Goal: Information Seeking & Learning: Learn about a topic

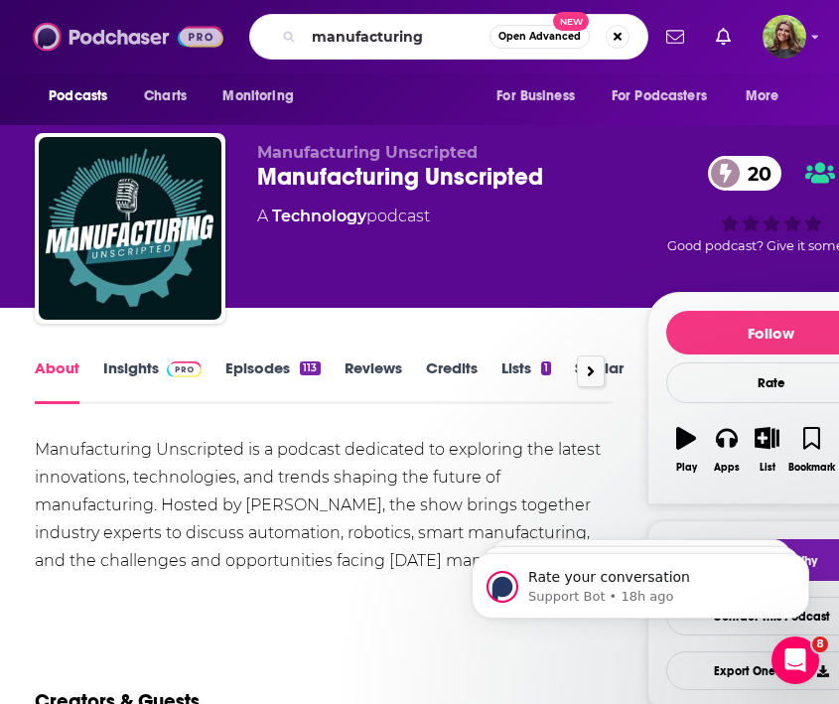
click at [47, 34] on img at bounding box center [128, 37] width 191 height 38
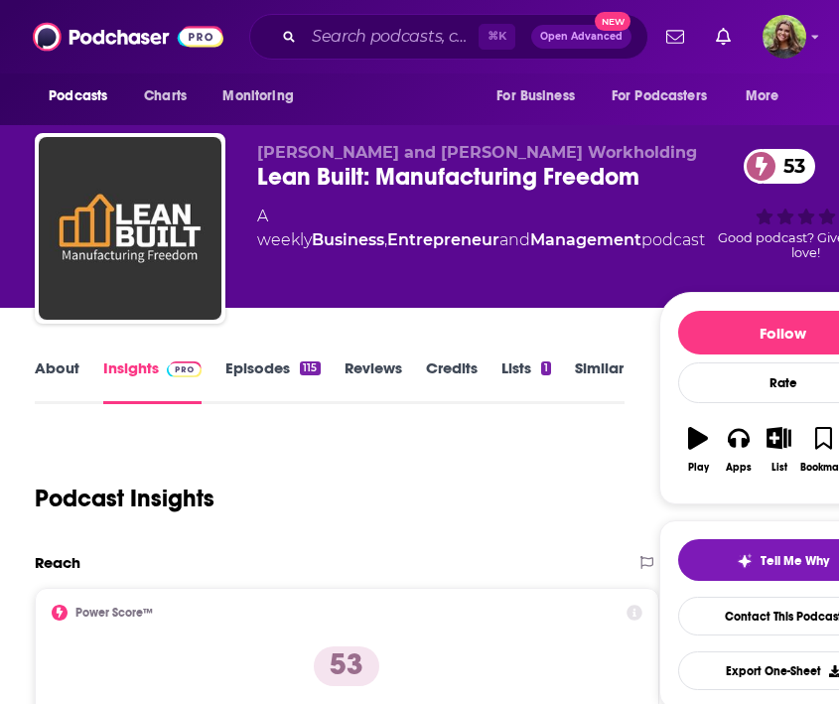
click at [459, 170] on div "Lean Built: Manufacturing Freedom 53" at bounding box center [481, 177] width 448 height 30
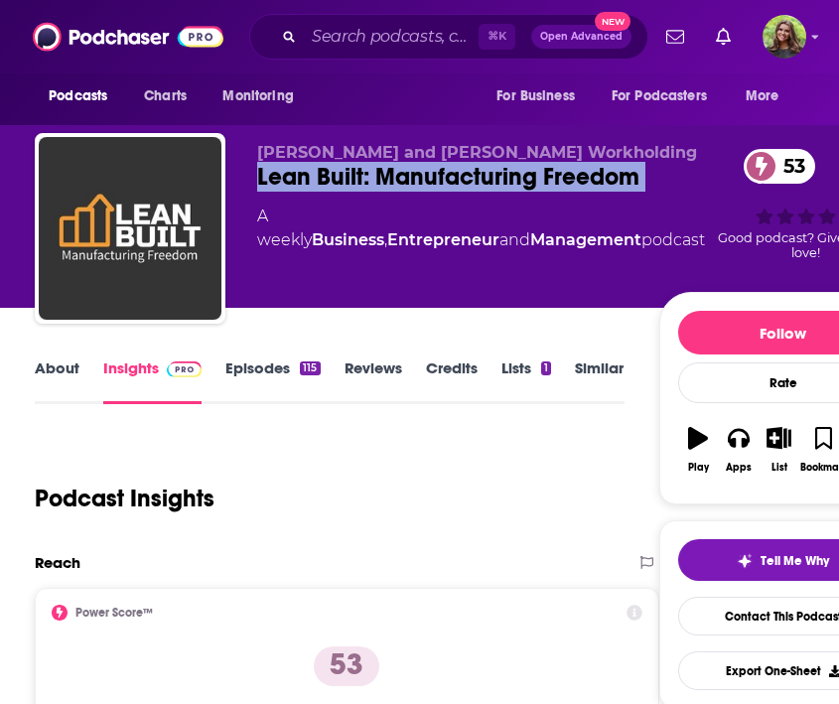
click at [459, 170] on div "Lean Built: Manufacturing Freedom 53" at bounding box center [481, 177] width 448 height 30
copy div "Lean Built: Manufacturing Freedom 53"
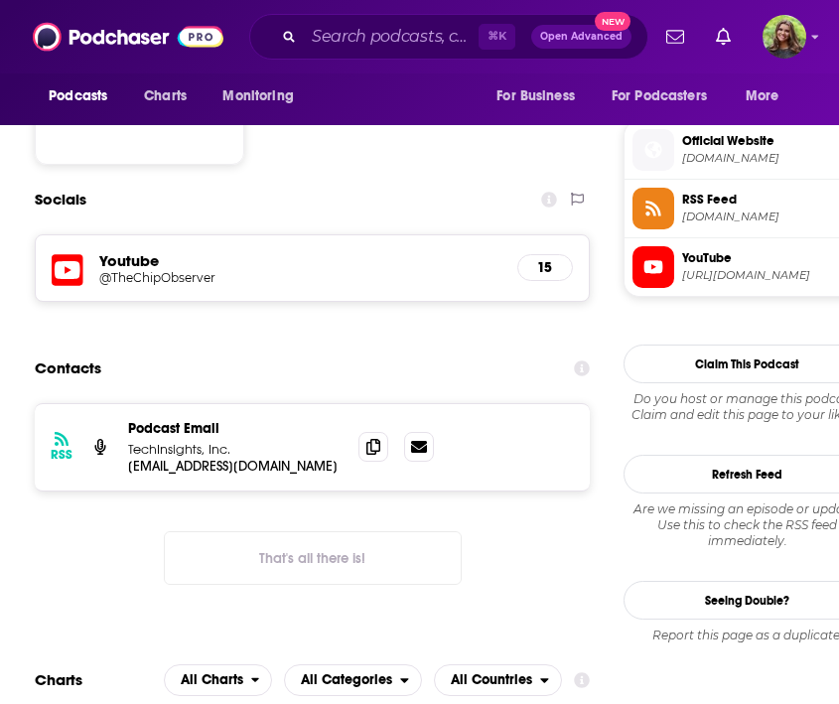
scroll to position [1432, 0]
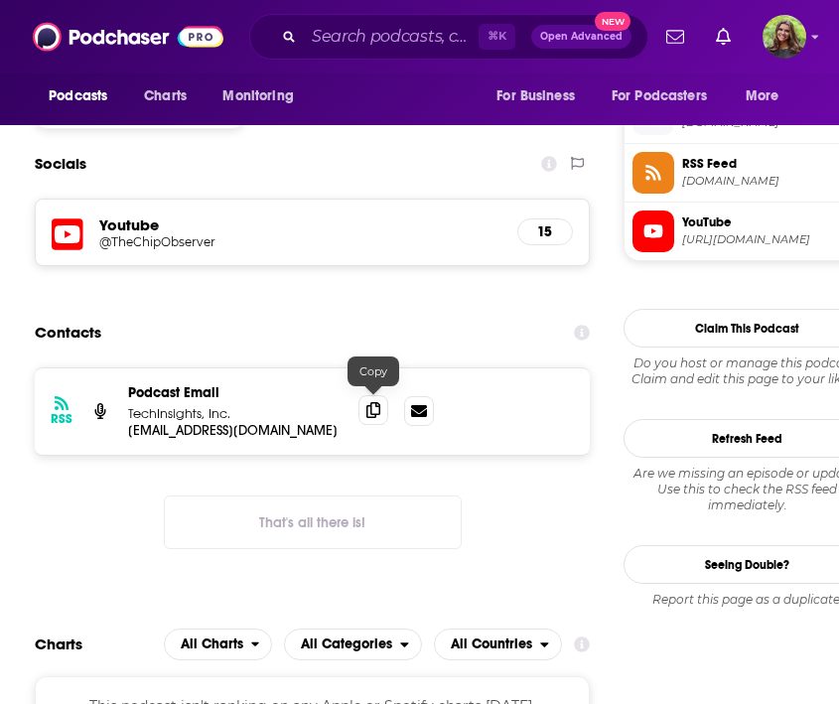
click at [378, 402] on icon at bounding box center [374, 410] width 14 height 16
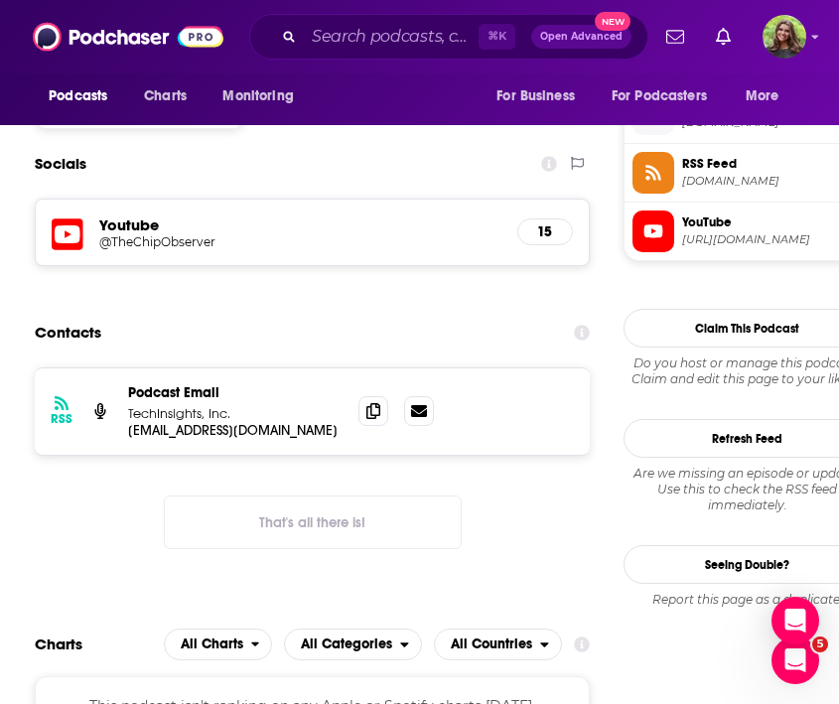
scroll to position [0, 0]
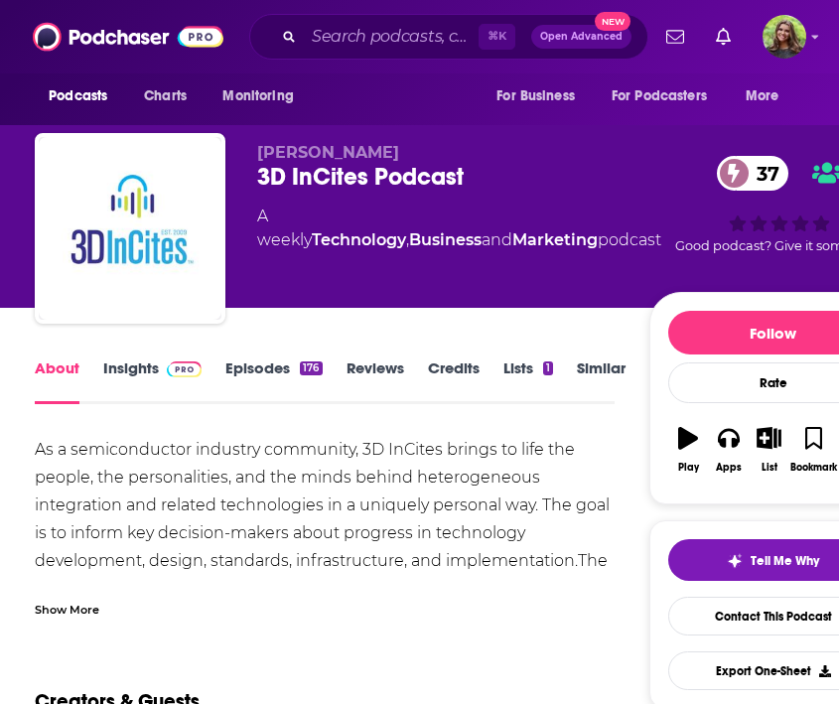
click at [119, 384] on link "Insights" at bounding box center [152, 382] width 98 height 46
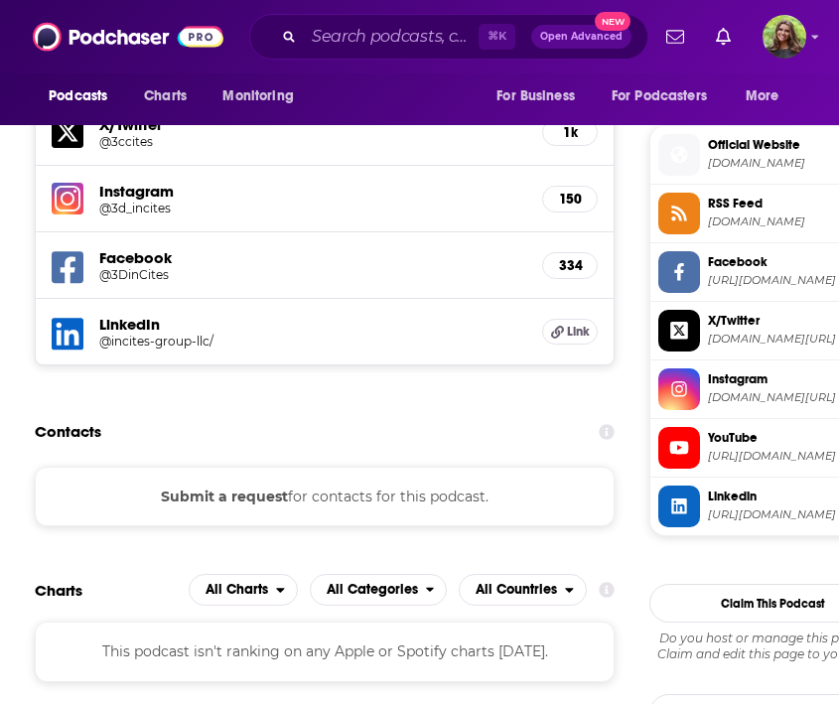
scroll to position [1740, 0]
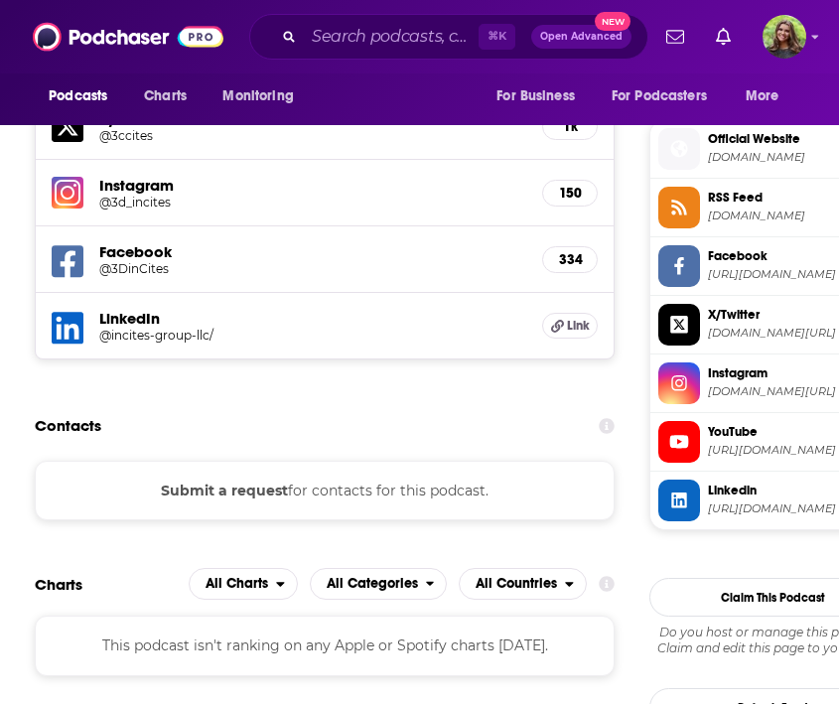
click at [213, 480] on button "Submit a request" at bounding box center [224, 491] width 127 height 22
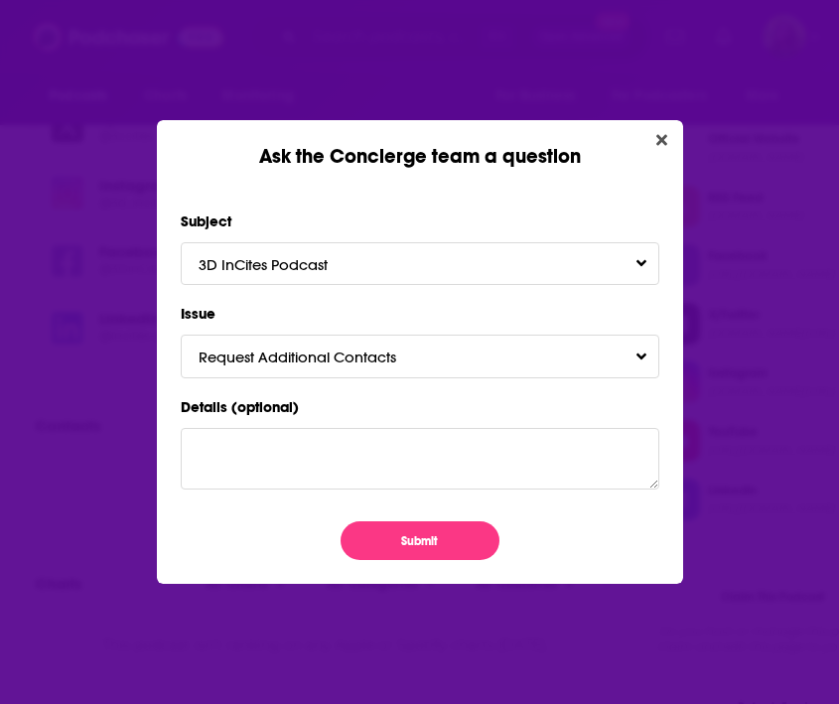
scroll to position [0, 0]
click at [397, 525] on button "Submit" at bounding box center [420, 540] width 159 height 39
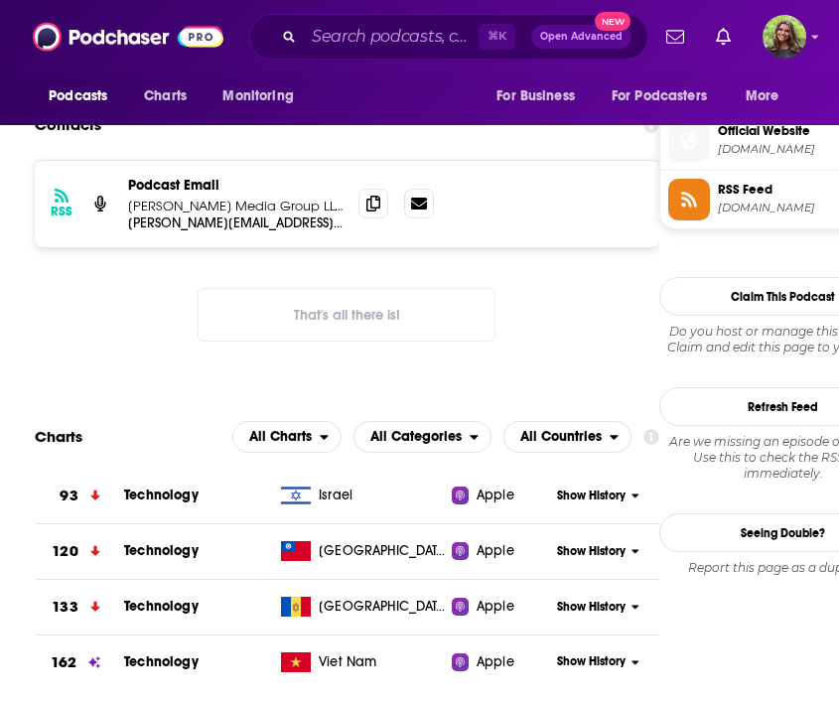
scroll to position [1592, 0]
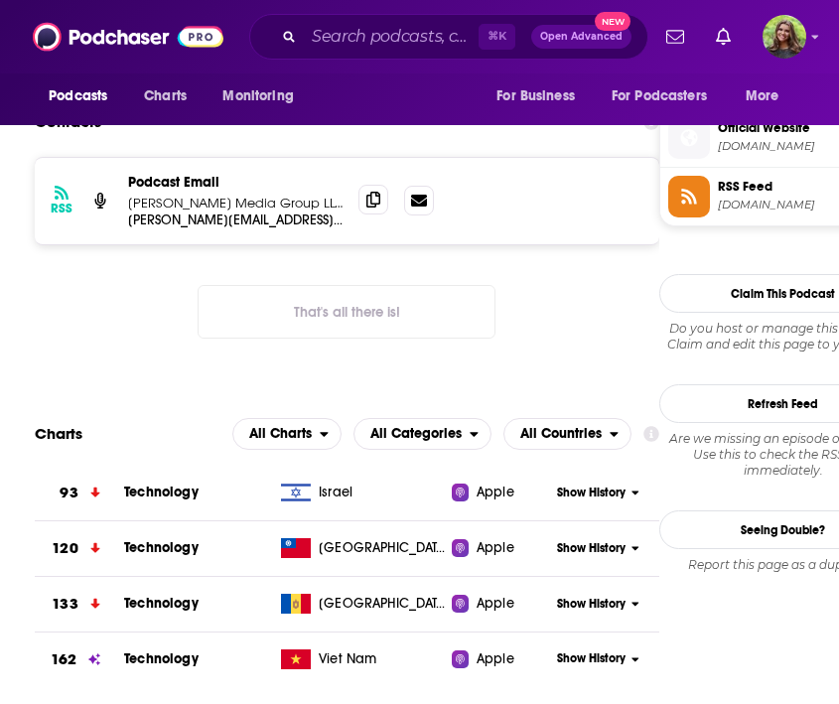
click at [383, 189] on span at bounding box center [374, 200] width 30 height 30
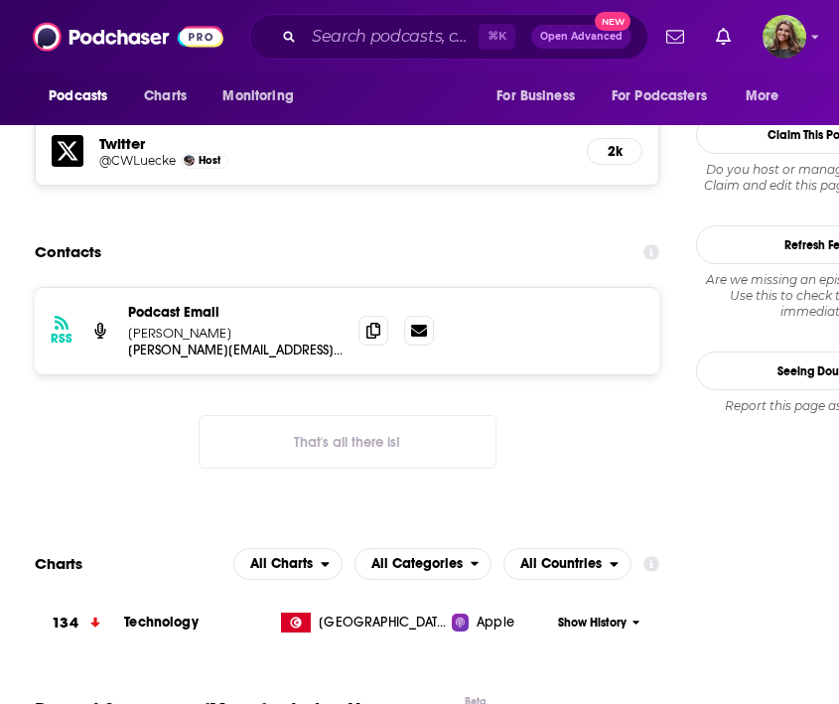
scroll to position [2063, 0]
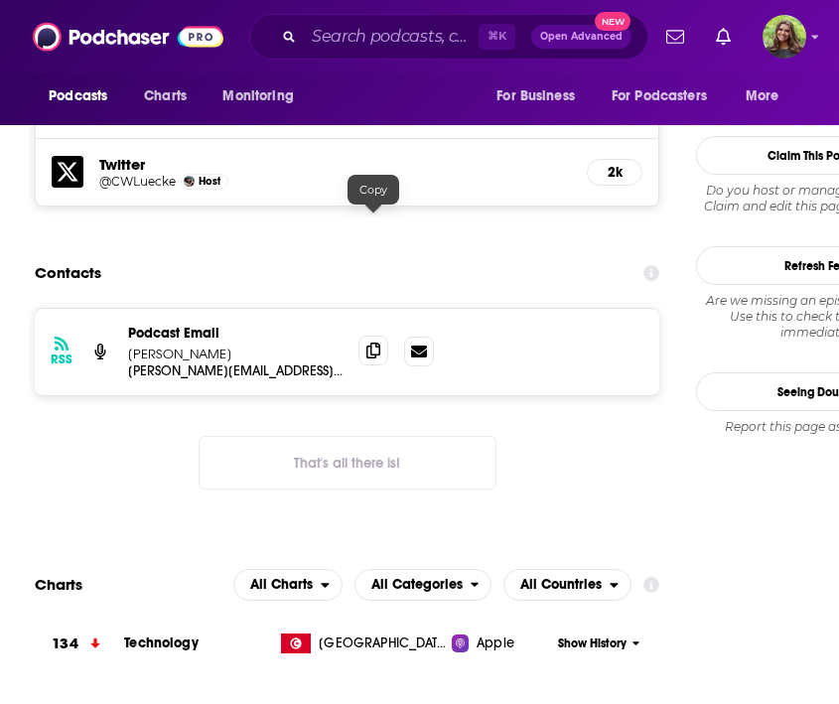
click at [373, 343] on icon at bounding box center [374, 351] width 14 height 16
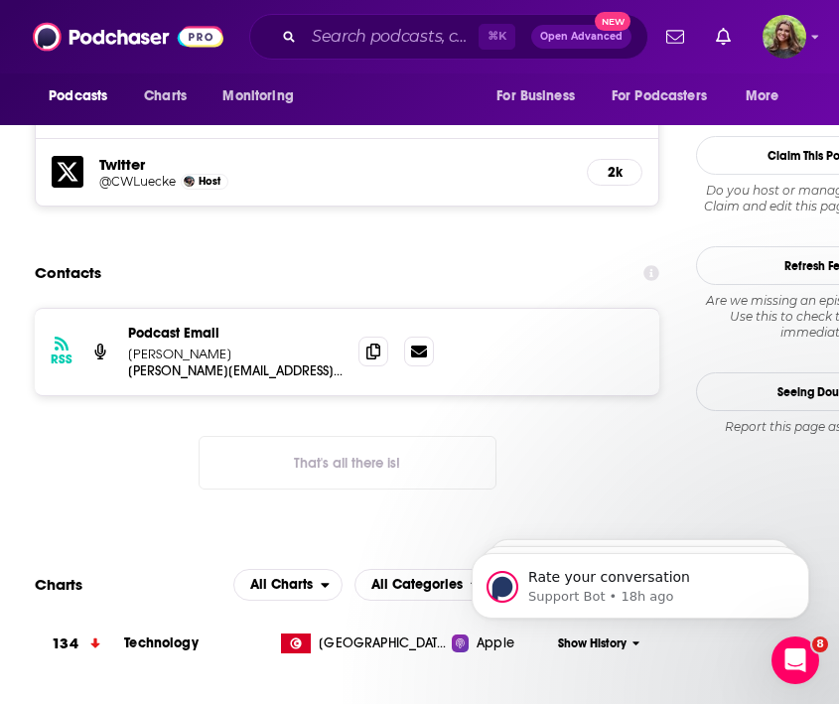
scroll to position [0, 0]
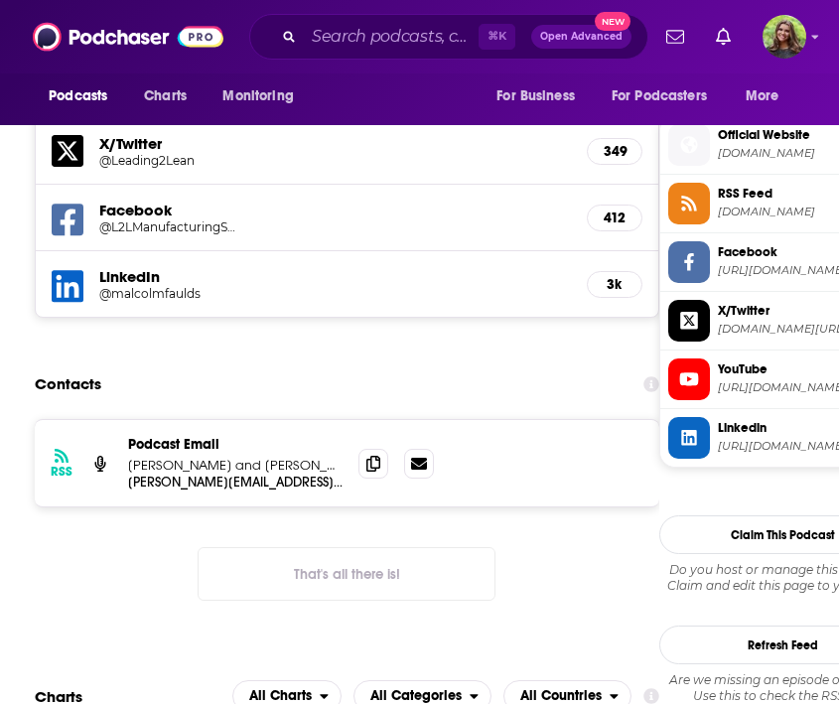
scroll to position [1582, 0]
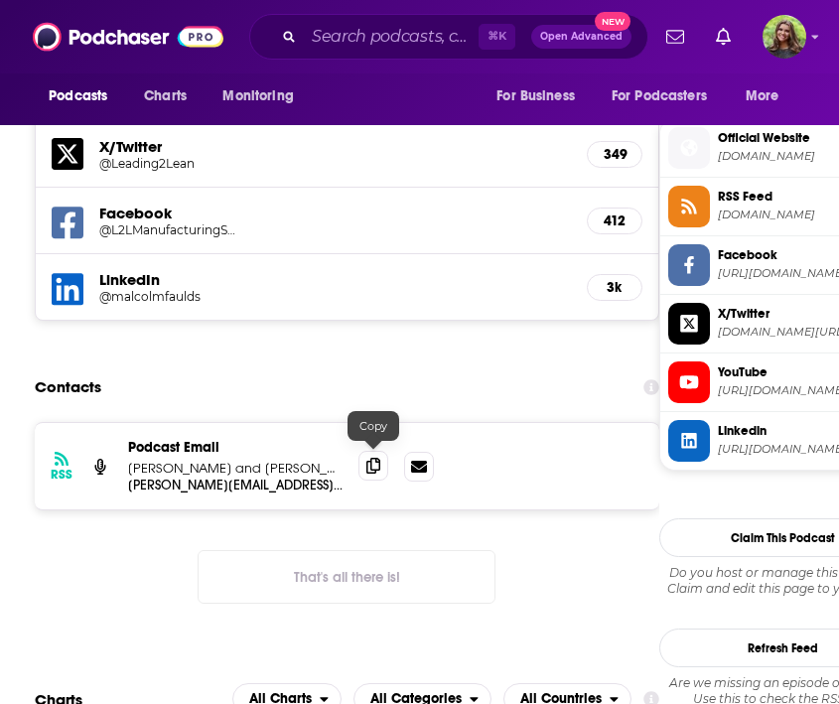
click at [374, 458] on icon at bounding box center [374, 466] width 14 height 16
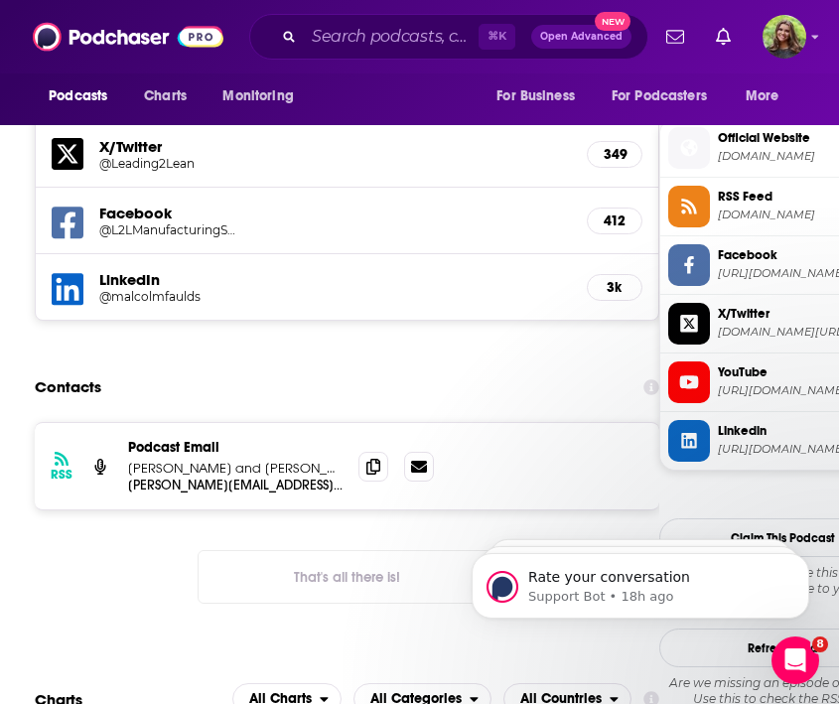
scroll to position [0, 0]
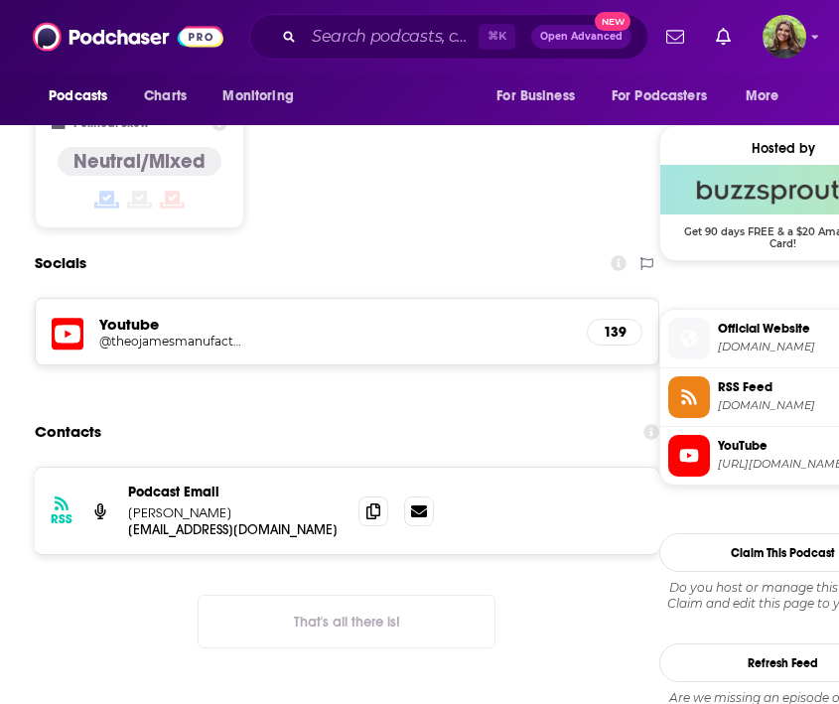
scroll to position [1428, 0]
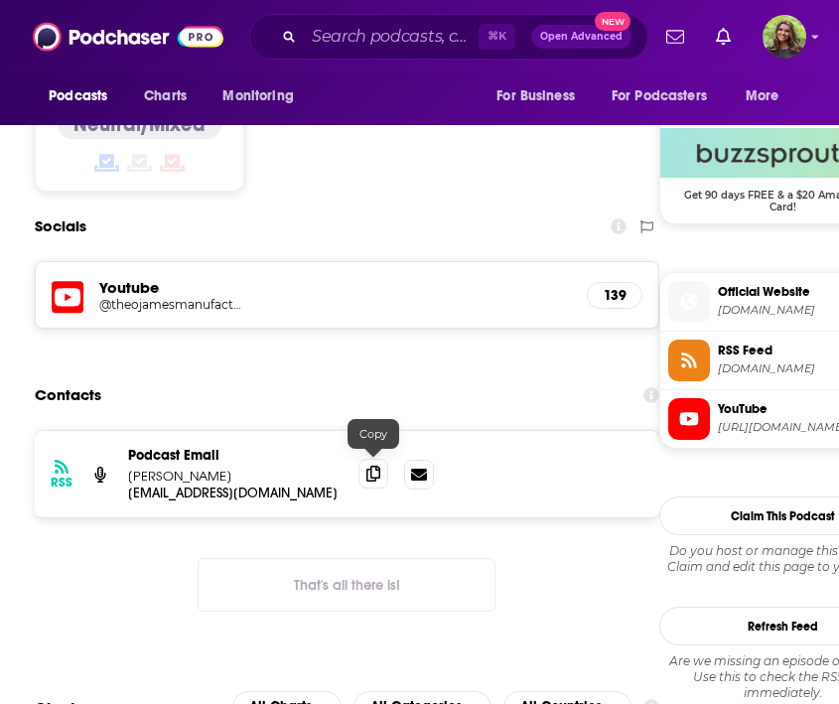
click at [374, 468] on icon at bounding box center [374, 474] width 14 height 16
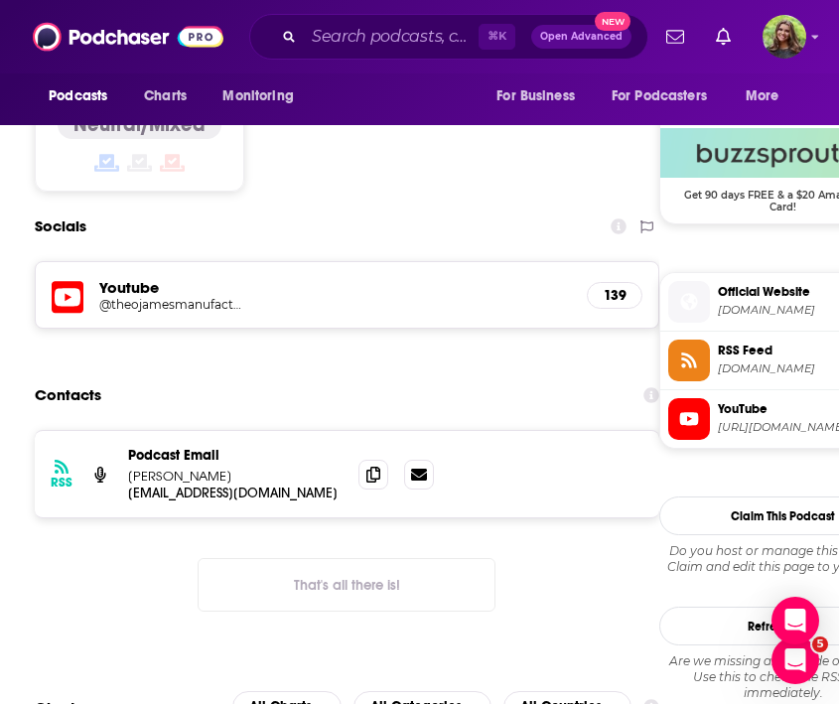
scroll to position [0, 0]
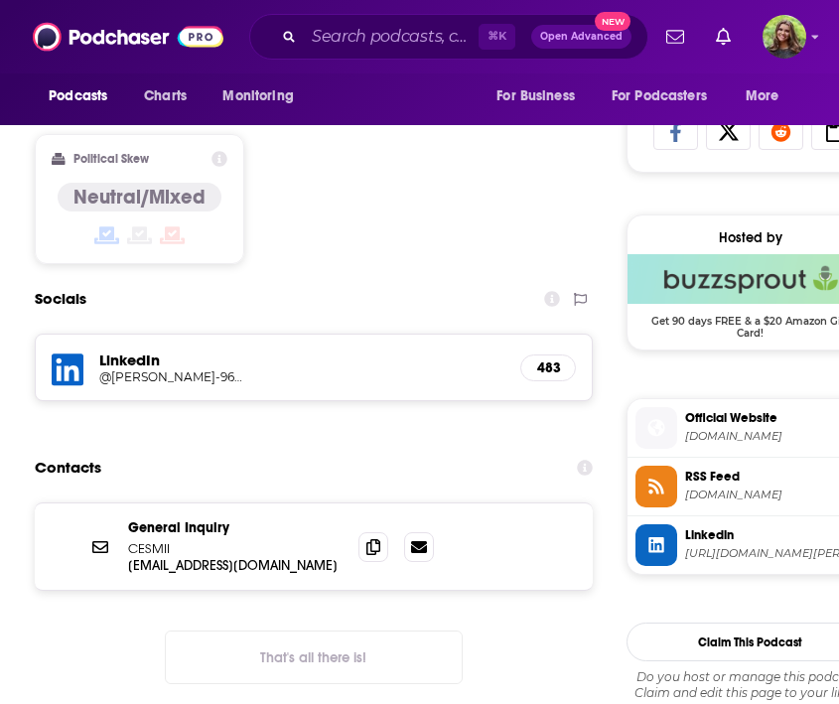
scroll to position [1316, 0]
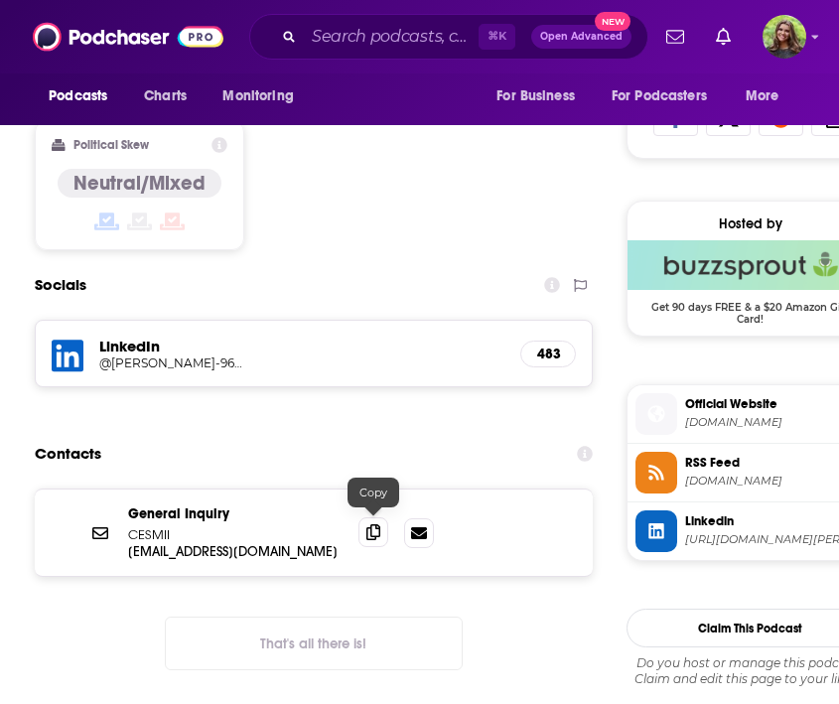
click at [377, 525] on icon at bounding box center [374, 532] width 14 height 16
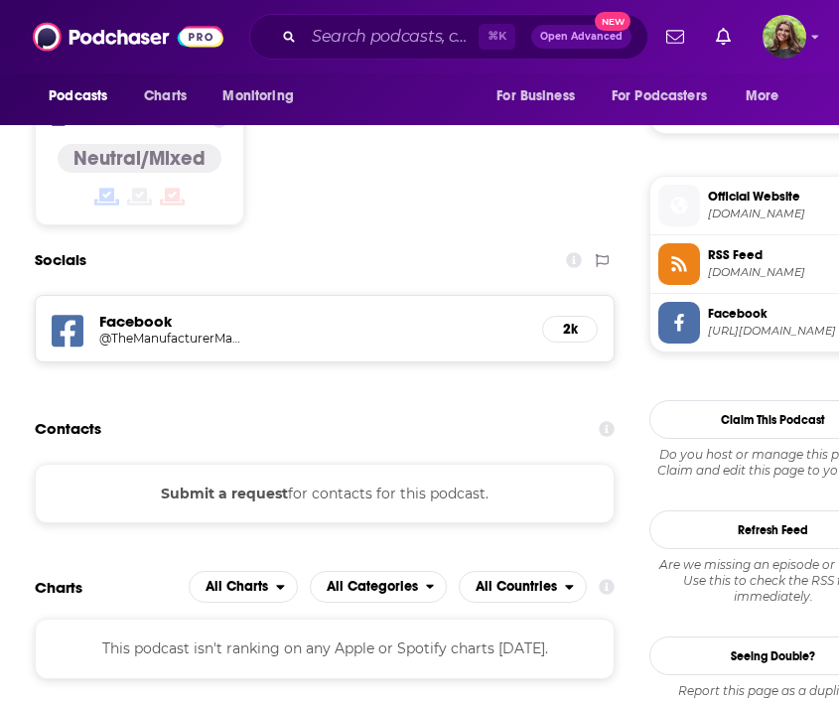
scroll to position [1528, 0]
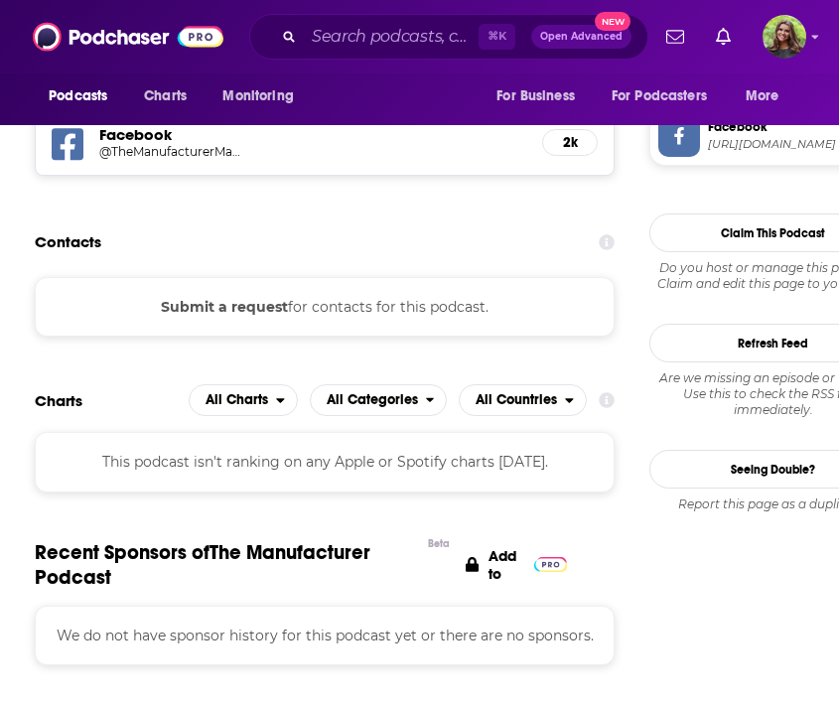
click at [225, 296] on button "Submit a request" at bounding box center [224, 307] width 127 height 22
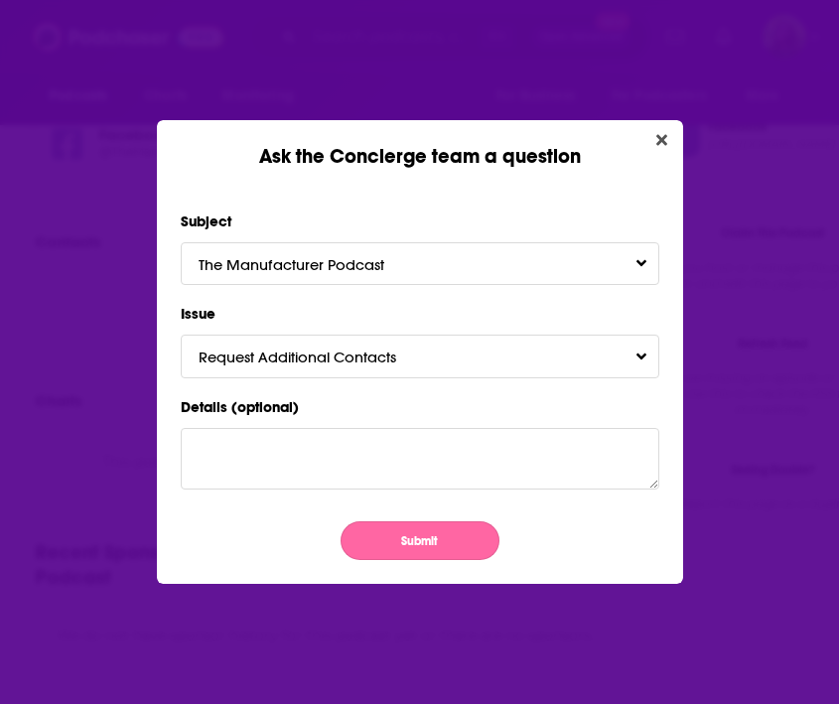
click at [361, 527] on button "Submit" at bounding box center [420, 540] width 159 height 39
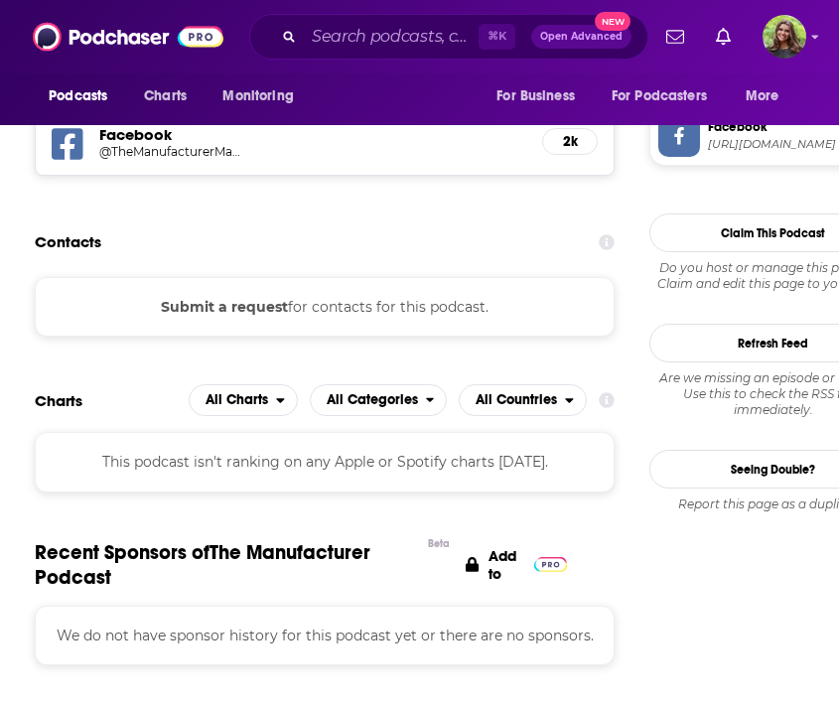
scroll to position [1528, 0]
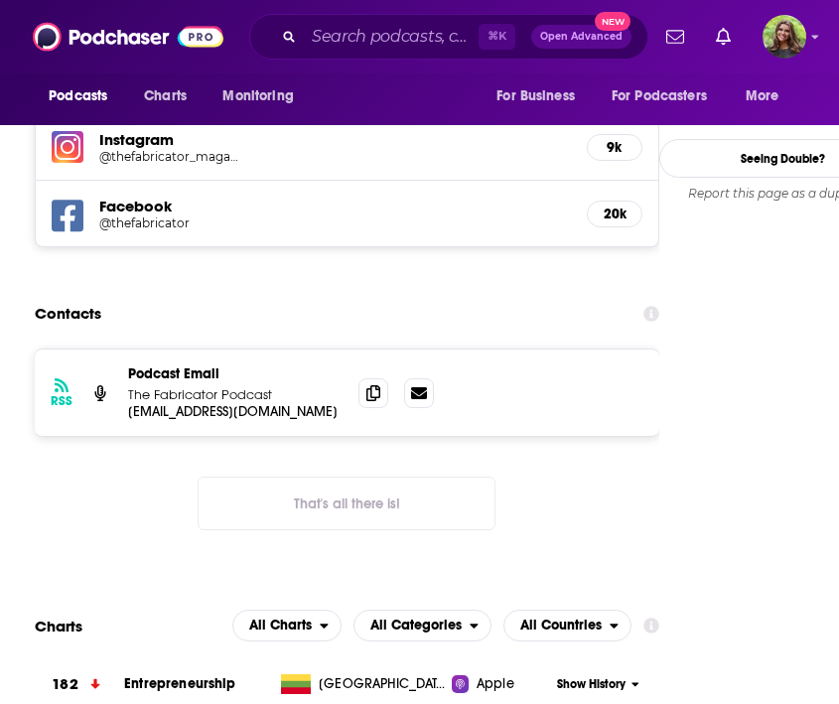
scroll to position [2034, 0]
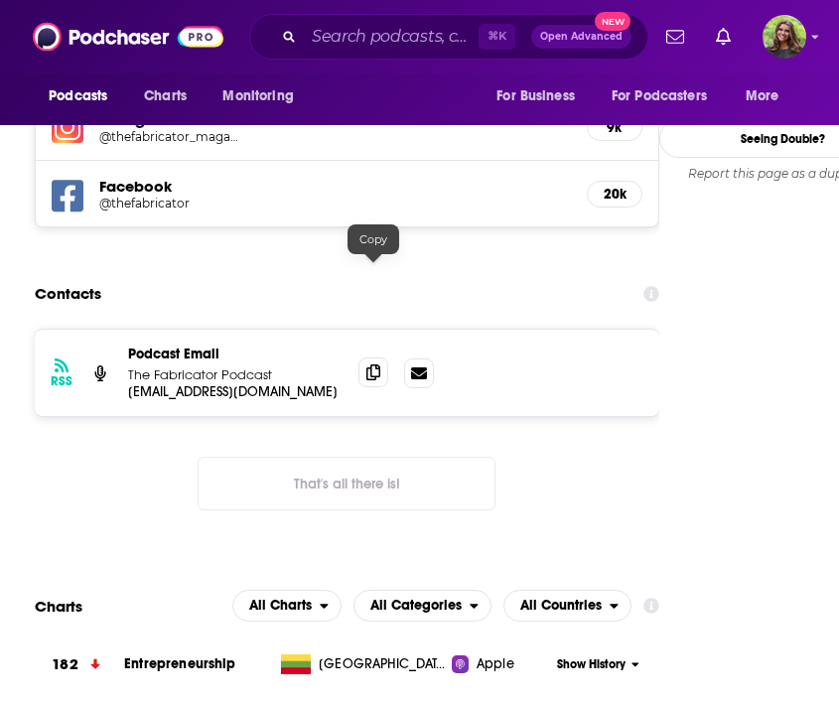
click at [380, 358] on span at bounding box center [374, 373] width 30 height 30
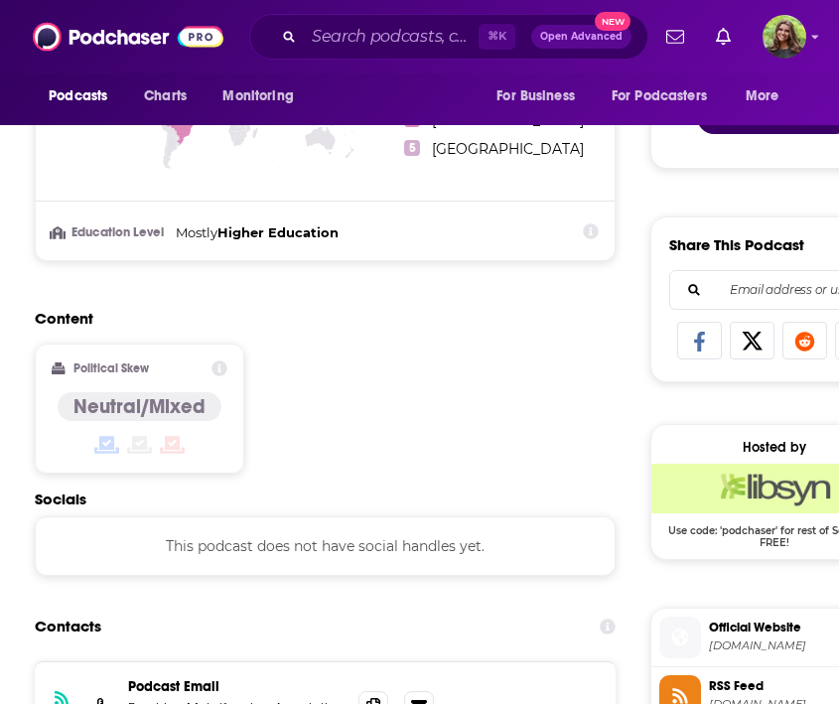
scroll to position [1198, 0]
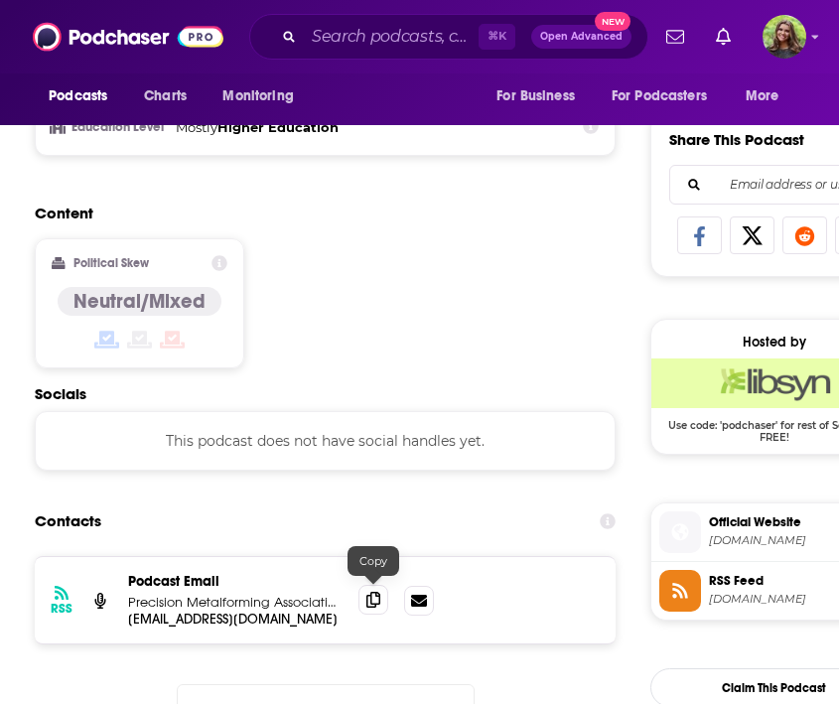
click at [380, 595] on span at bounding box center [374, 600] width 30 height 30
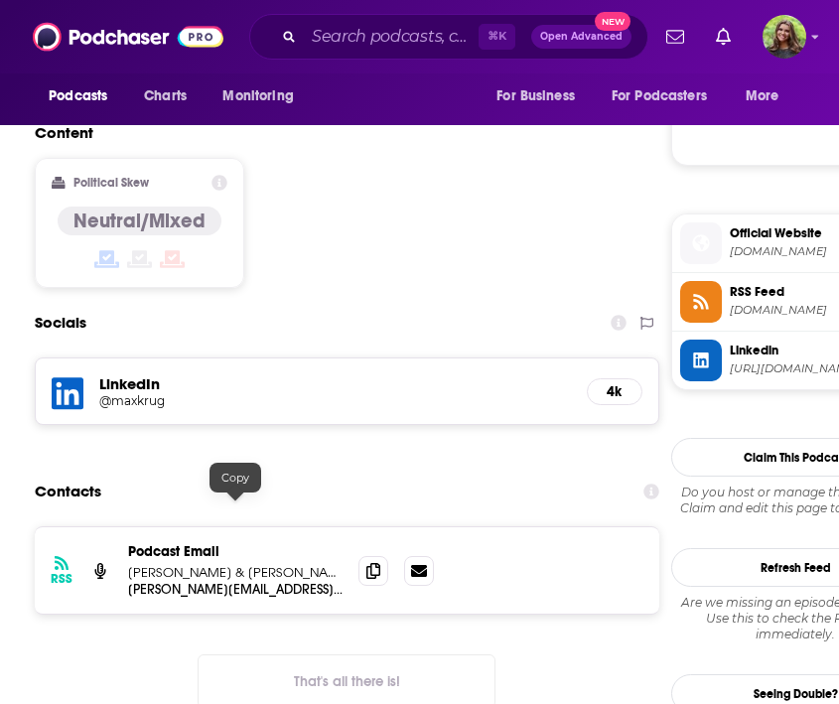
scroll to position [1736, 0]
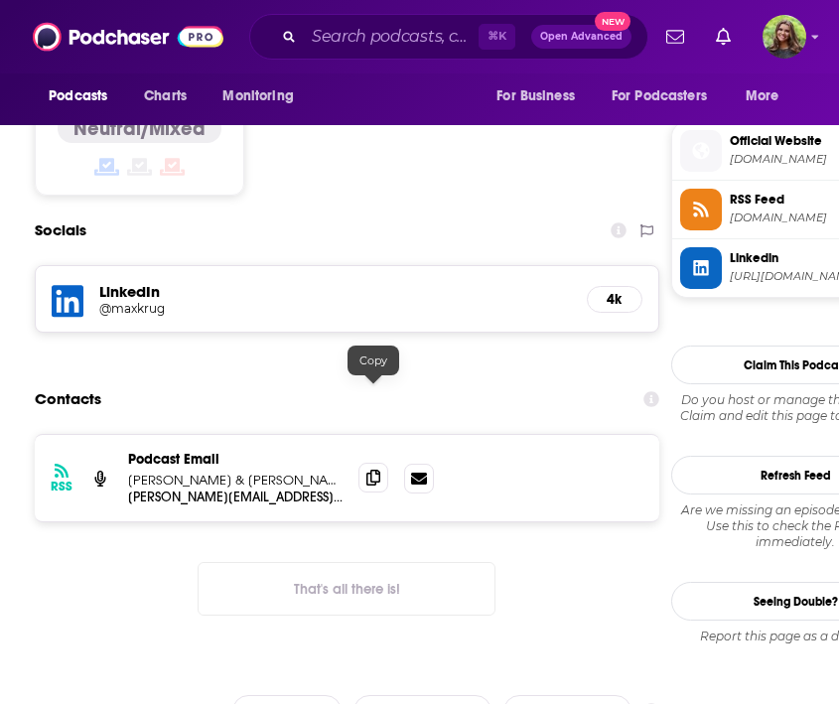
click at [368, 470] on icon at bounding box center [374, 478] width 14 height 16
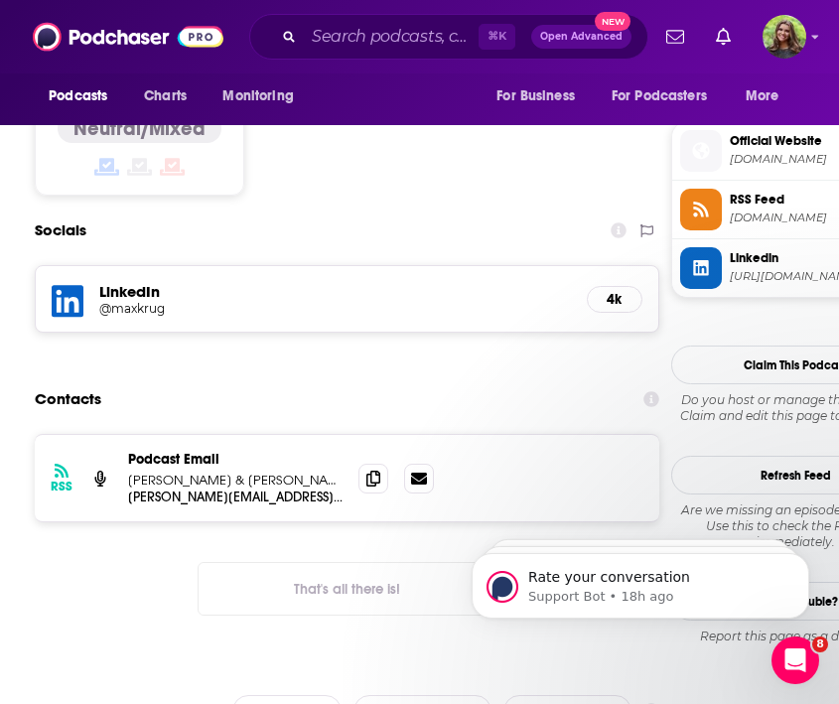
scroll to position [0, 0]
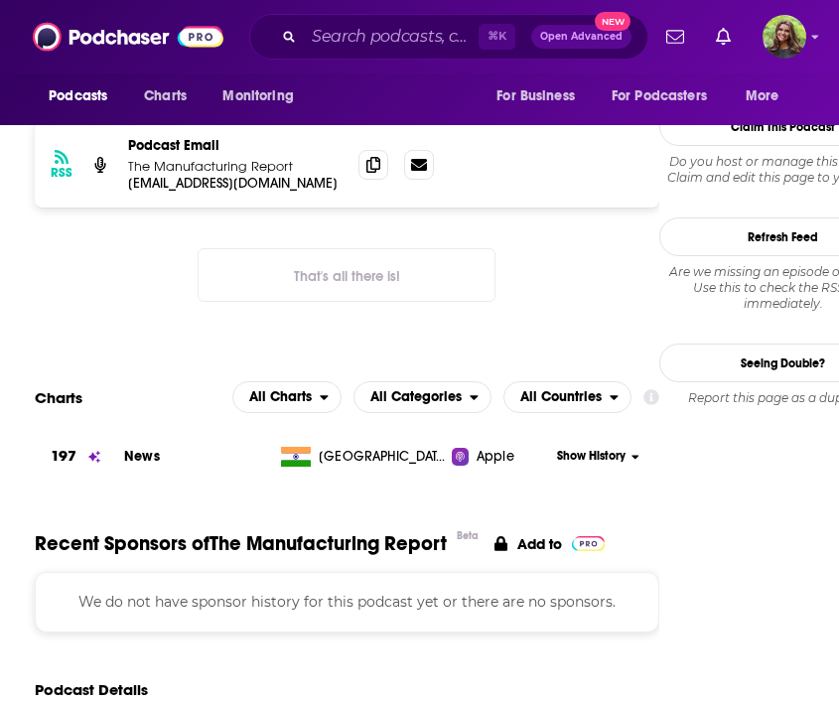
scroll to position [1416, 0]
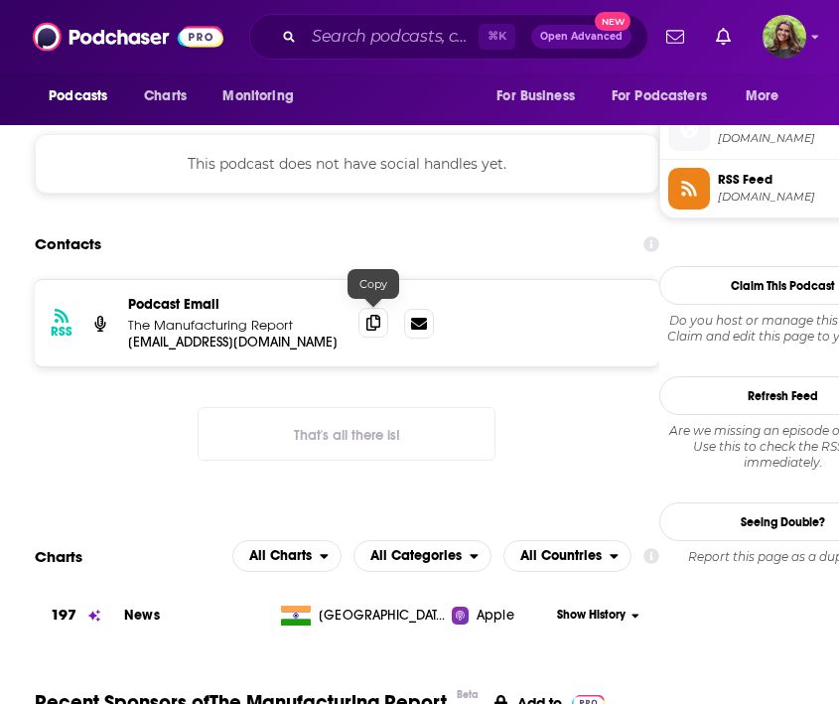
click at [375, 320] on icon at bounding box center [374, 323] width 14 height 16
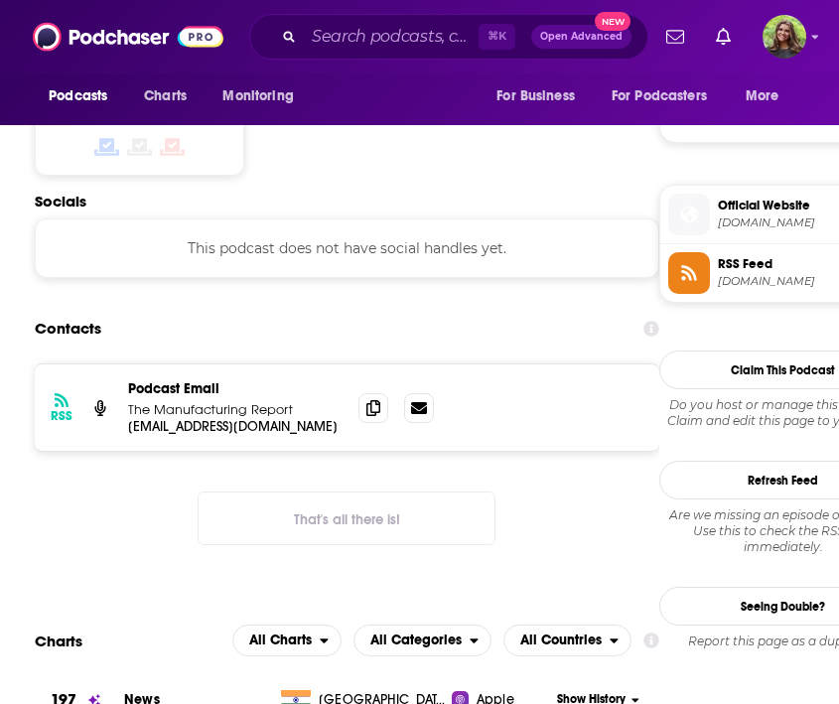
scroll to position [1341, 0]
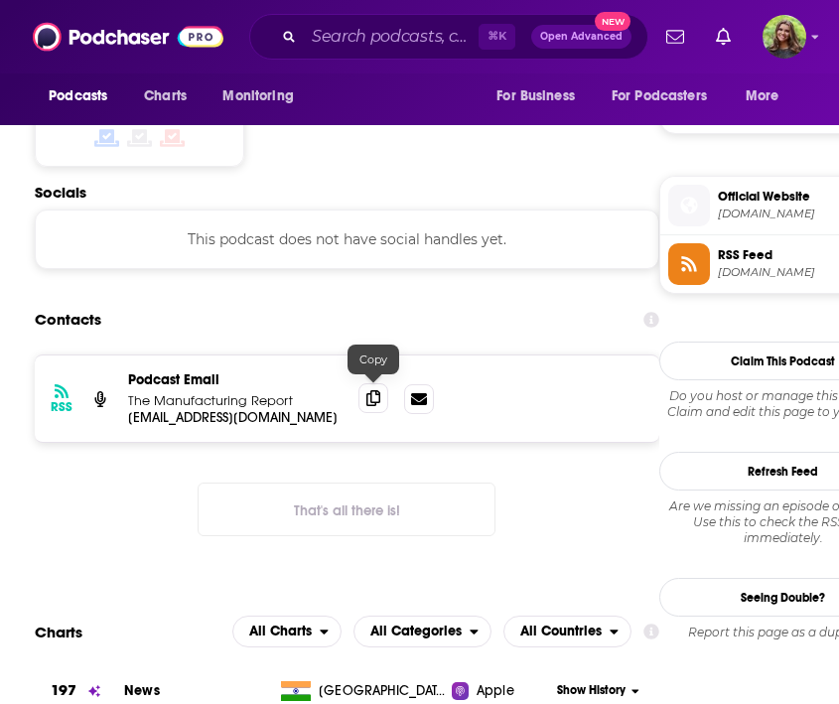
click at [361, 396] on span at bounding box center [374, 398] width 30 height 30
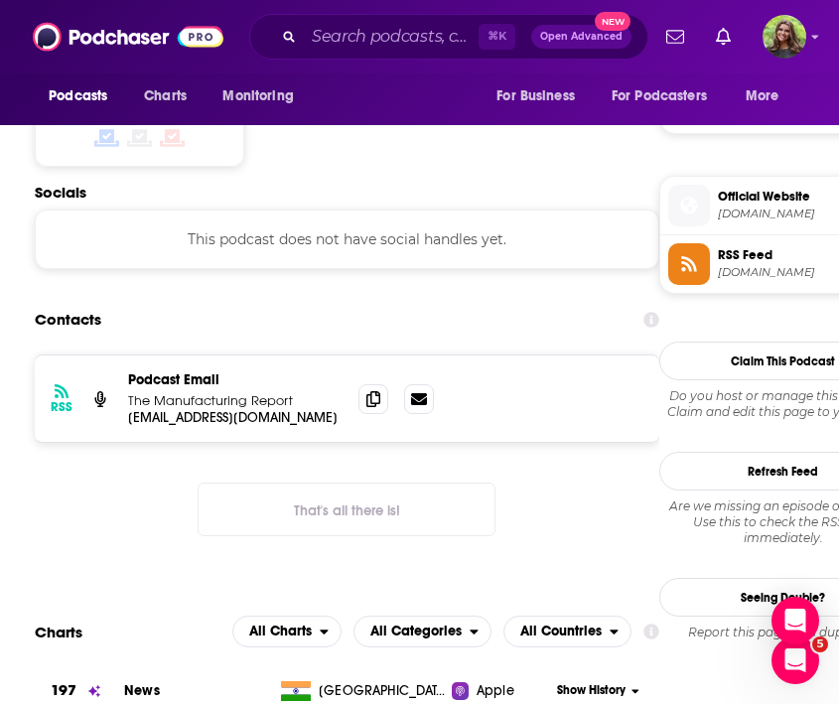
scroll to position [0, 0]
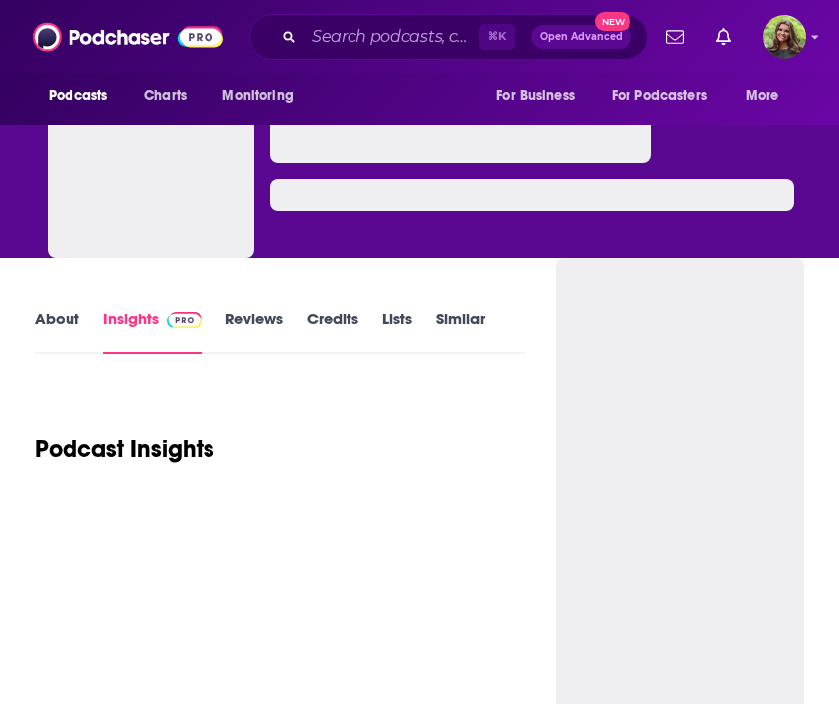
scroll to position [5, 0]
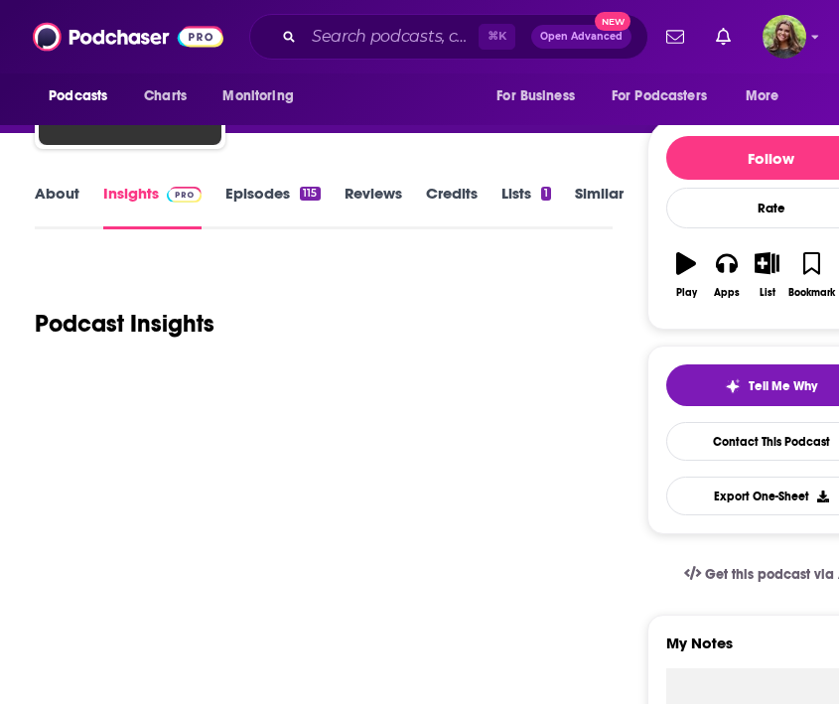
scroll to position [155, 0]
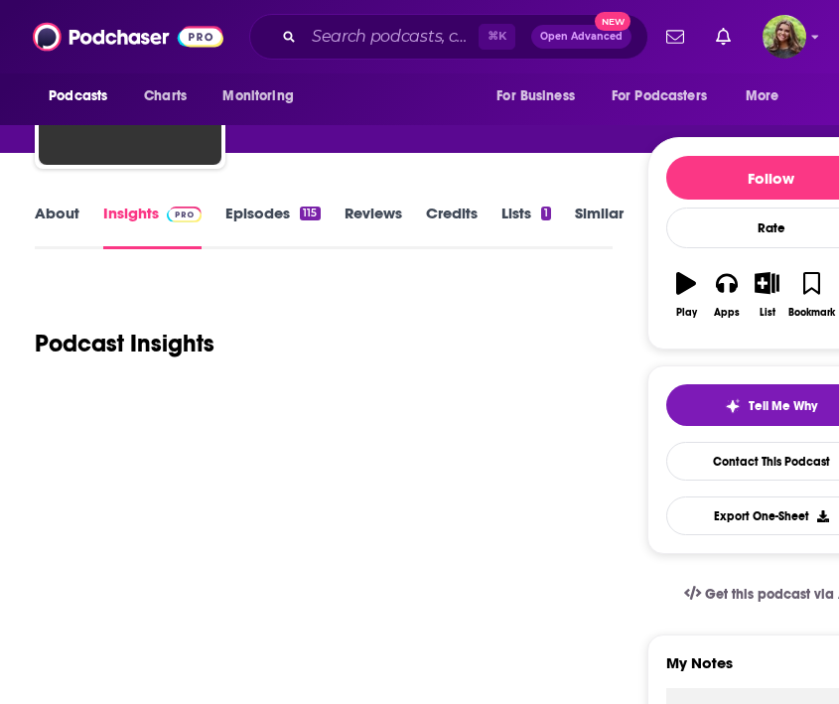
click at [242, 226] on link "Episodes 115" at bounding box center [272, 227] width 94 height 46
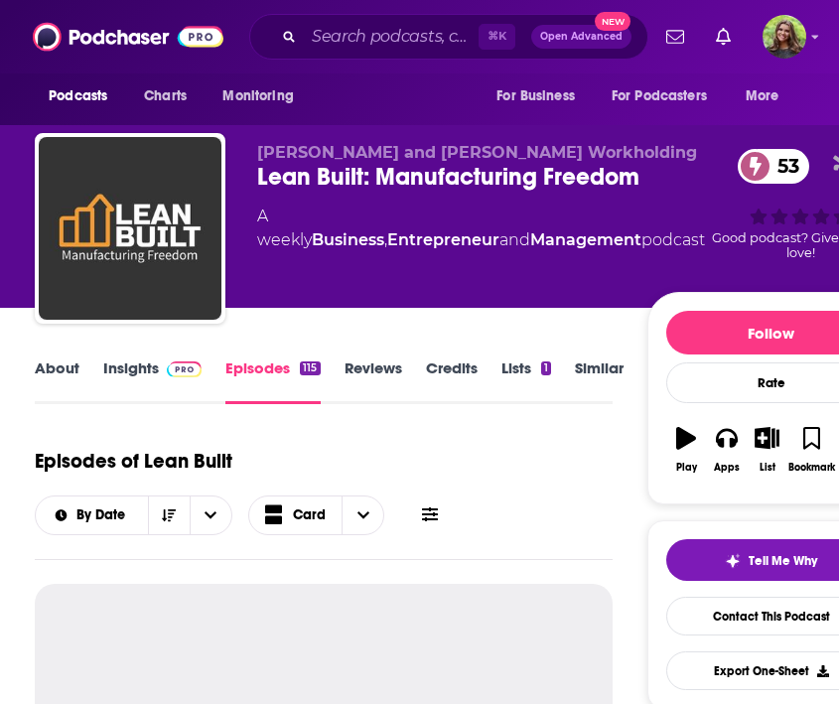
click at [152, 382] on link "Insights" at bounding box center [152, 382] width 98 height 46
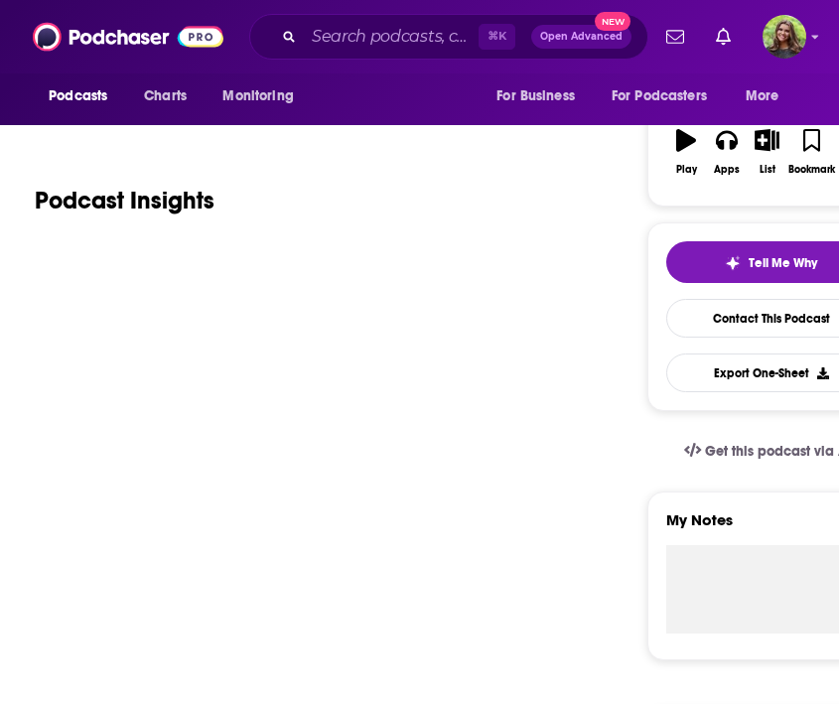
scroll to position [465, 0]
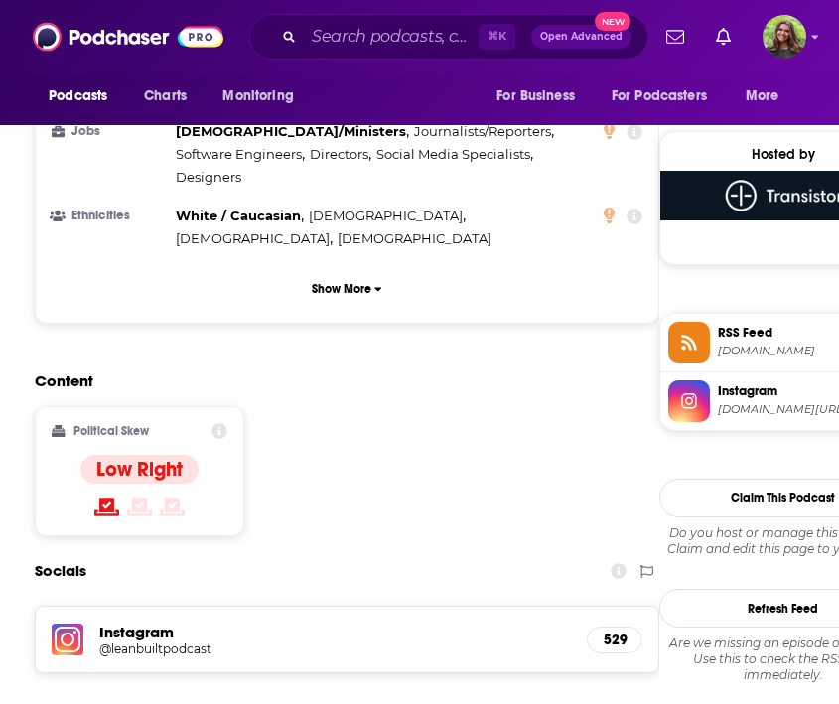
scroll to position [1504, 0]
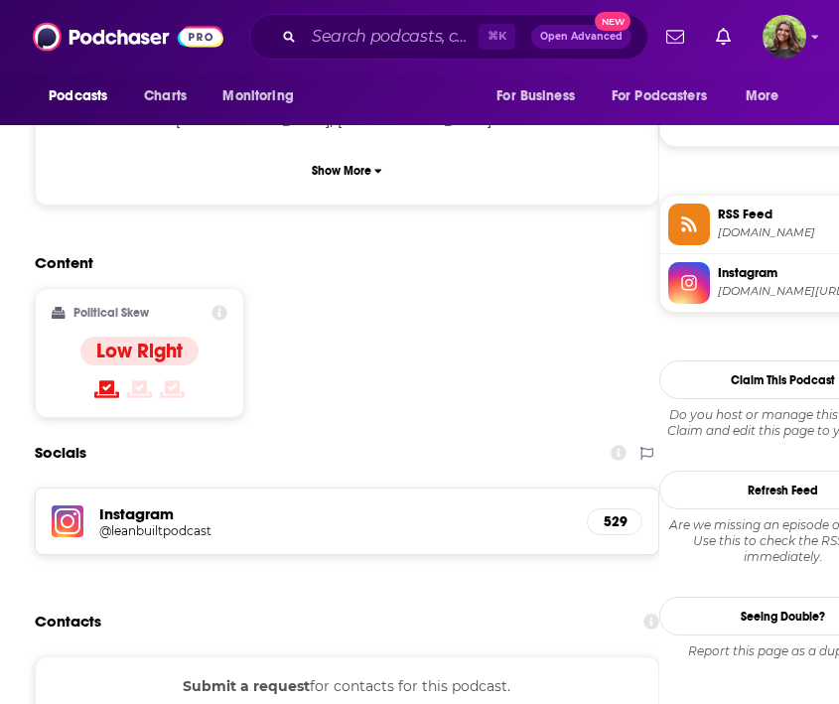
click at [235, 675] on button "Submit a request" at bounding box center [246, 686] width 127 height 22
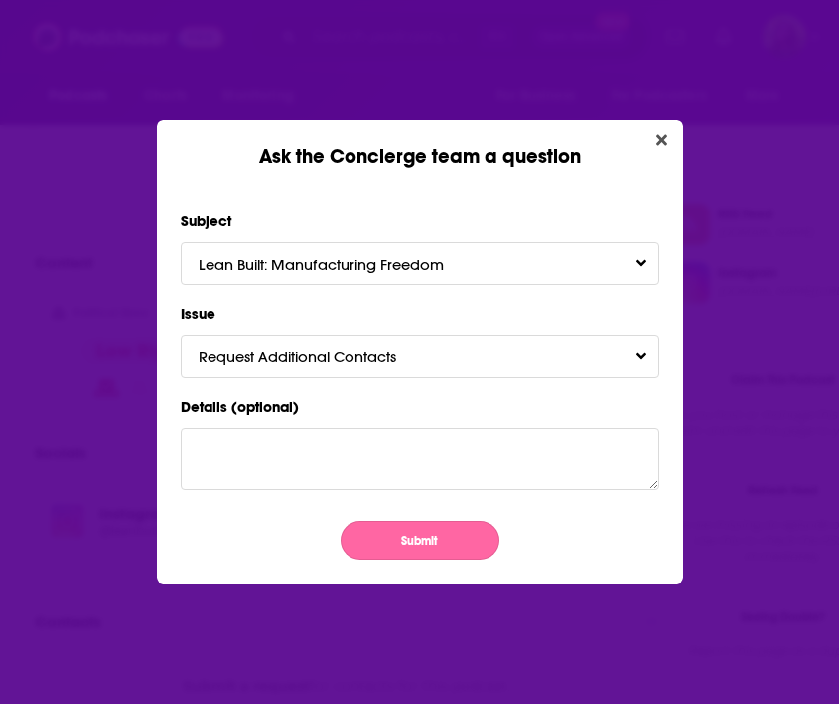
click at [424, 550] on button "Submit" at bounding box center [420, 540] width 159 height 39
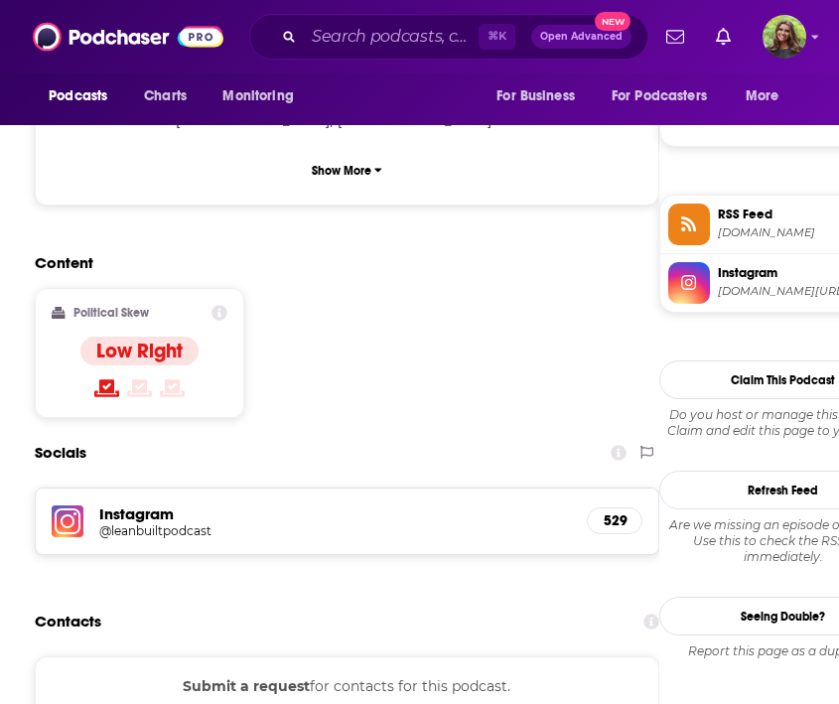
scroll to position [1504, 0]
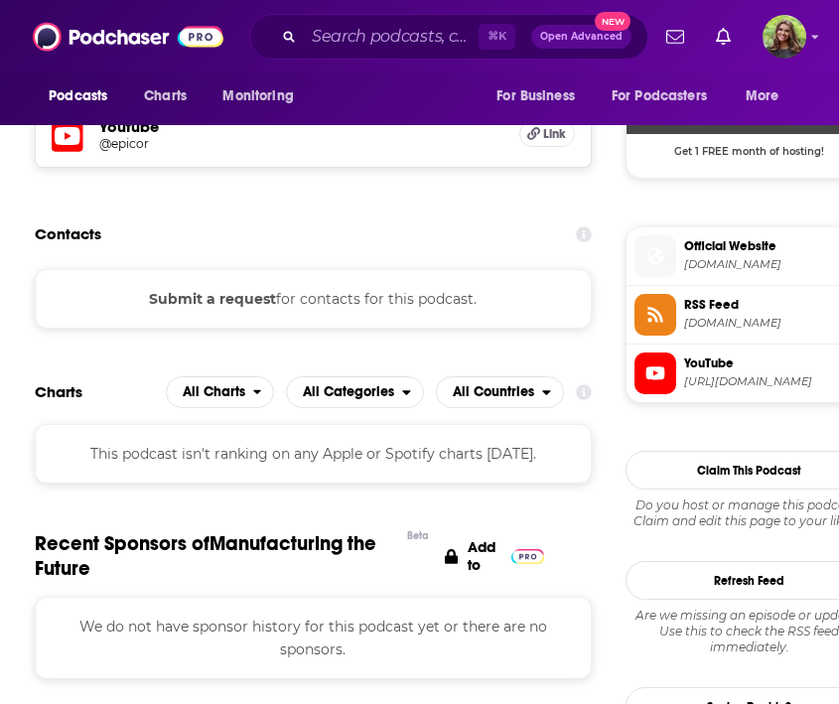
scroll to position [1476, 0]
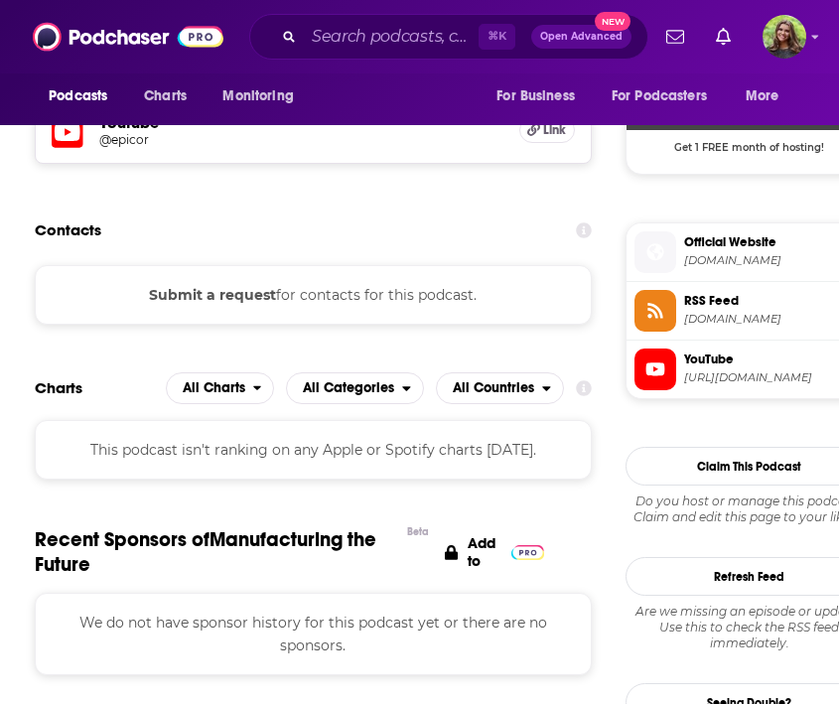
click at [216, 285] on button "Submit a request" at bounding box center [212, 295] width 127 height 22
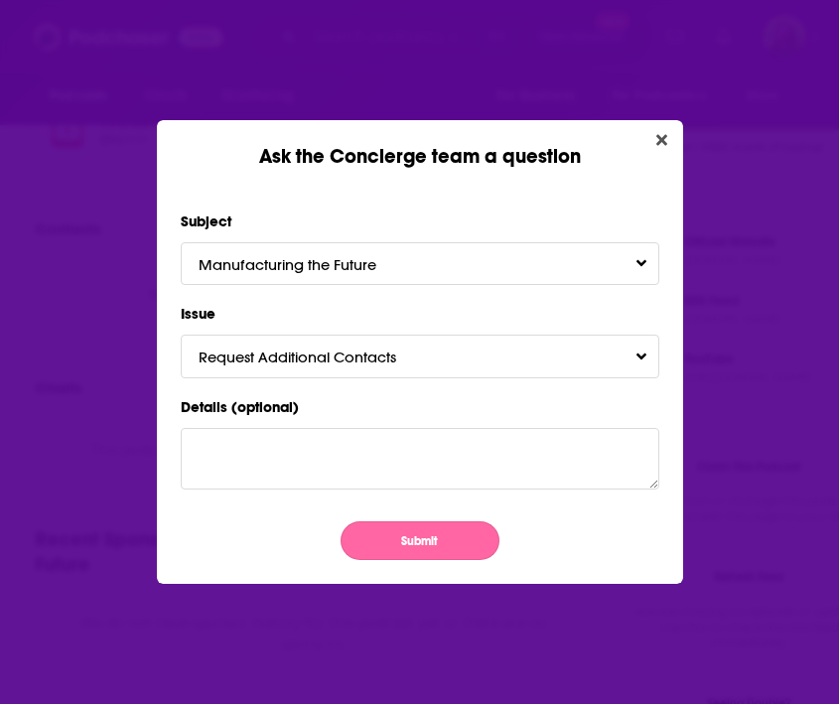
click at [391, 538] on button "Submit" at bounding box center [420, 540] width 159 height 39
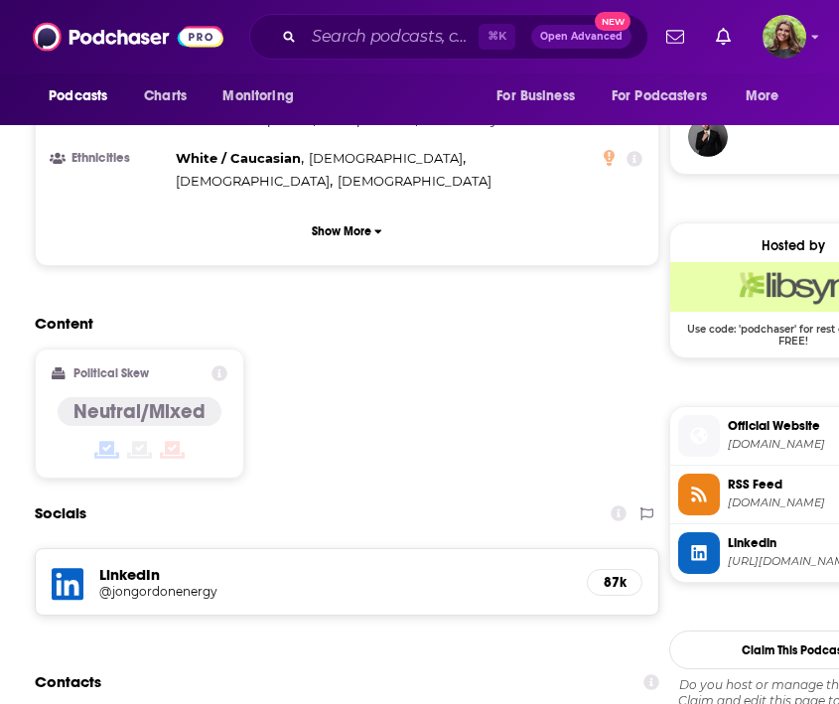
scroll to position [1445, 0]
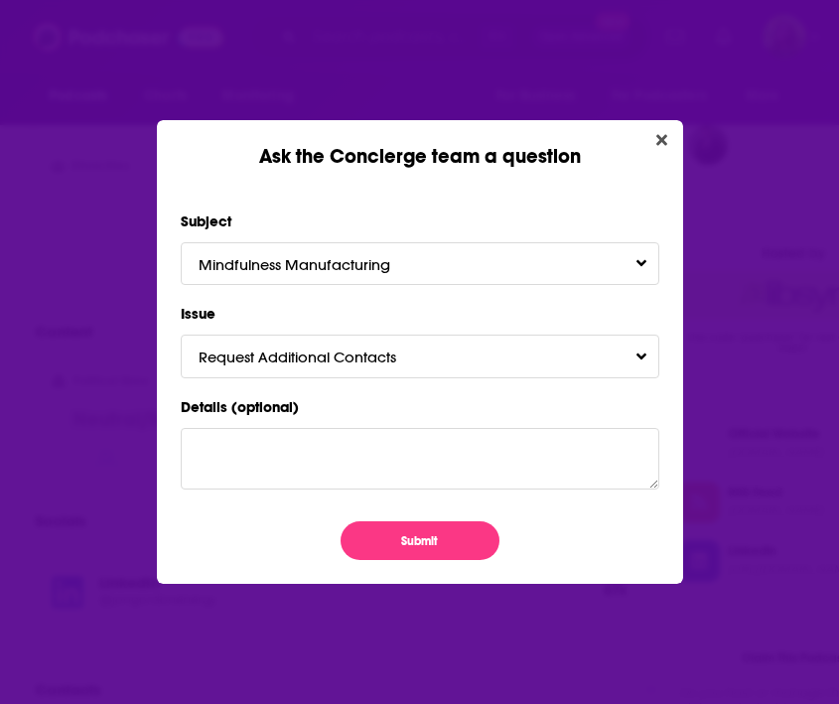
scroll to position [0, 0]
click at [419, 546] on button "Submit" at bounding box center [420, 540] width 159 height 39
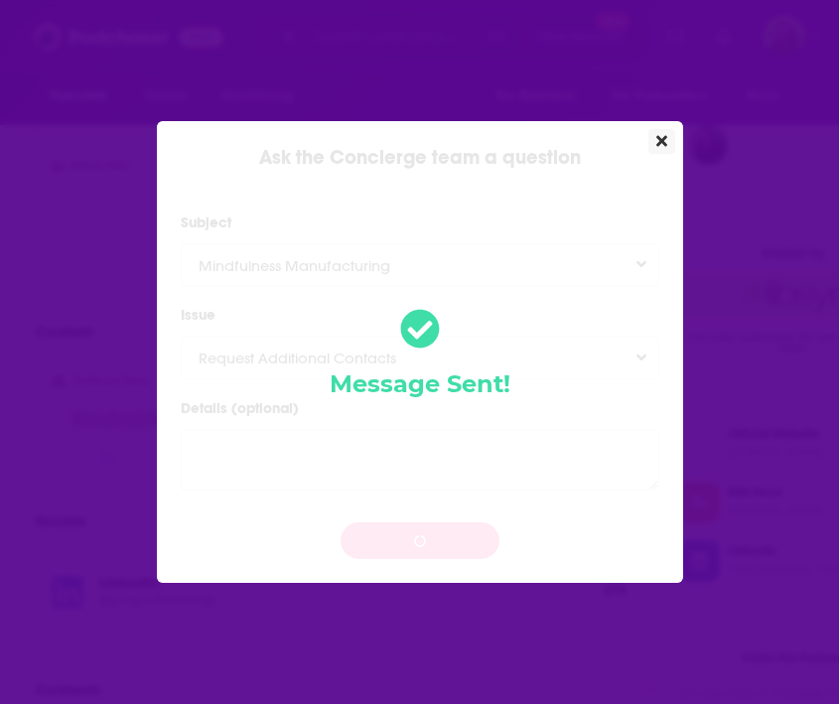
click at [664, 140] on icon "Close" at bounding box center [662, 140] width 11 height 11
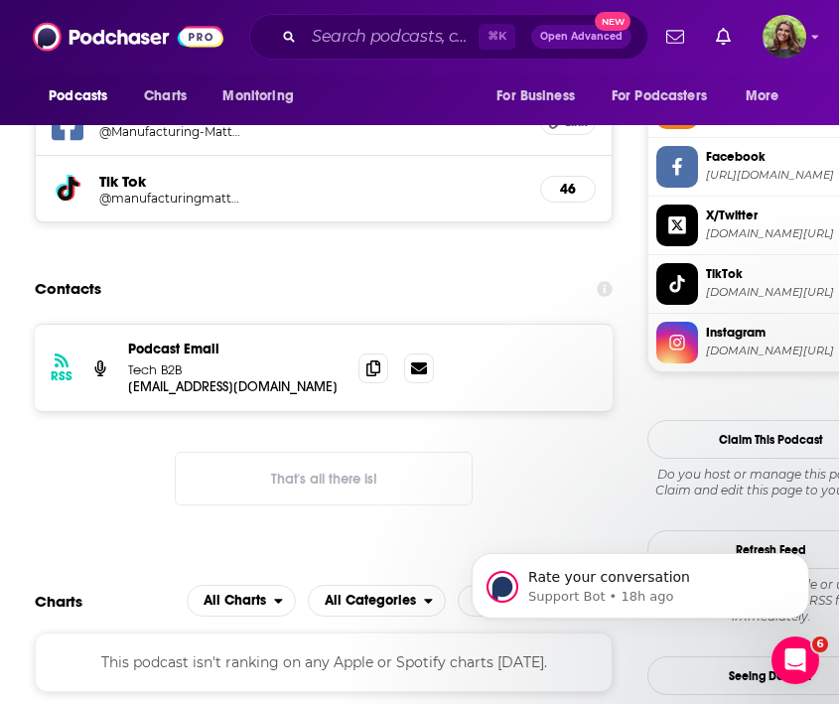
scroll to position [1687, 0]
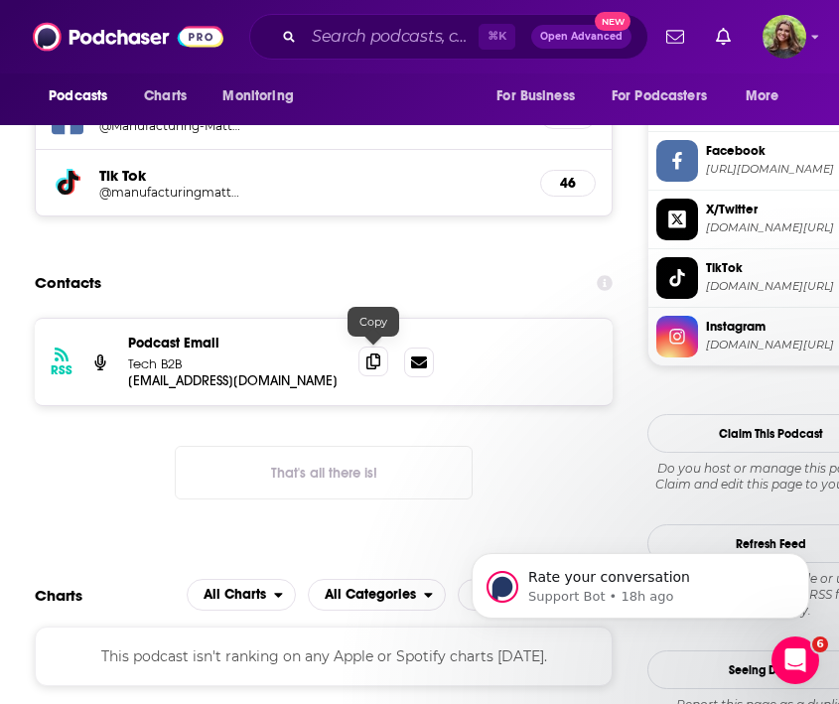
click at [363, 355] on span at bounding box center [374, 362] width 30 height 30
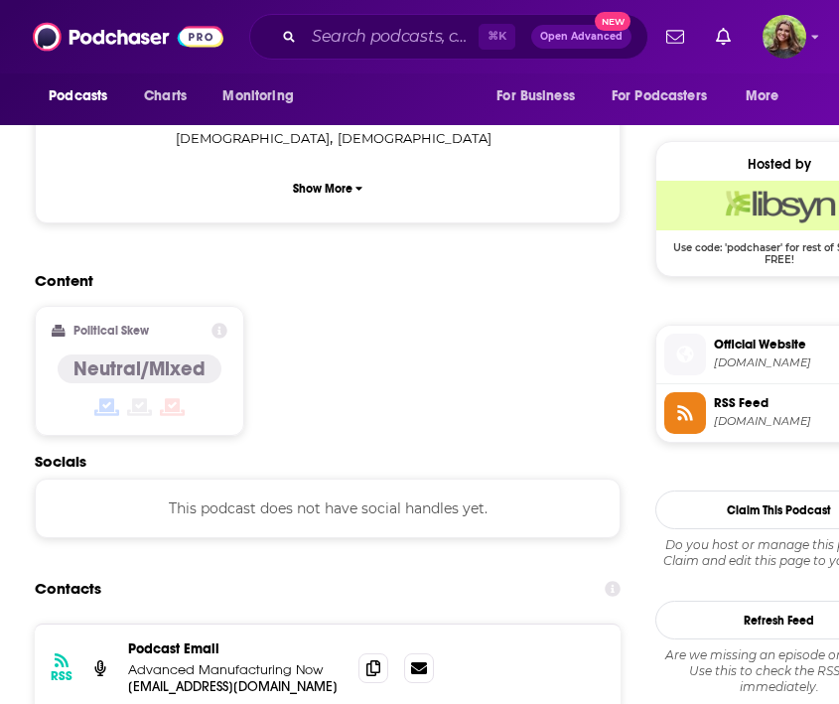
scroll to position [1562, 0]
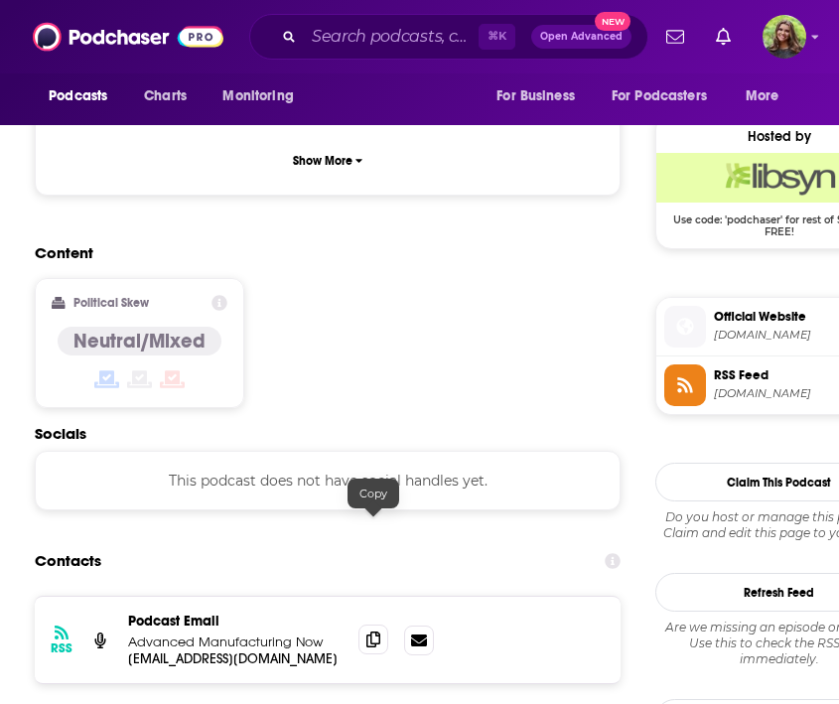
click at [364, 625] on span at bounding box center [374, 640] width 30 height 30
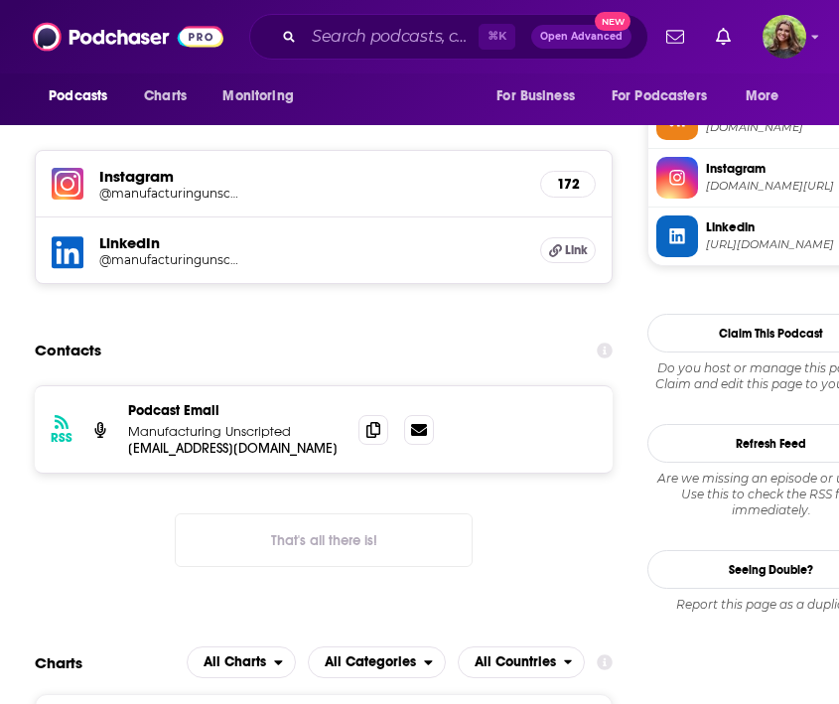
scroll to position [1688, 0]
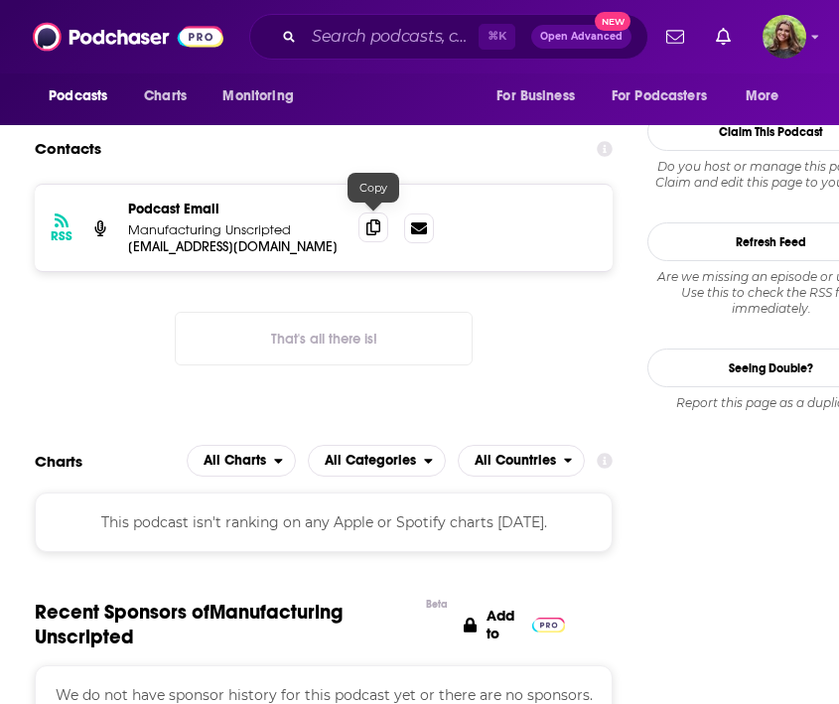
click at [375, 226] on icon at bounding box center [374, 228] width 14 height 16
click at [375, 221] on icon at bounding box center [374, 228] width 14 height 16
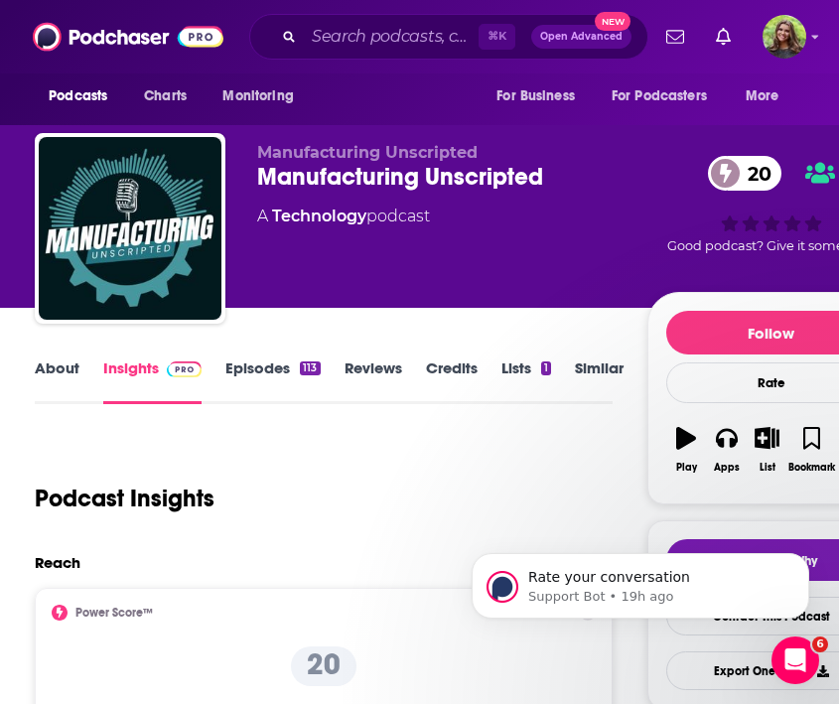
click at [249, 392] on link "Episodes 113" at bounding box center [272, 382] width 94 height 46
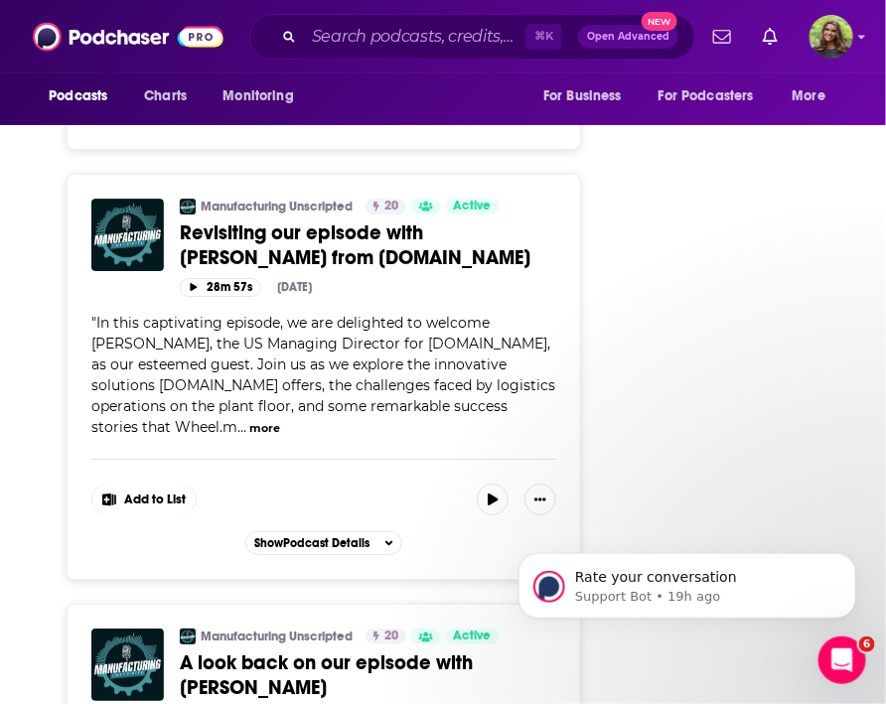
scroll to position [5044, 0]
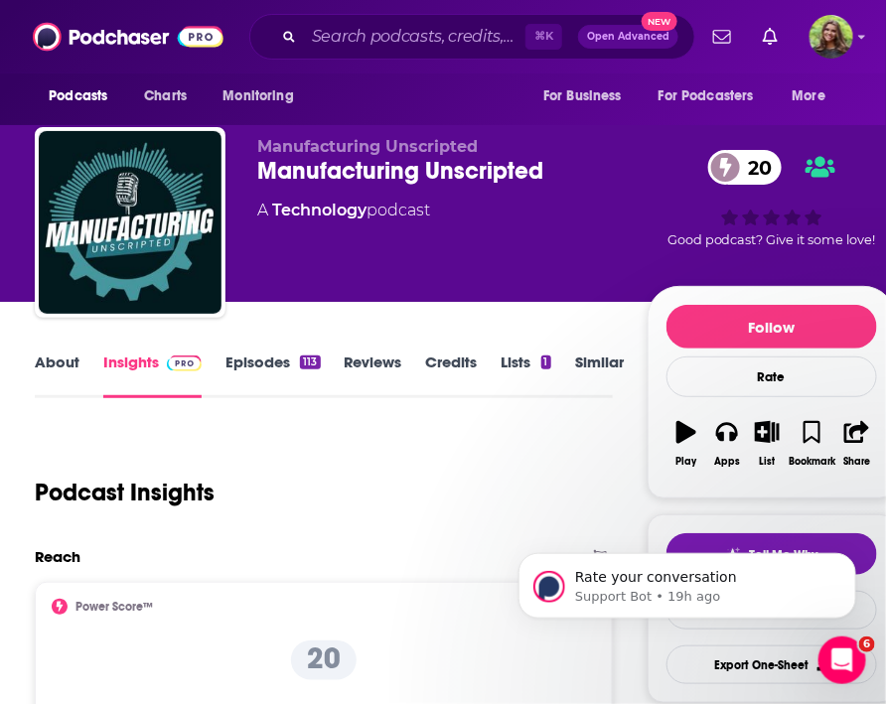
scroll to position [52, 0]
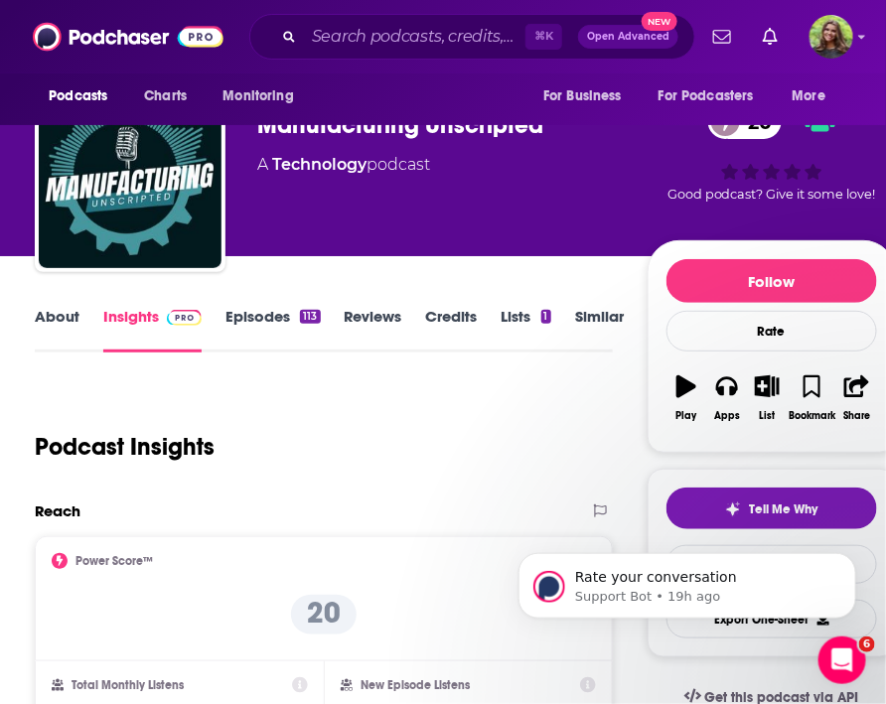
click at [593, 324] on link "Similar" at bounding box center [599, 330] width 49 height 46
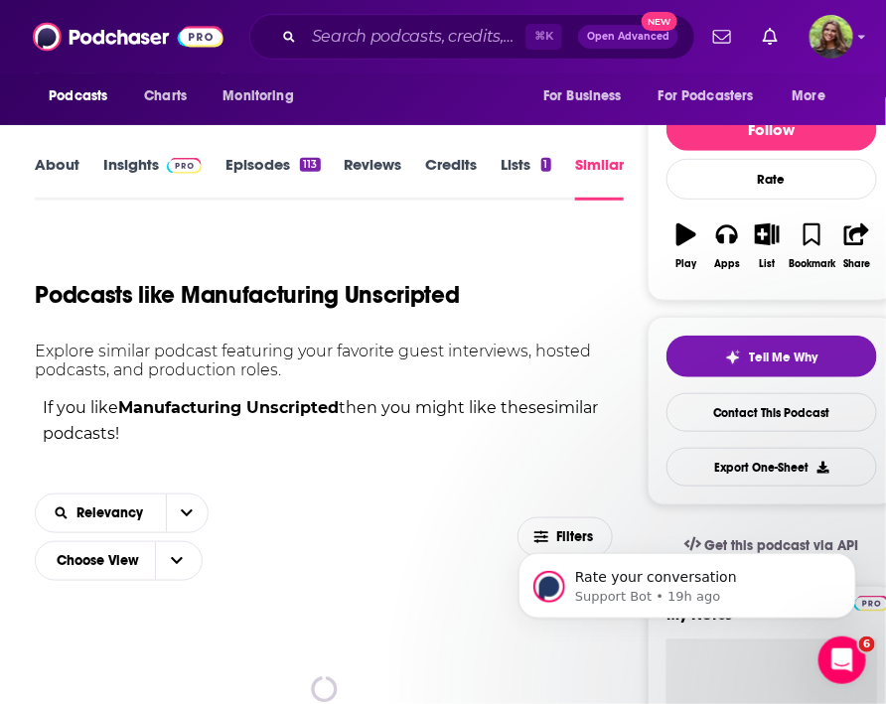
scroll to position [206, 0]
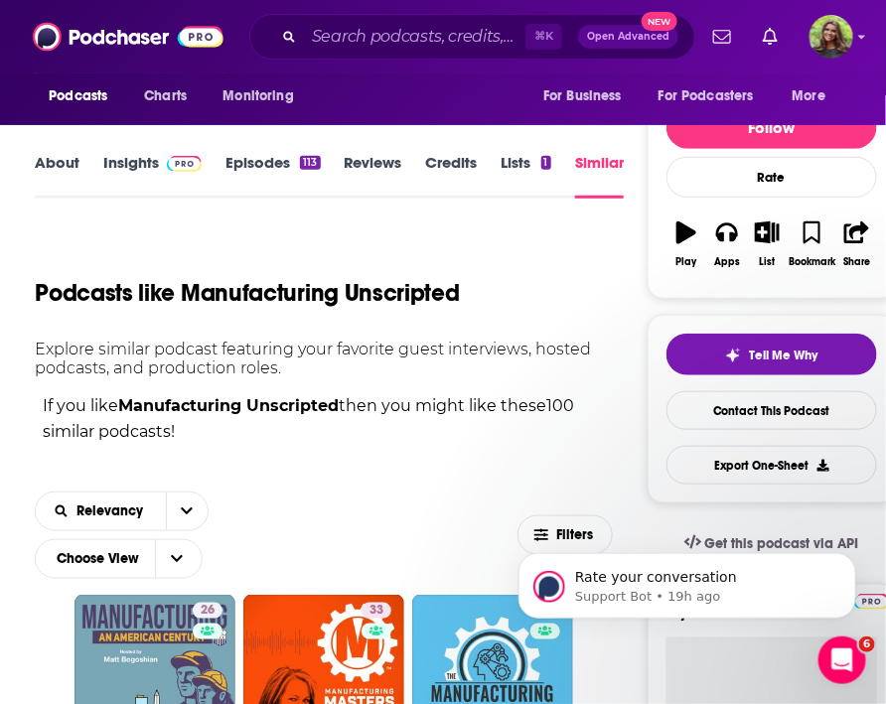
click at [533, 531] on body "Rate your conversation Support Bot • 19h ago" at bounding box center [686, 580] width 381 height 123
click at [528, 528] on body "Rate your conversation Support Bot • 19h ago" at bounding box center [686, 580] width 381 height 123
click at [532, 528] on body "Rate your conversation Support Bot • 19h ago" at bounding box center [686, 580] width 381 height 123
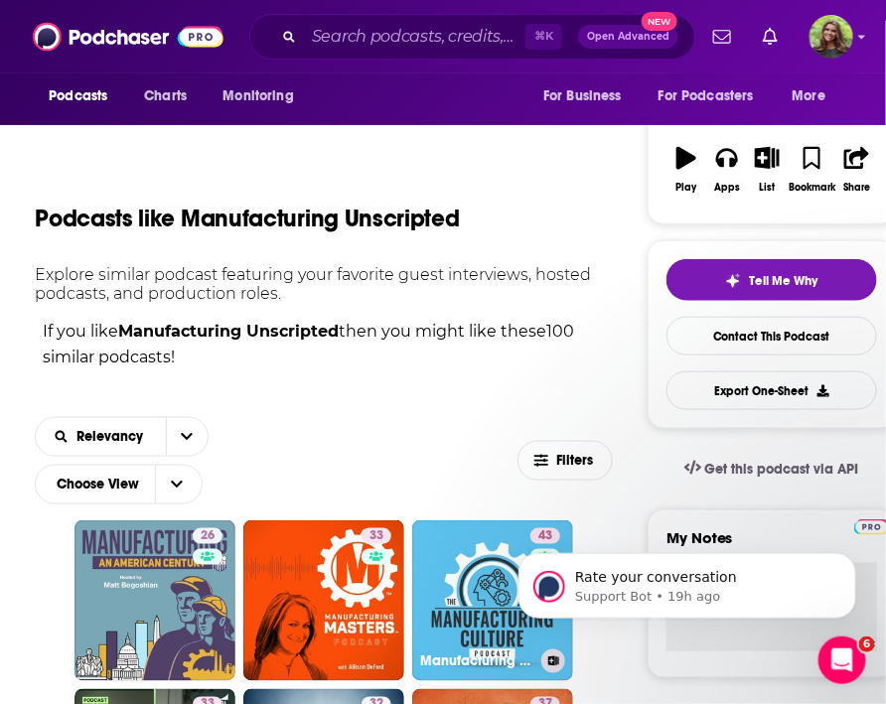
scroll to position [313, 0]
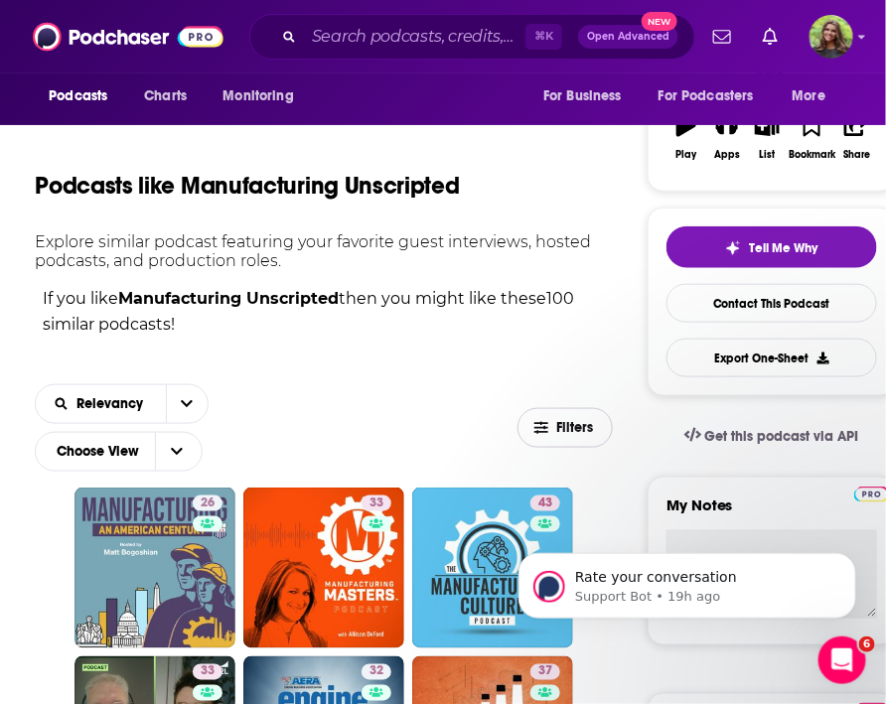
click at [541, 419] on button "Filters" at bounding box center [565, 428] width 95 height 40
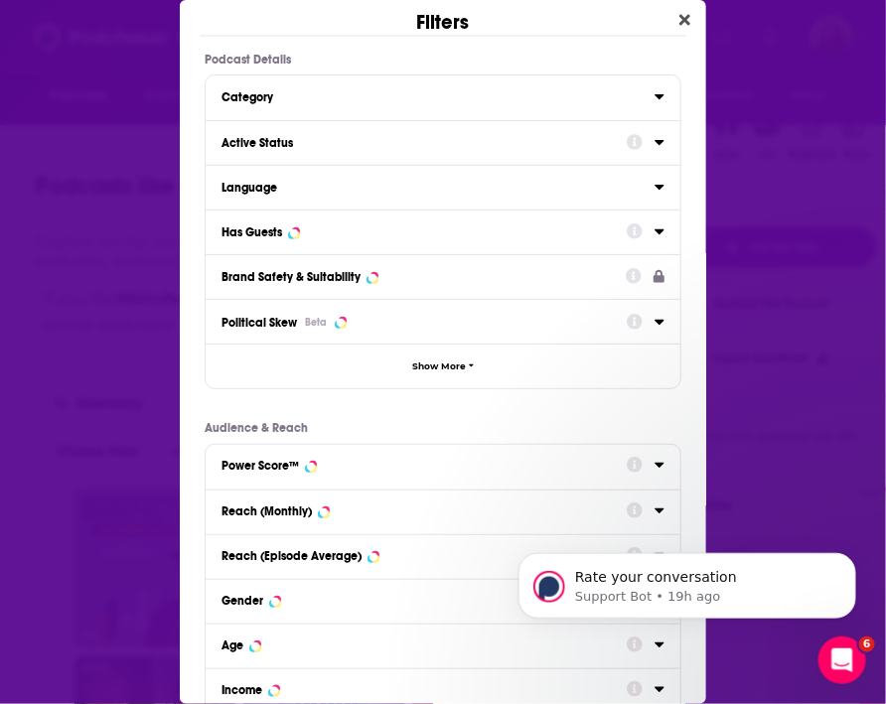
scroll to position [0, 0]
click at [375, 138] on div "Active Status" at bounding box center [418, 143] width 392 height 14
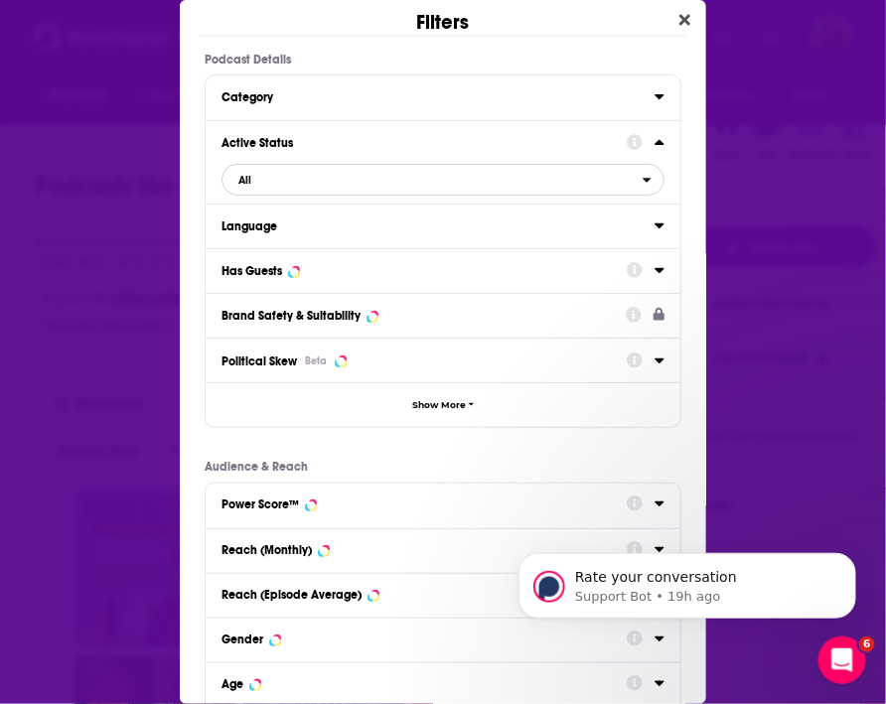
click at [370, 176] on span "All" at bounding box center [433, 180] width 420 height 26
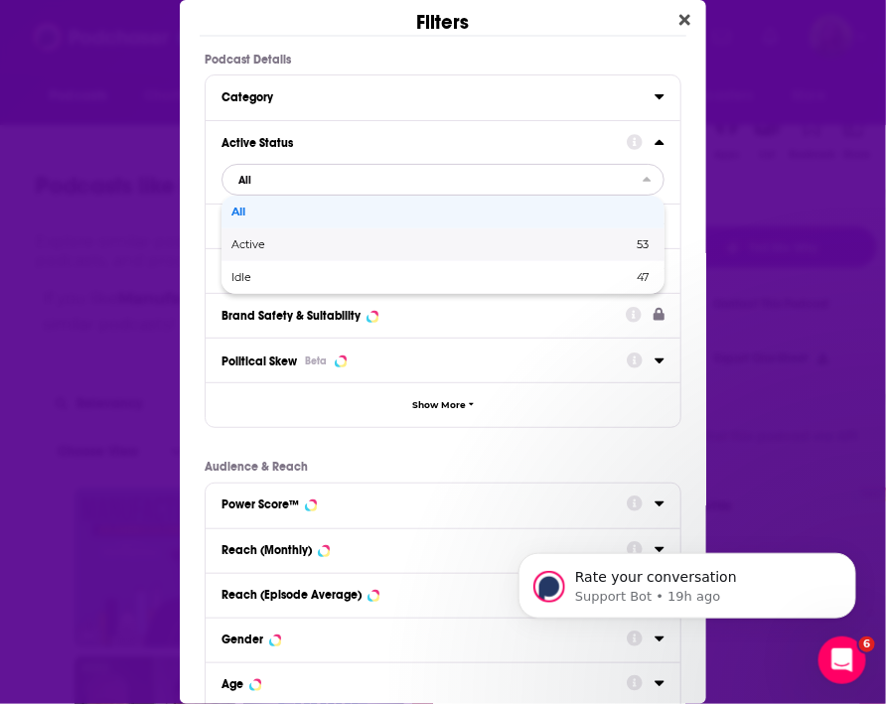
click at [327, 244] on span "Active" at bounding box center [340, 244] width 218 height 11
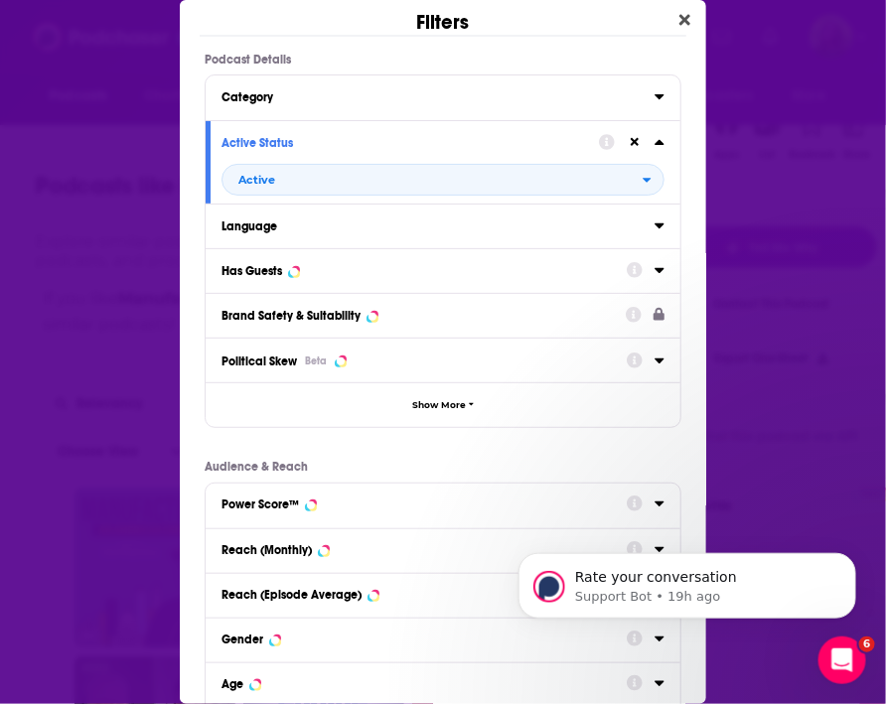
click at [325, 276] on div "Has Guests" at bounding box center [418, 271] width 392 height 14
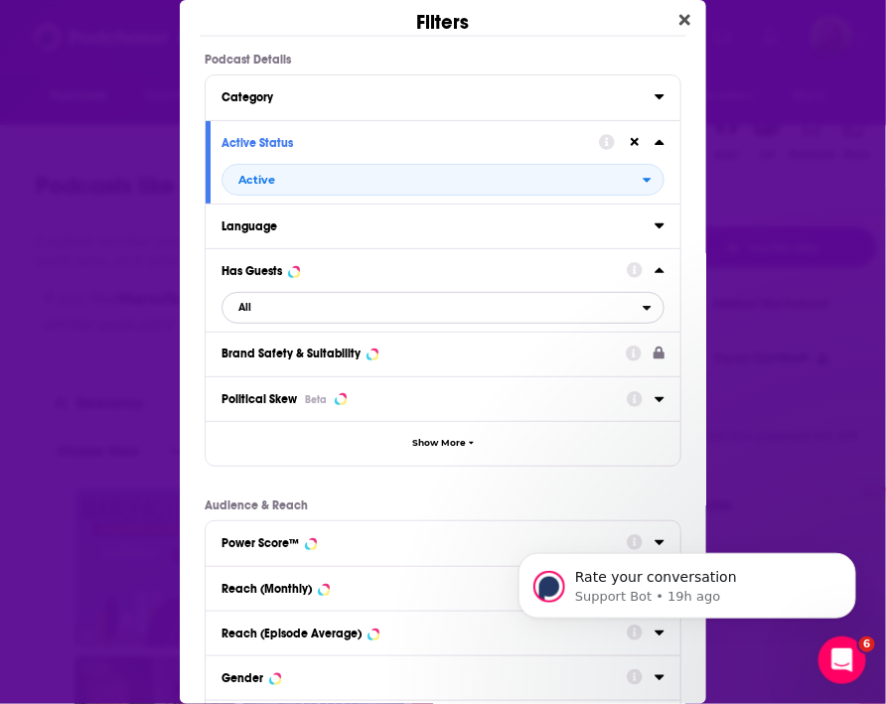
click at [322, 297] on span "All" at bounding box center [433, 308] width 420 height 26
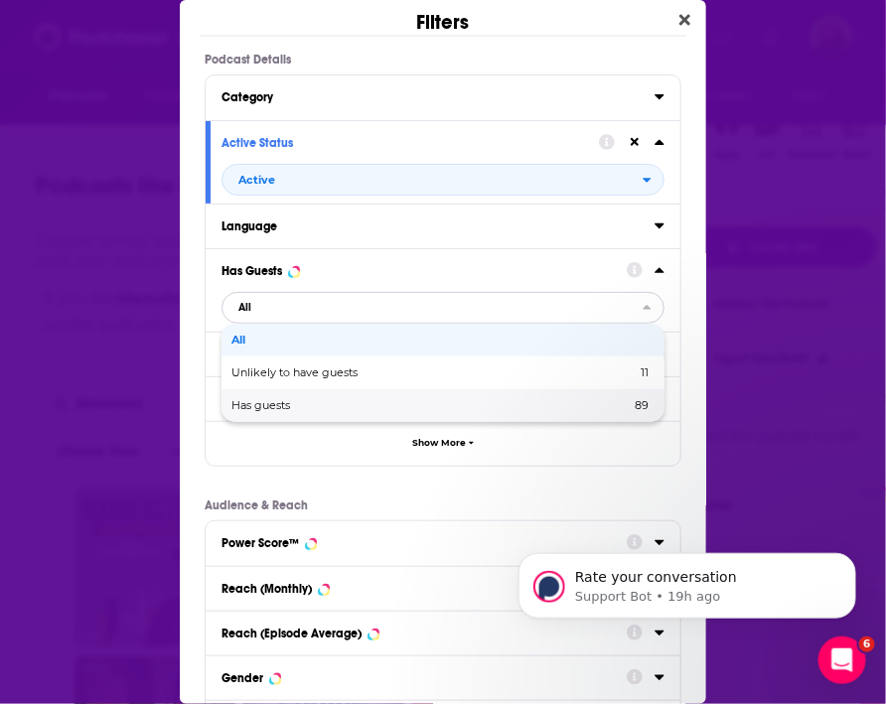
click at [311, 401] on span "Has guests" at bounding box center [345, 405] width 228 height 11
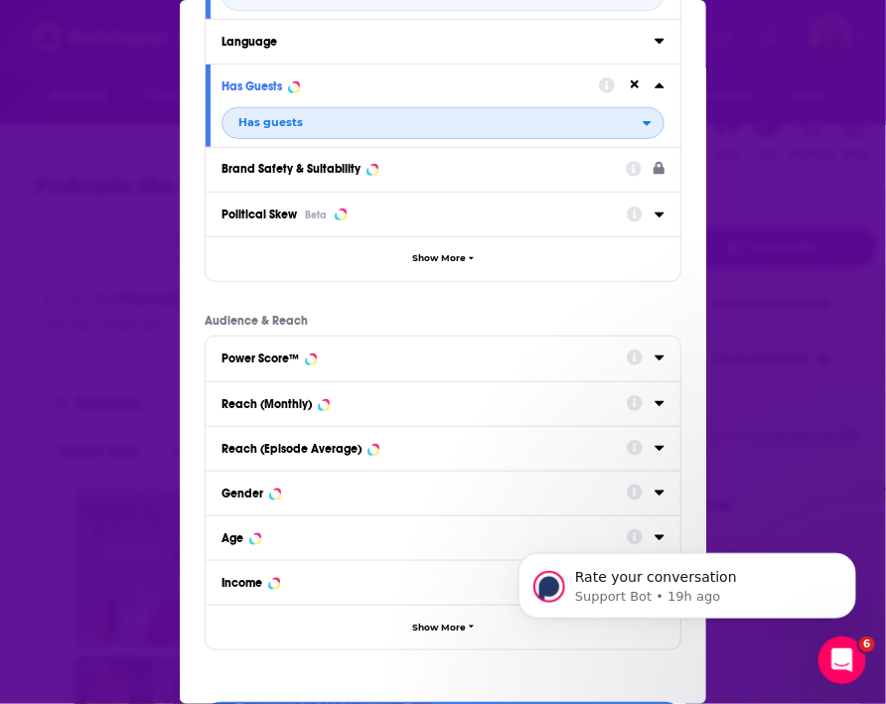
scroll to position [244, 0]
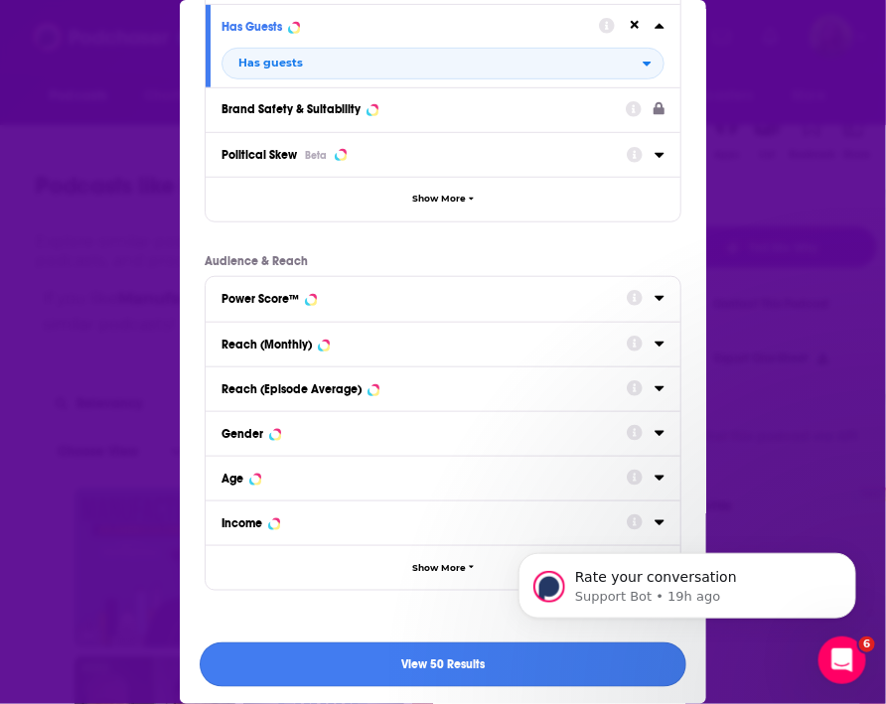
click at [354, 666] on button "View 50 Results" at bounding box center [443, 665] width 487 height 45
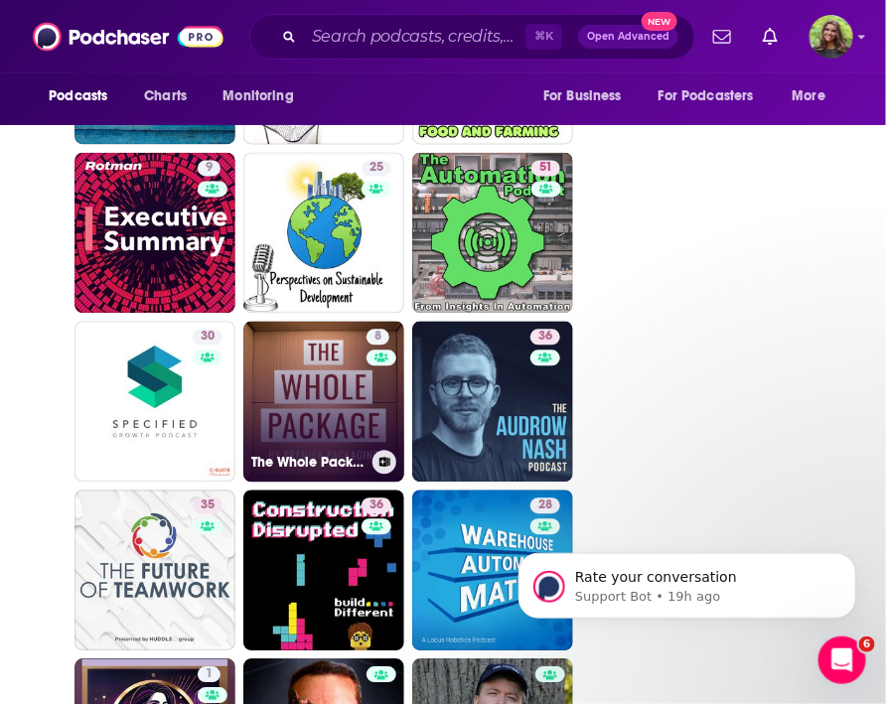
scroll to position [2652, 0]
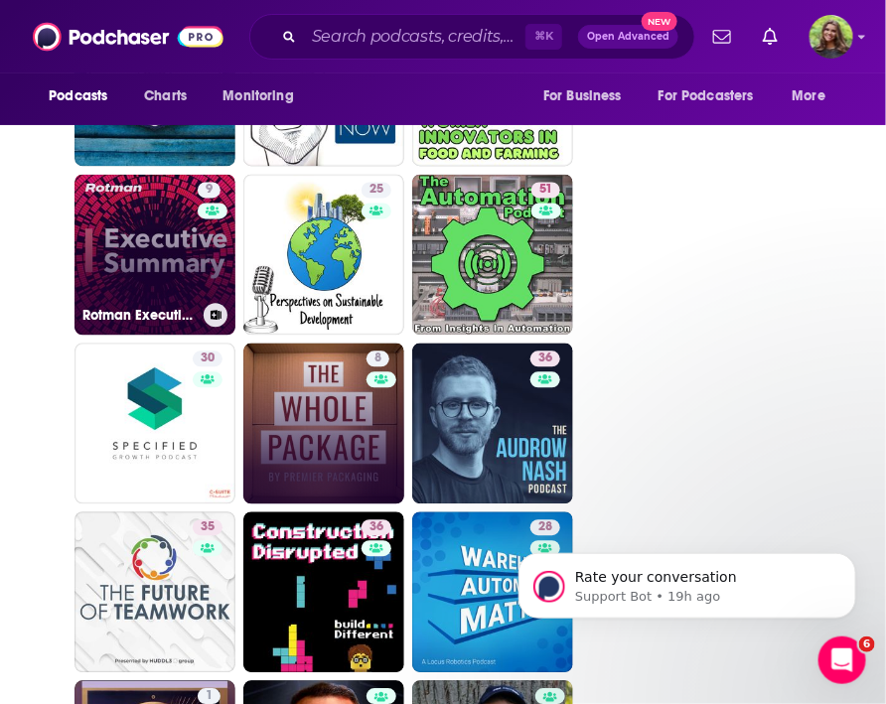
click at [170, 260] on link "9 Rotman Executive Summary" at bounding box center [154, 255] width 161 height 161
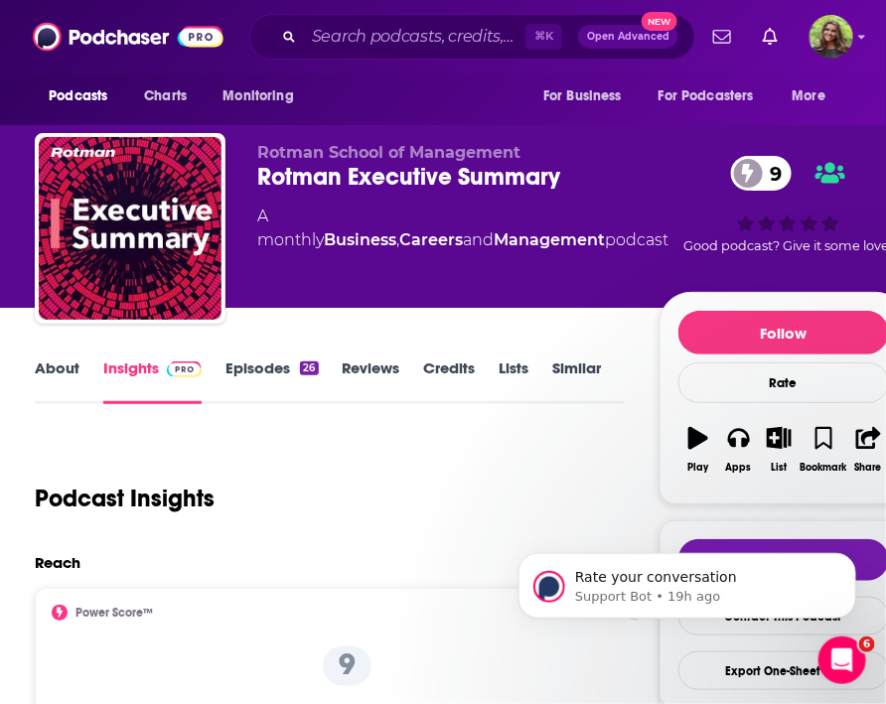
click at [69, 381] on link "About" at bounding box center [57, 382] width 45 height 46
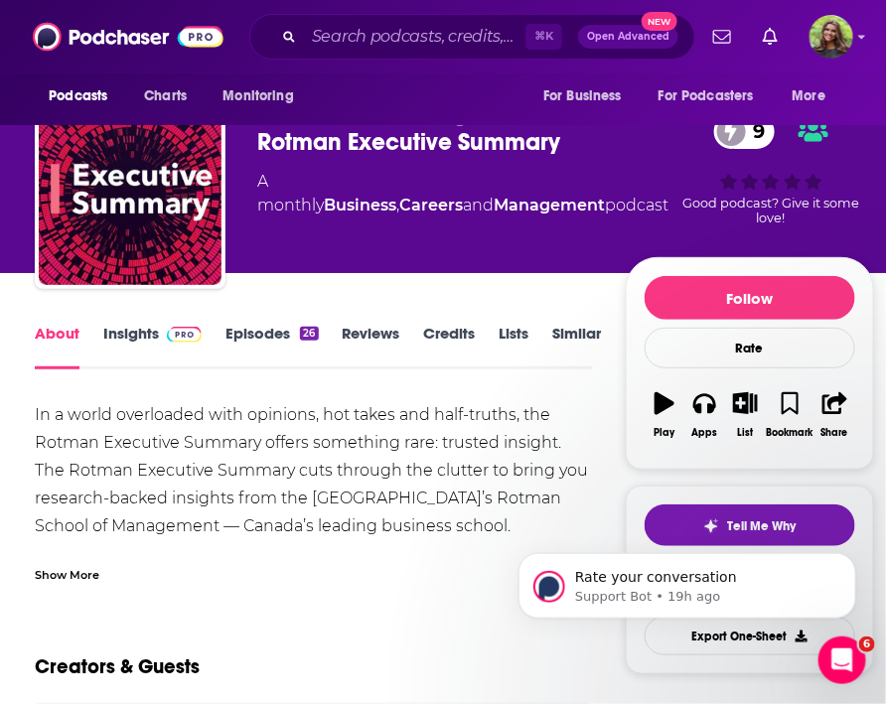
scroll to position [43, 0]
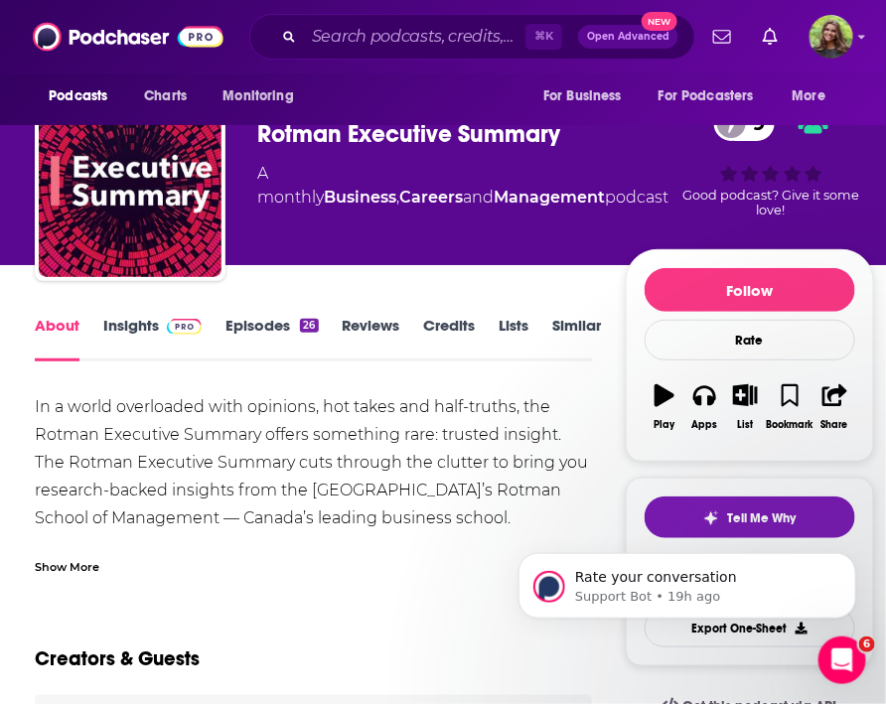
click at [91, 557] on div "Show More" at bounding box center [67, 565] width 65 height 19
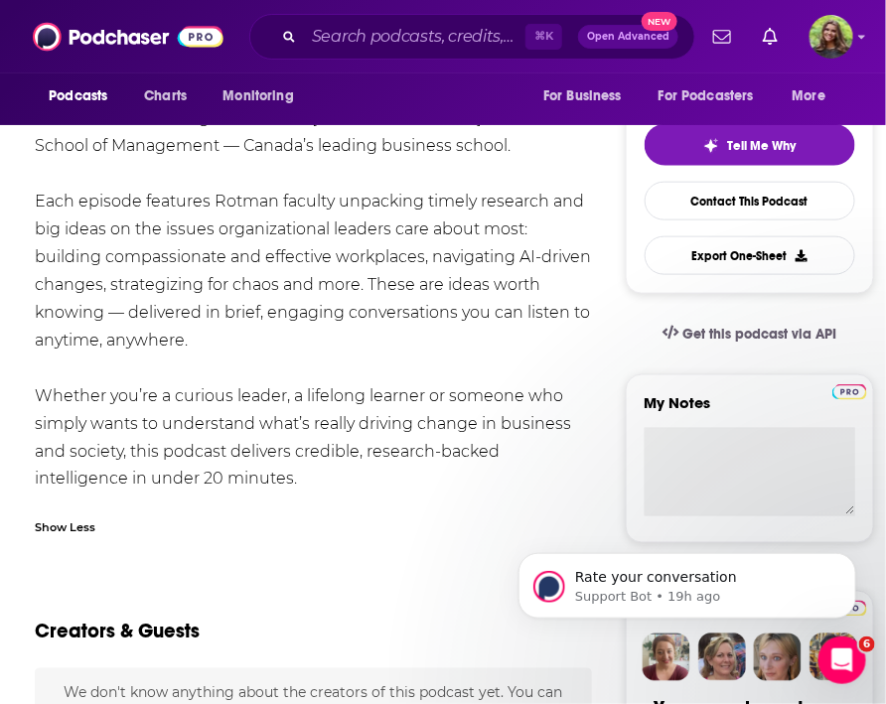
scroll to position [432, 0]
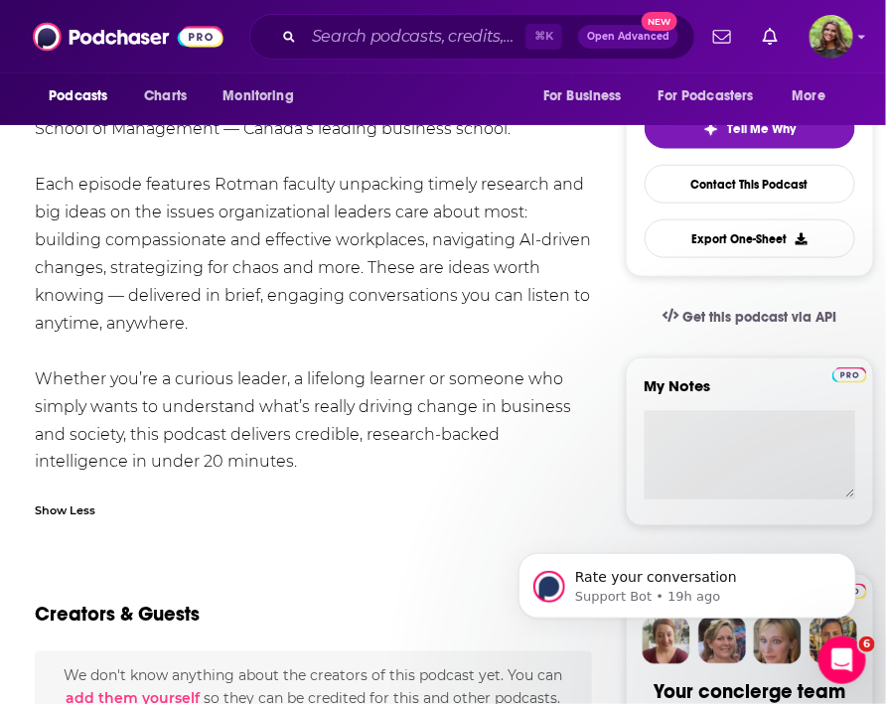
click at [203, 330] on div "In a world overloaded with opinions, hot takes and half-truths, the Rotman Exec…" at bounding box center [313, 240] width 557 height 473
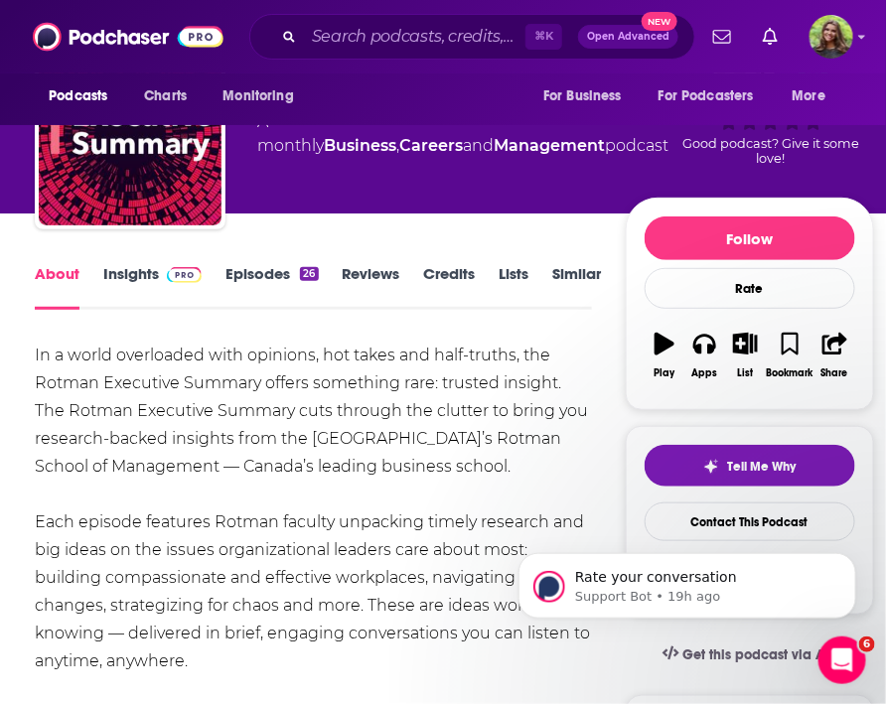
scroll to position [0, 0]
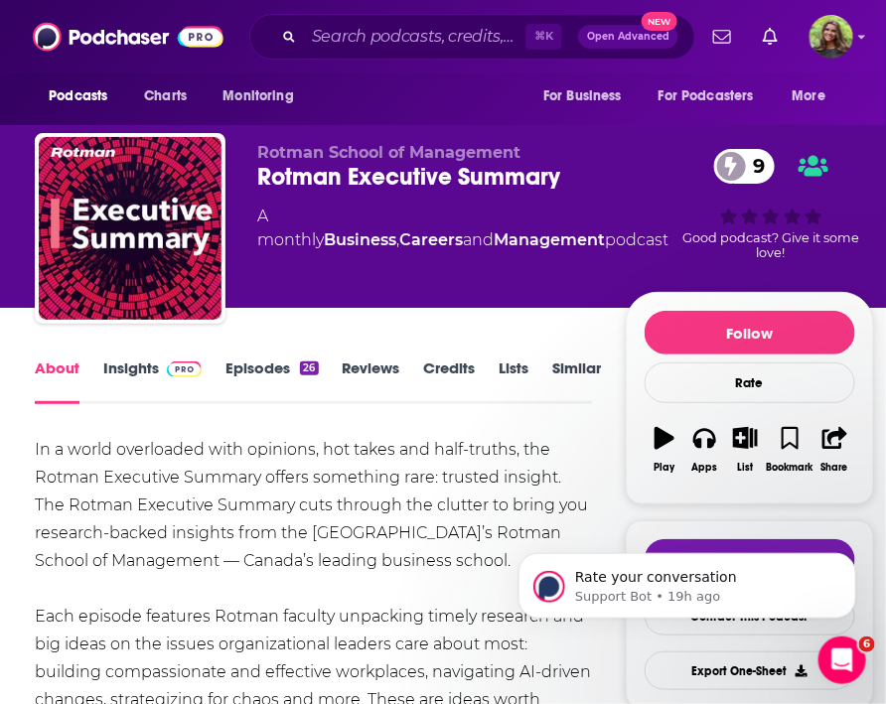
click at [572, 376] on link "Similar" at bounding box center [577, 382] width 49 height 46
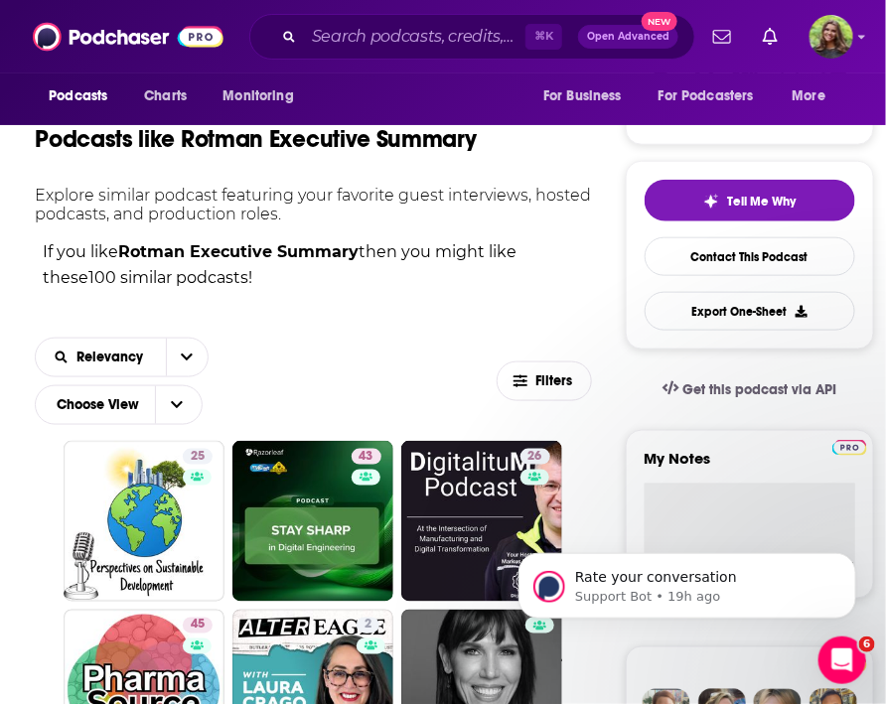
scroll to position [365, 0]
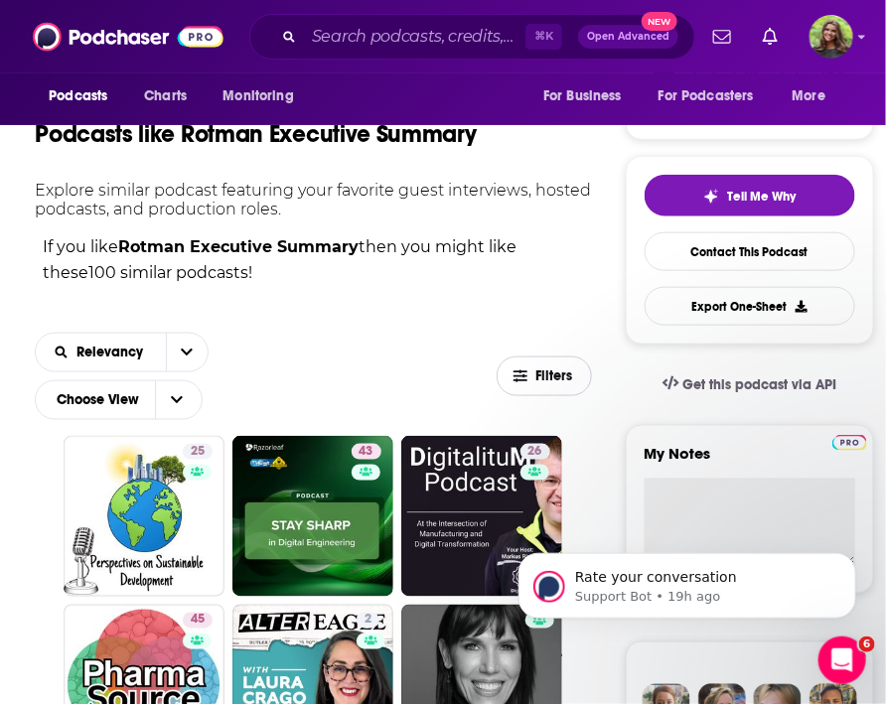
click at [522, 367] on button "Filters" at bounding box center [544, 377] width 95 height 40
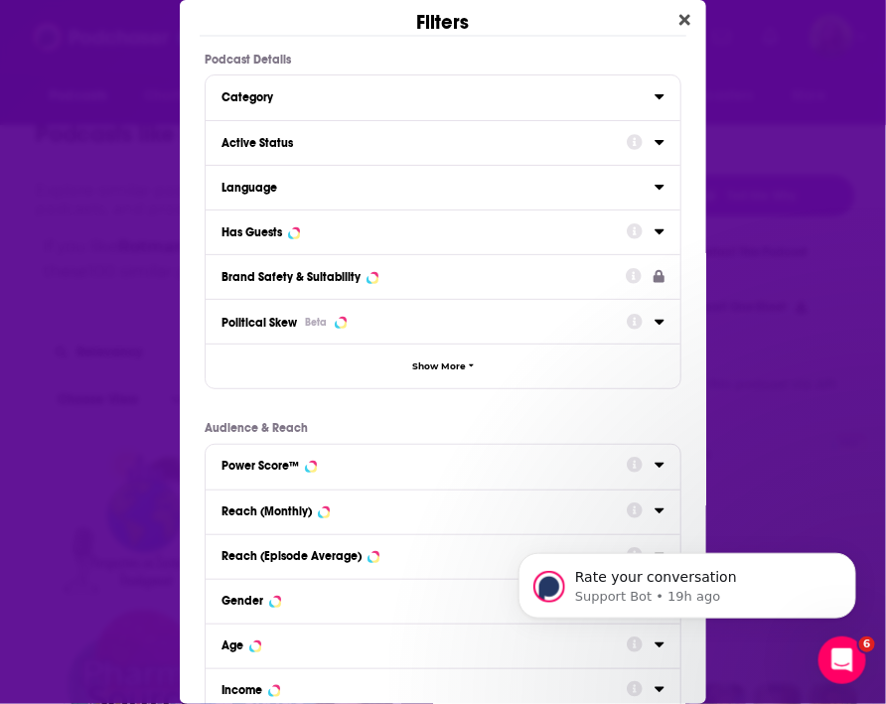
scroll to position [0, 0]
click at [320, 140] on div "Active Status" at bounding box center [418, 143] width 392 height 14
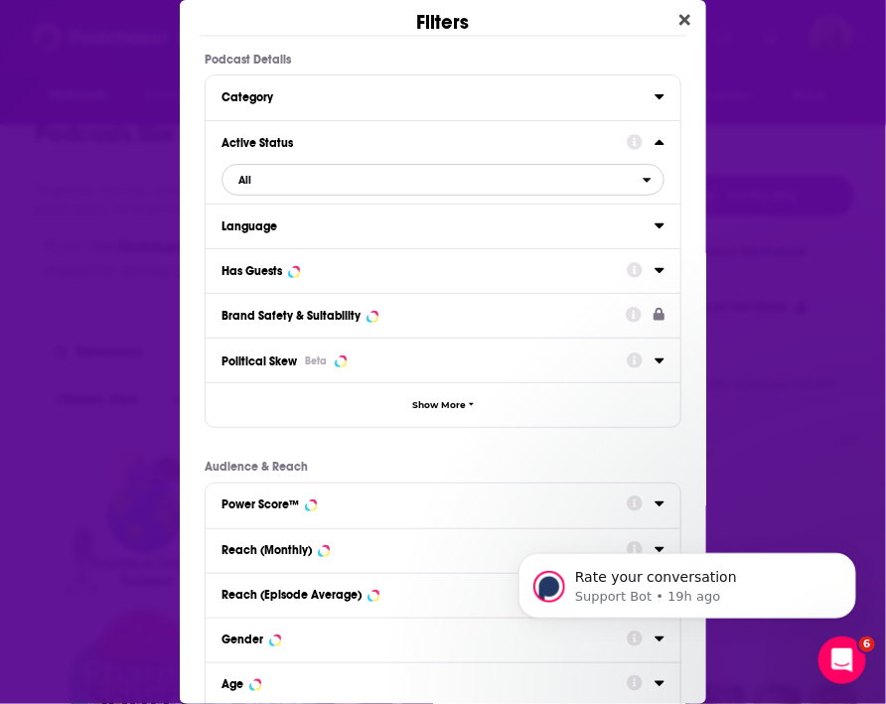
click at [341, 193] on button "All" at bounding box center [443, 180] width 443 height 32
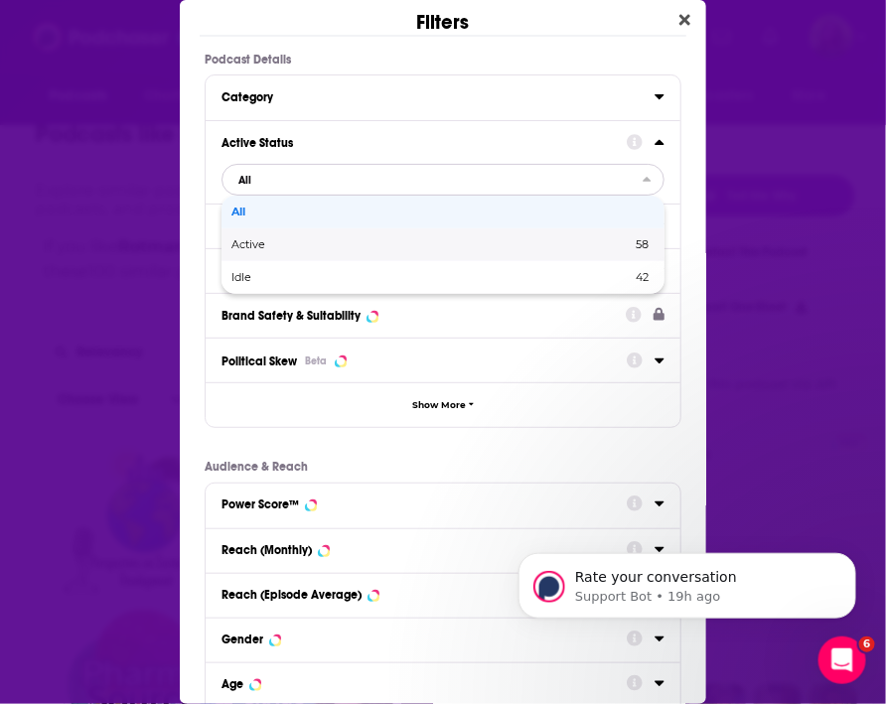
click at [315, 243] on span "Active" at bounding box center [339, 244] width 217 height 11
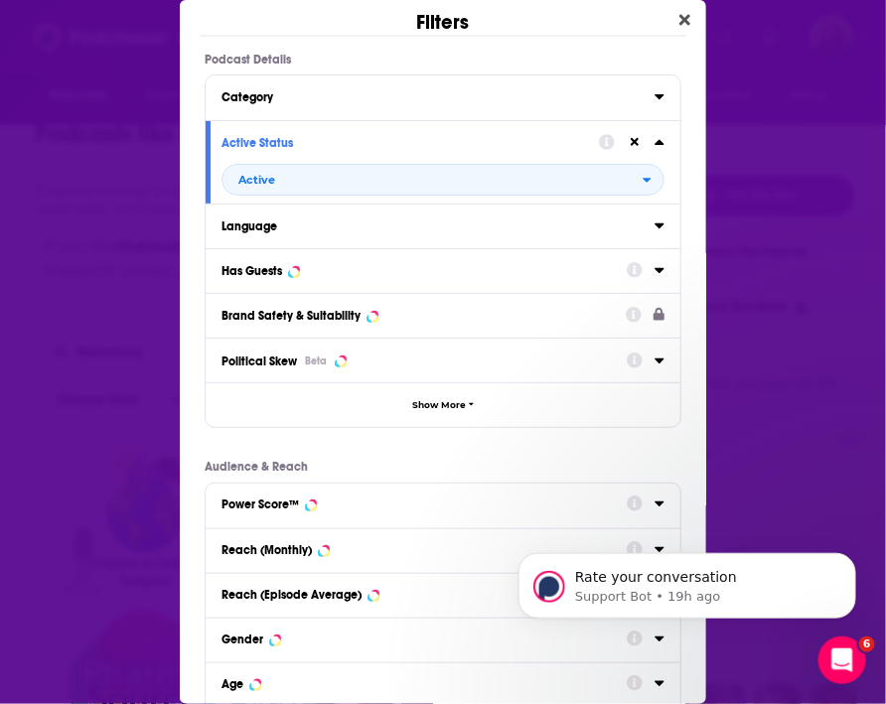
click at [301, 260] on button "Has Guests" at bounding box center [424, 269] width 405 height 25
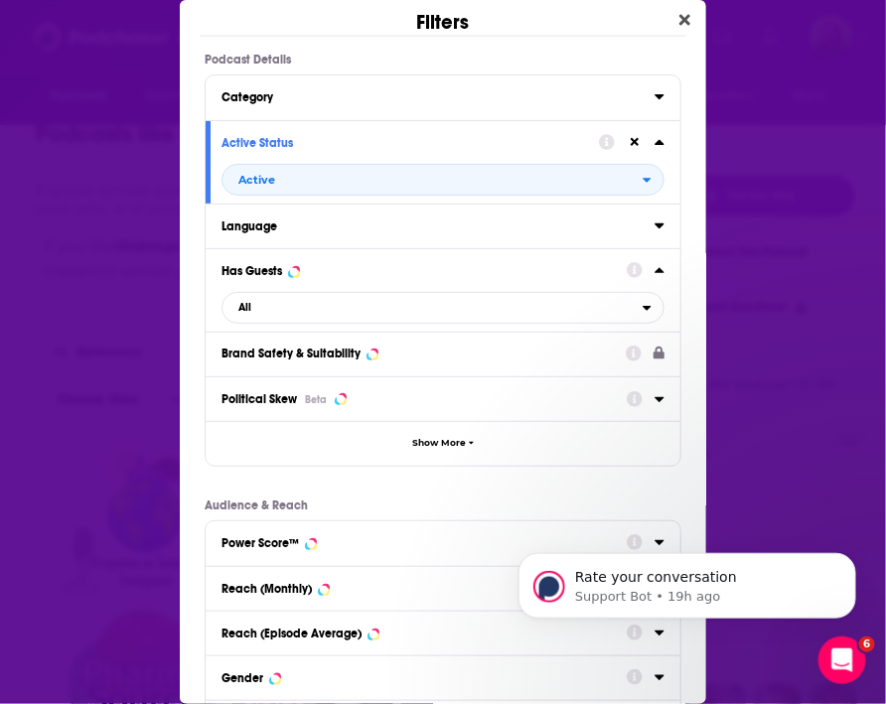
click at [318, 324] on div "Has Guests All" at bounding box center [443, 289] width 475 height 83
click at [302, 316] on span "All" at bounding box center [433, 308] width 420 height 26
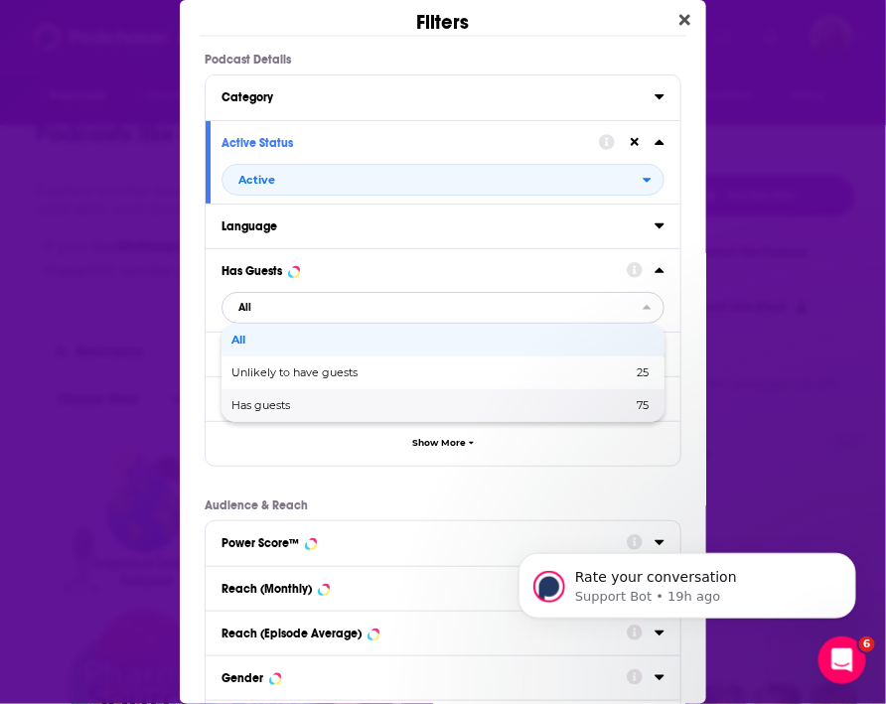
click at [302, 402] on span "Has guests" at bounding box center [345, 405] width 229 height 11
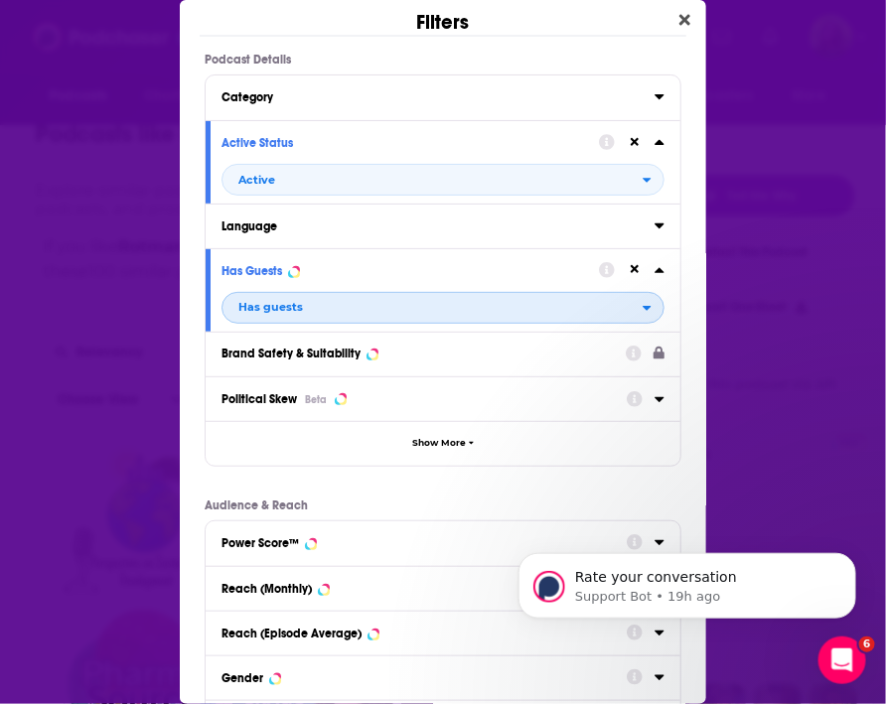
scroll to position [244, 0]
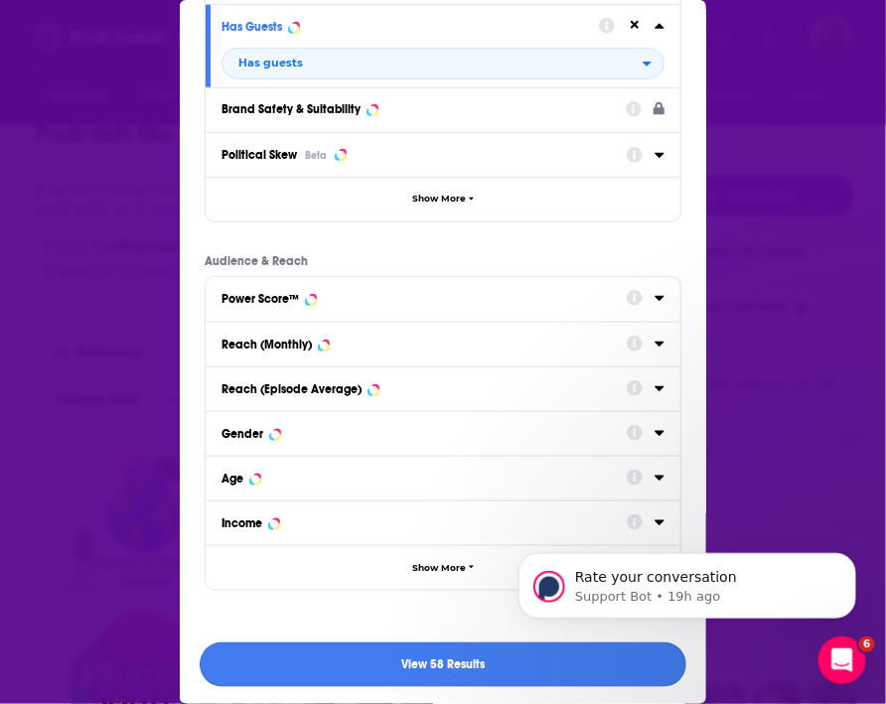
click at [361, 658] on button "View 58 Results" at bounding box center [443, 665] width 487 height 45
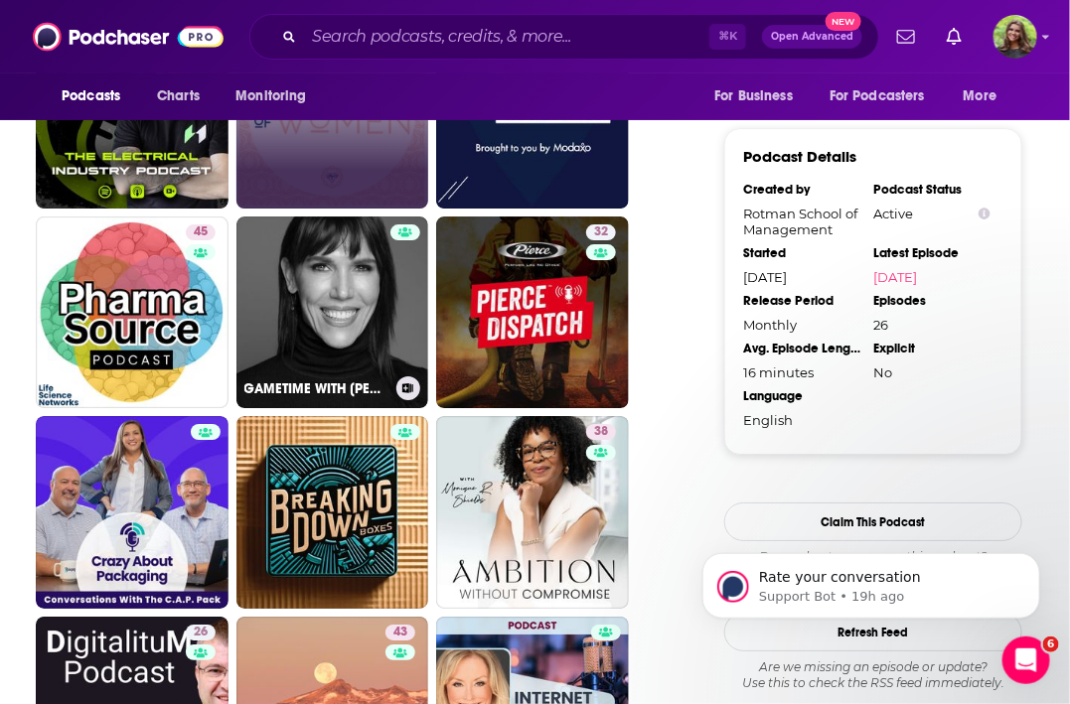
scroll to position [1858, 0]
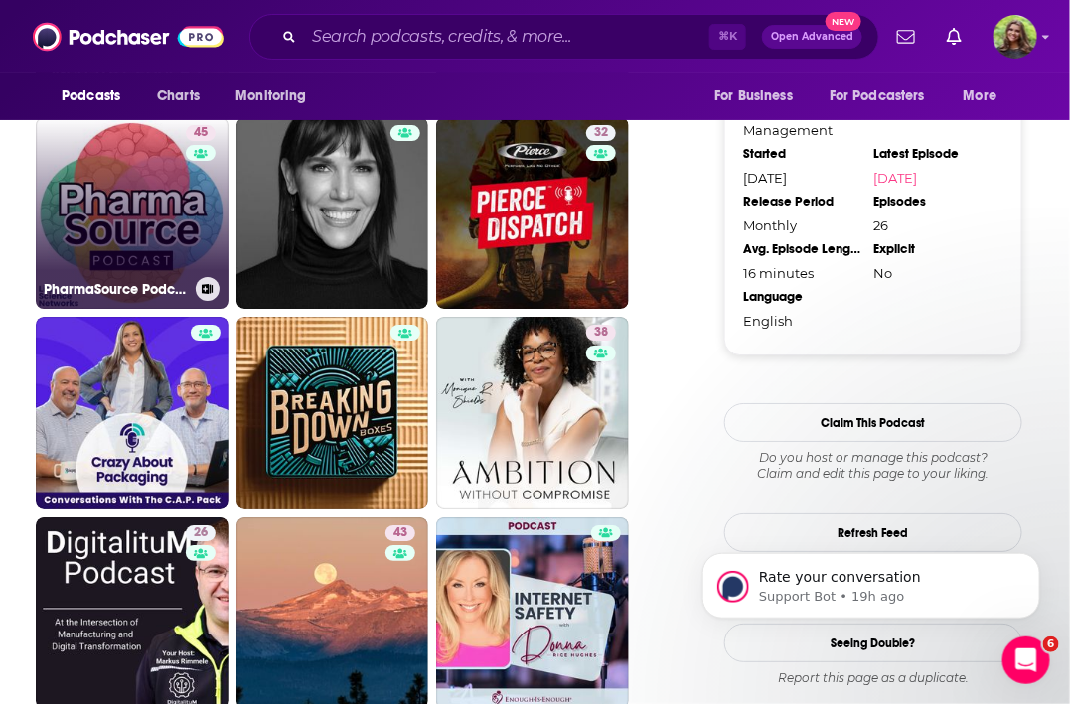
click at [138, 210] on link "45 PharmaSource Podcast" at bounding box center [132, 213] width 193 height 193
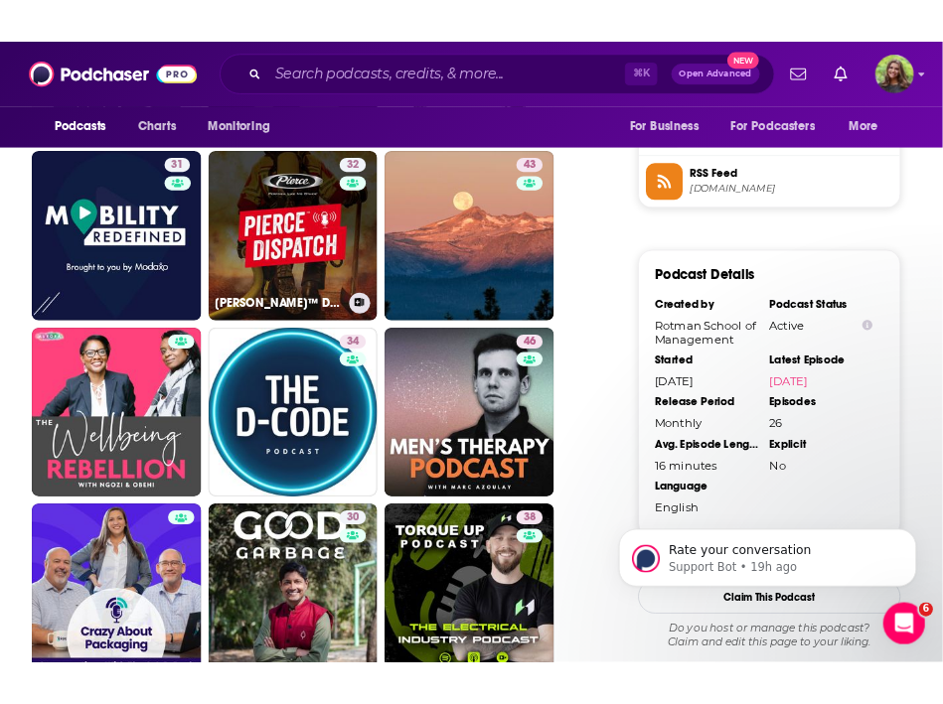
scroll to position [1652, 0]
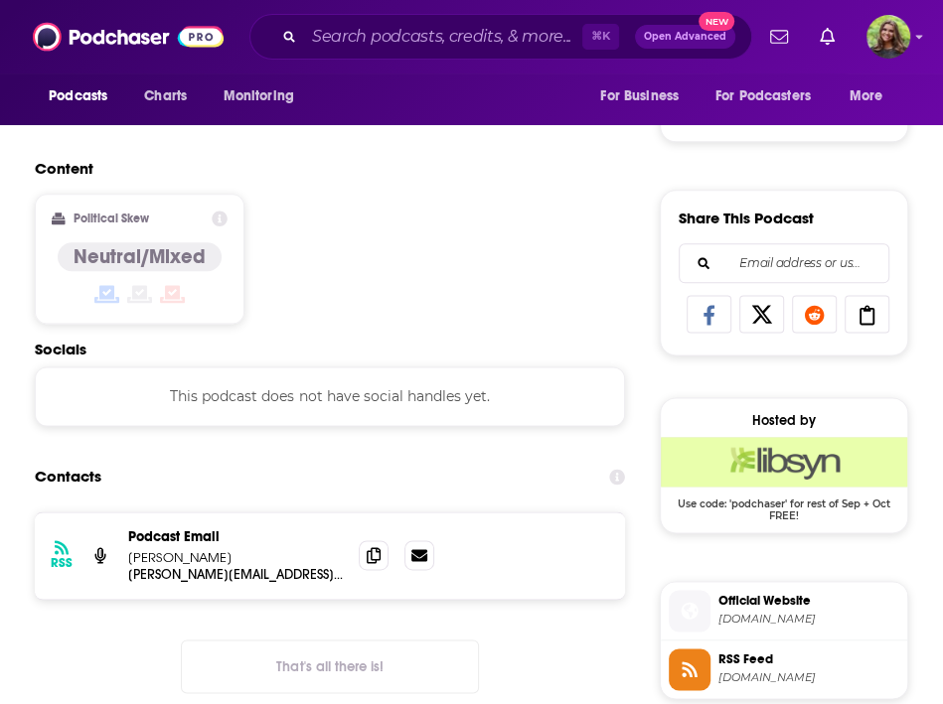
scroll to position [1120, 0]
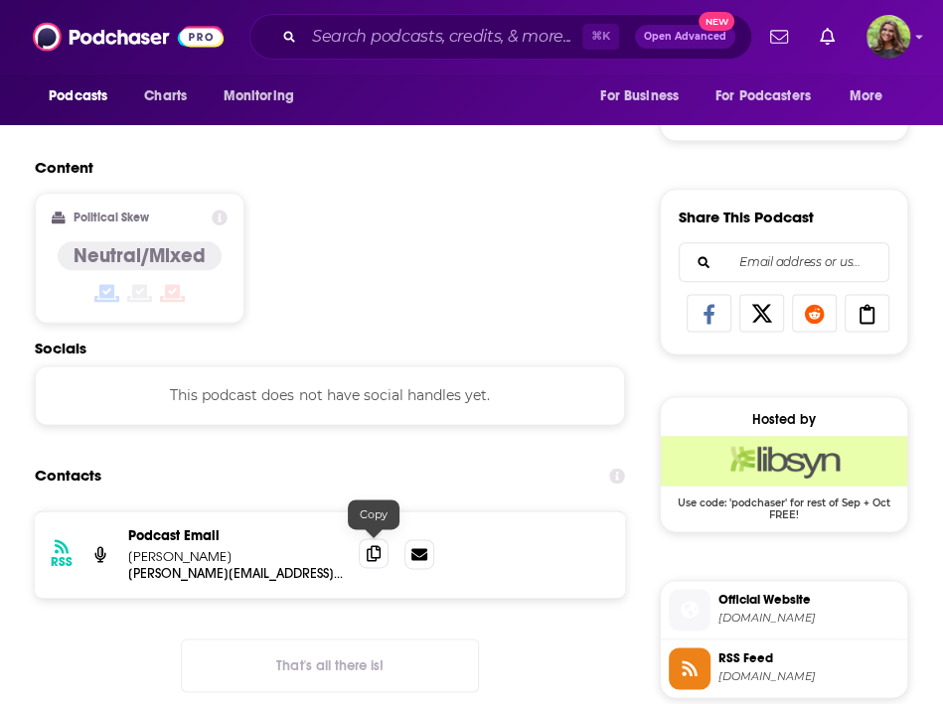
click at [376, 554] on icon at bounding box center [374, 553] width 14 height 16
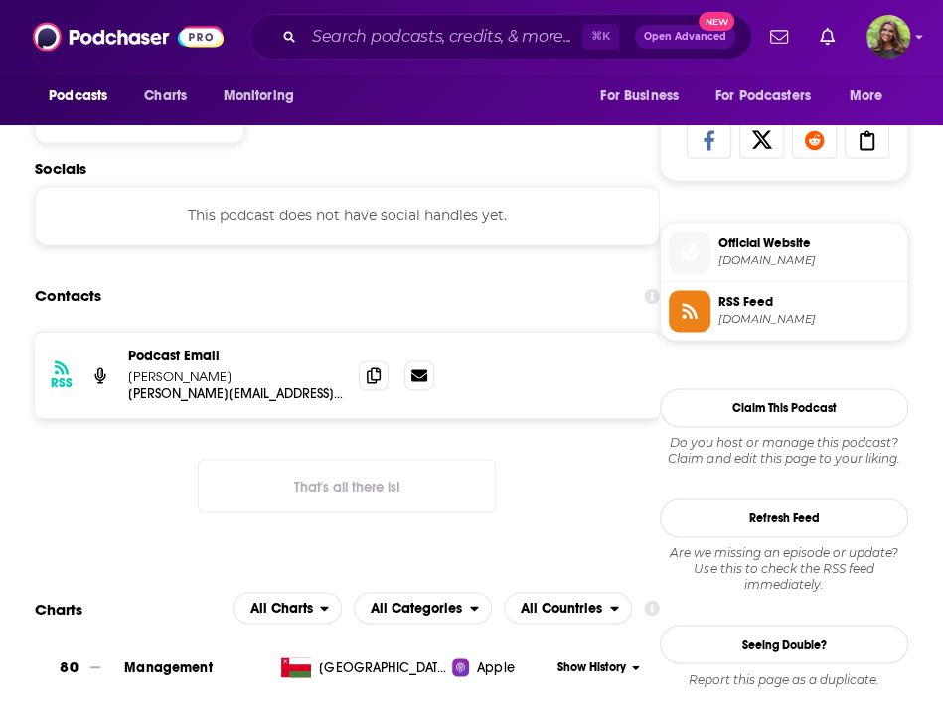
scroll to position [1332, 0]
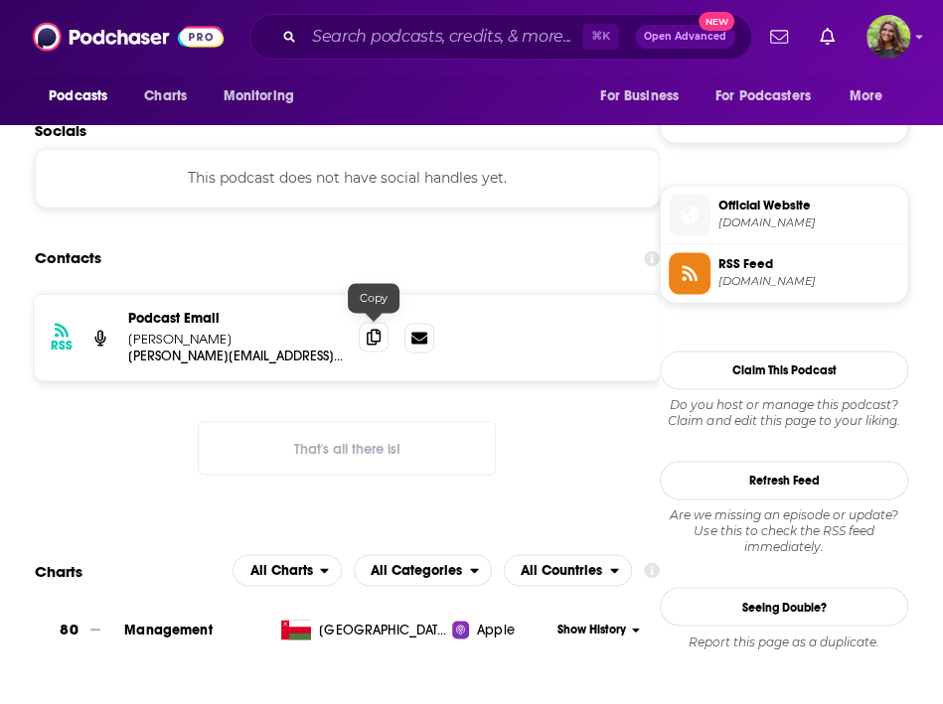
click at [377, 336] on icon at bounding box center [374, 337] width 14 height 16
drag, startPoint x: 179, startPoint y: 340, endPoint x: 132, endPoint y: 339, distance: 46.7
click at [132, 339] on p "[PERSON_NAME]" at bounding box center [235, 339] width 215 height 17
drag, startPoint x: 189, startPoint y: 338, endPoint x: 131, endPoint y: 340, distance: 57.6
click at [131, 340] on p "Karunesh Prasad" at bounding box center [235, 339] width 215 height 17
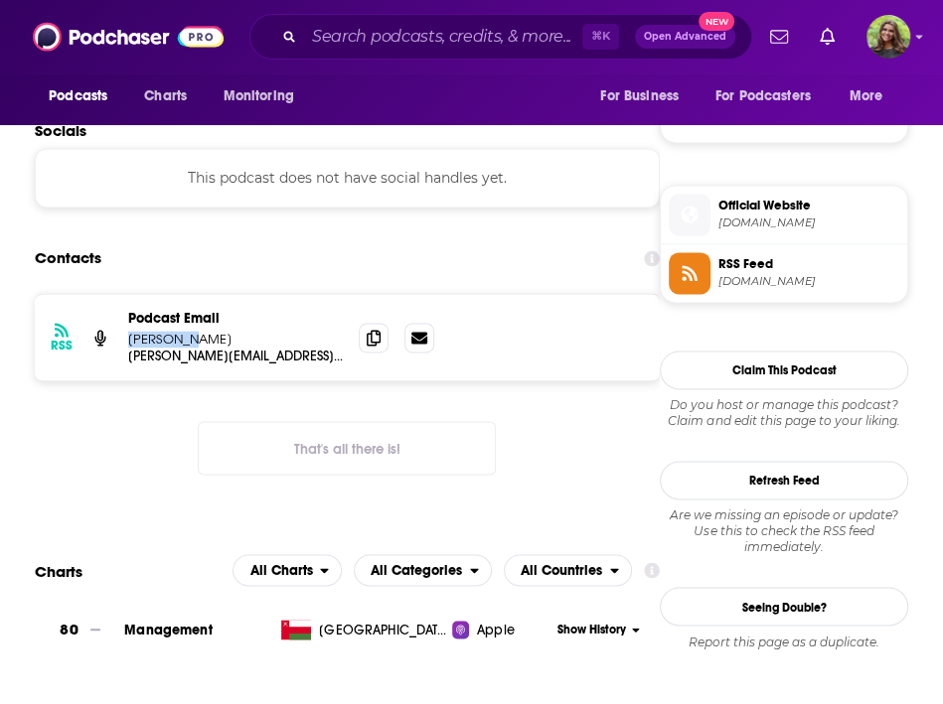
copy p "Karunesh"
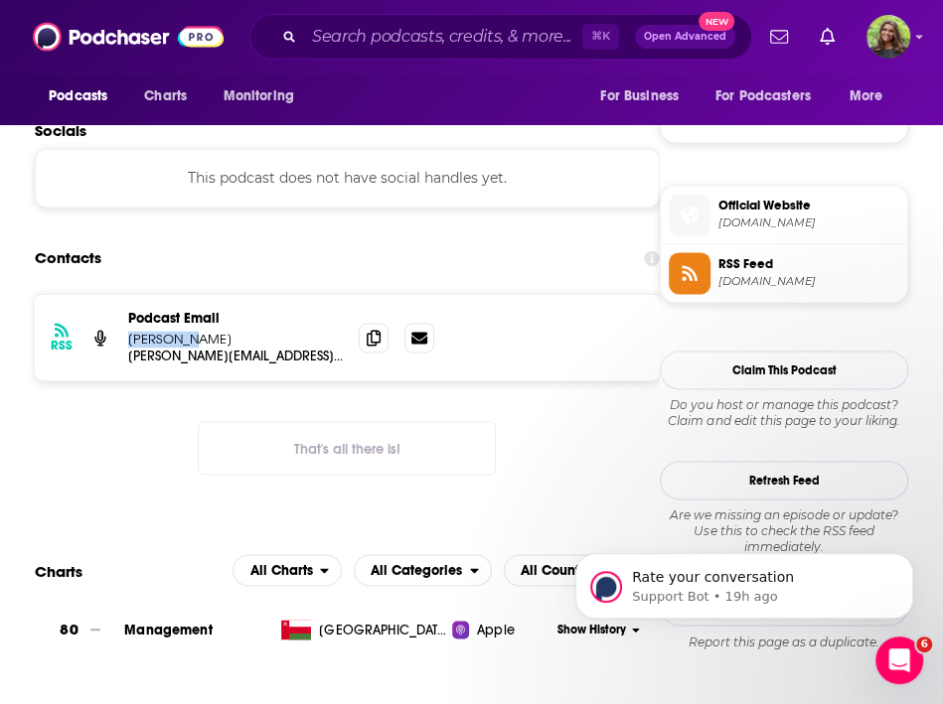
scroll to position [0, 0]
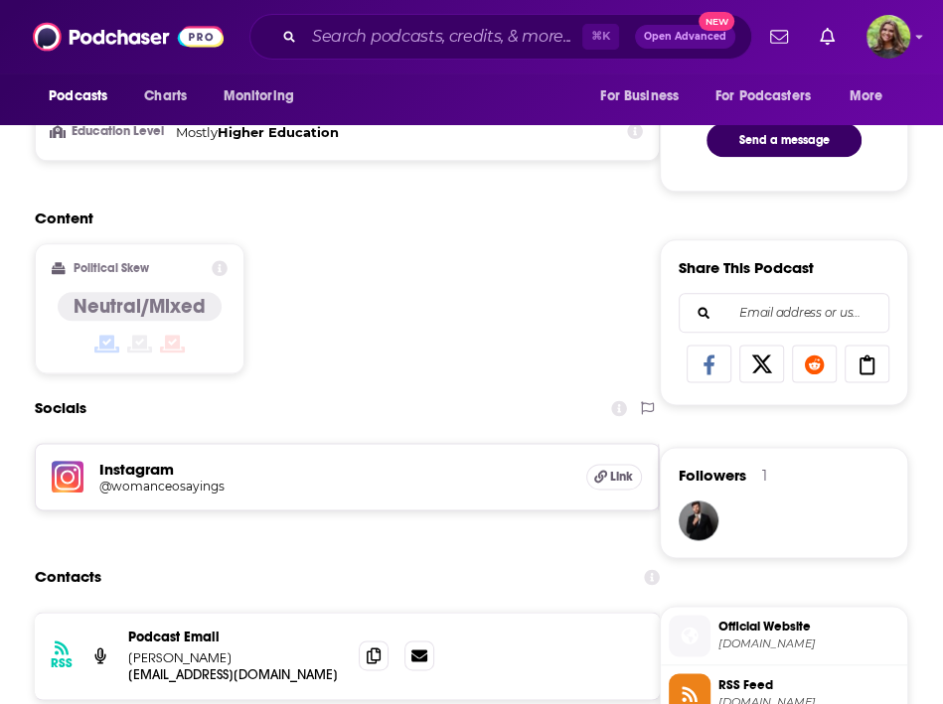
scroll to position [1267, 0]
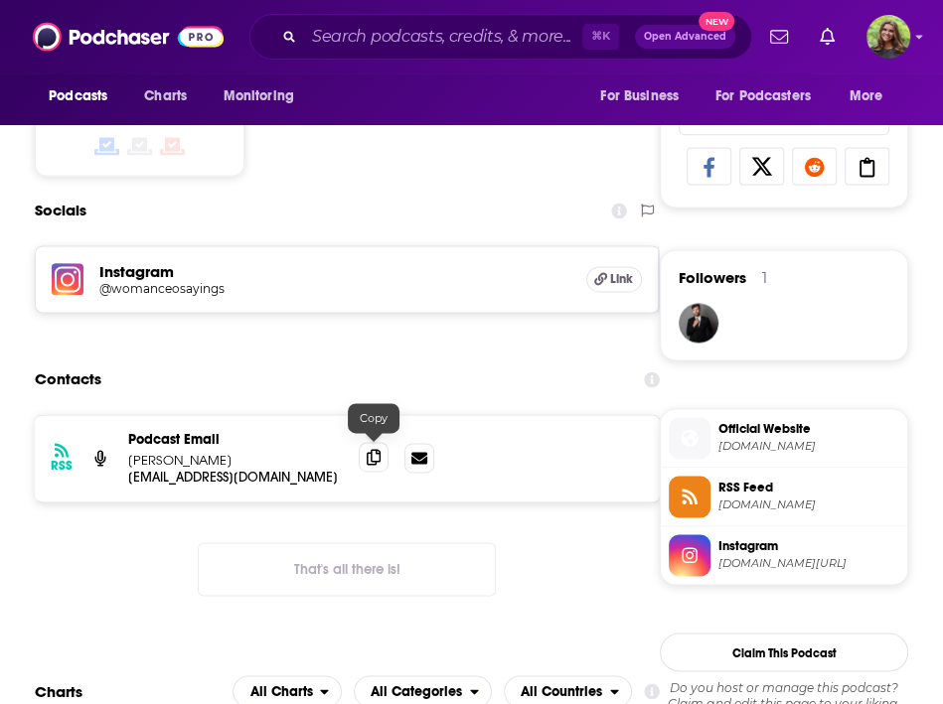
click at [372, 459] on icon at bounding box center [374, 457] width 14 height 16
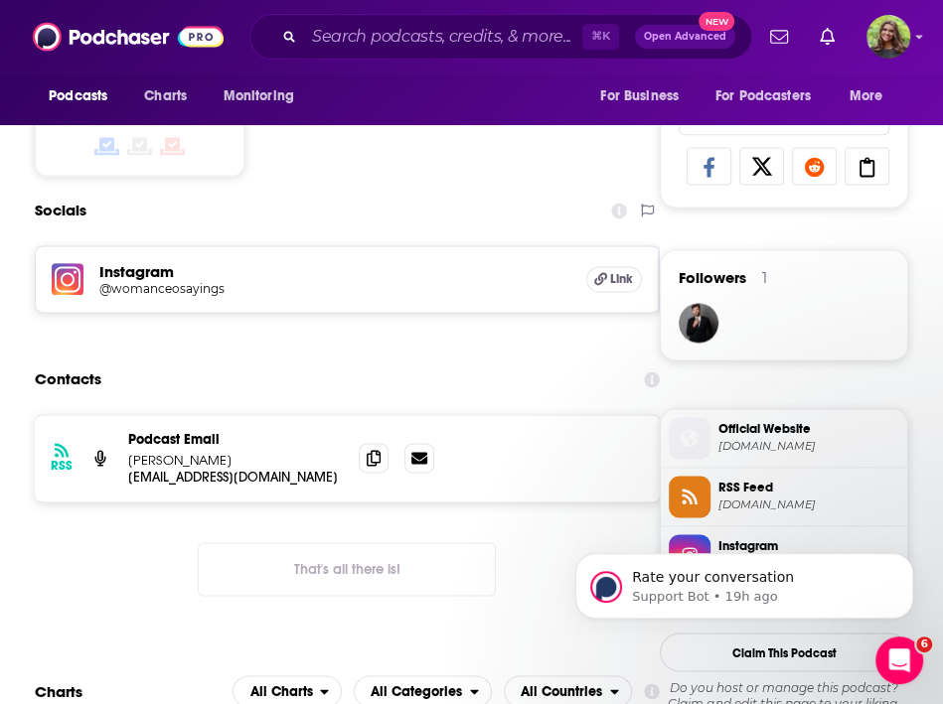
scroll to position [0, 0]
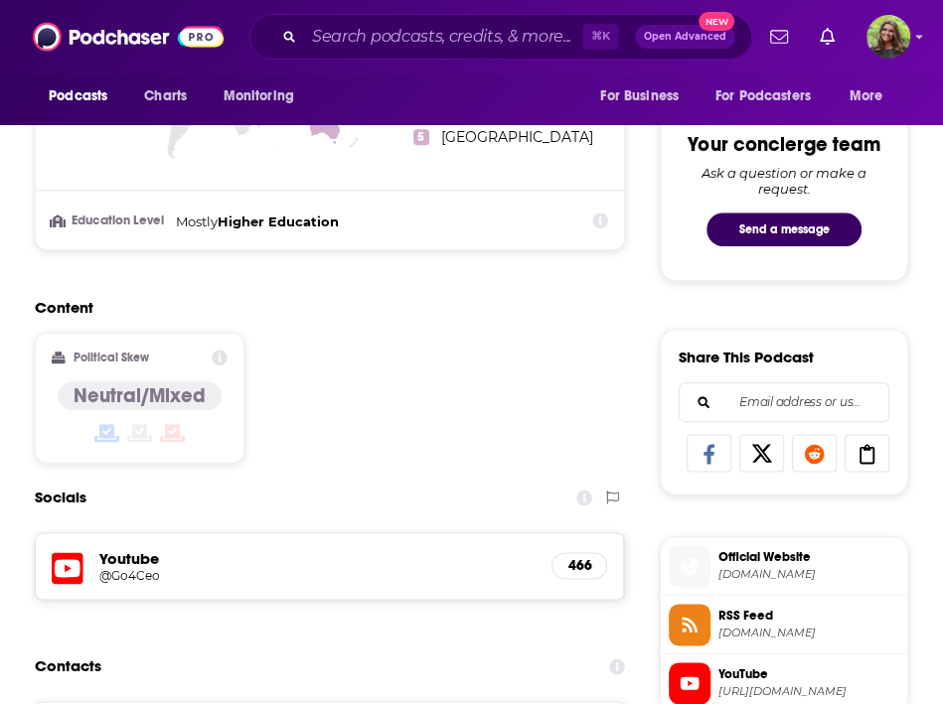
scroll to position [1150, 0]
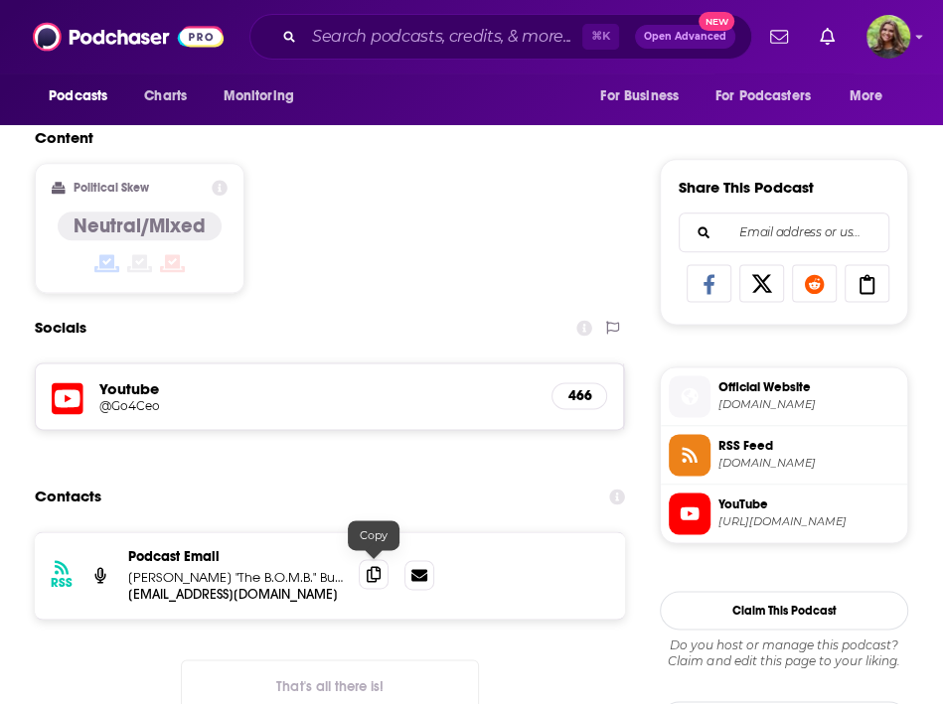
click at [375, 570] on icon at bounding box center [374, 574] width 14 height 16
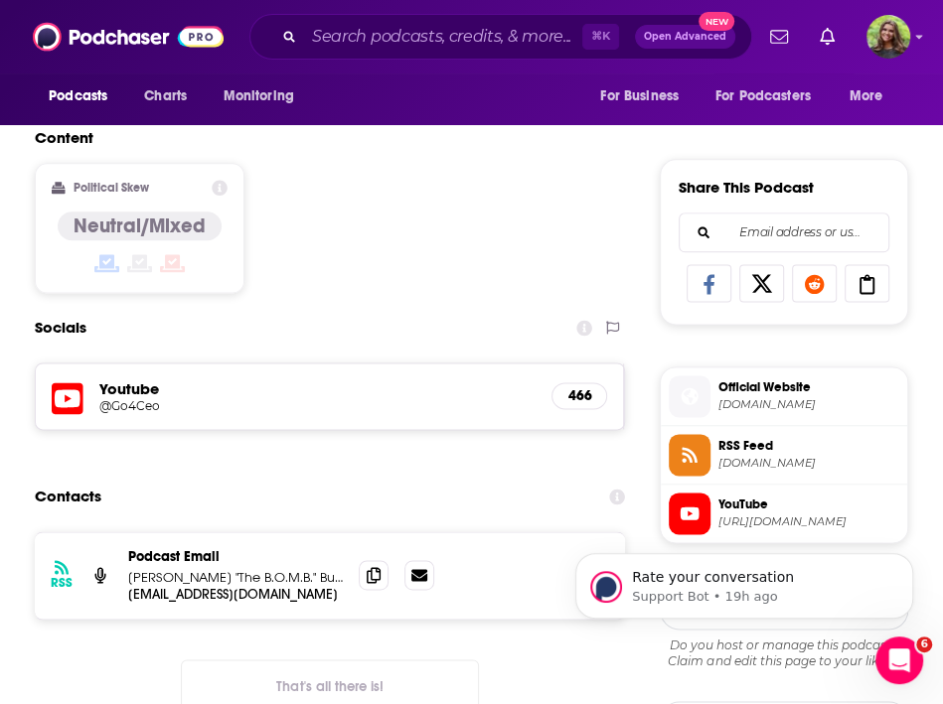
scroll to position [0, 0]
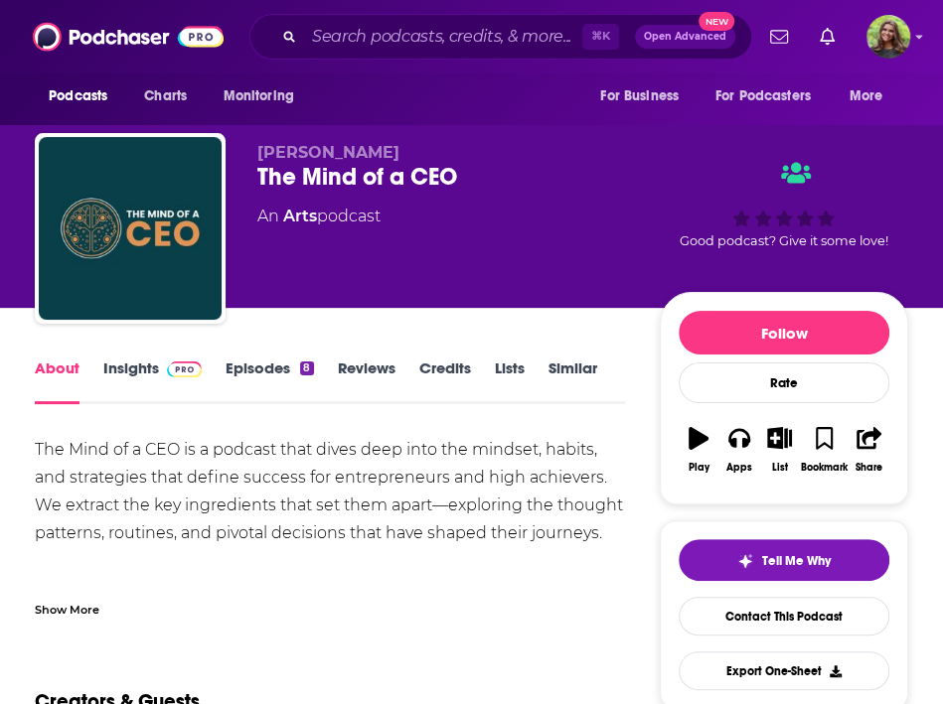
click at [133, 381] on link "Insights" at bounding box center [152, 382] width 98 height 46
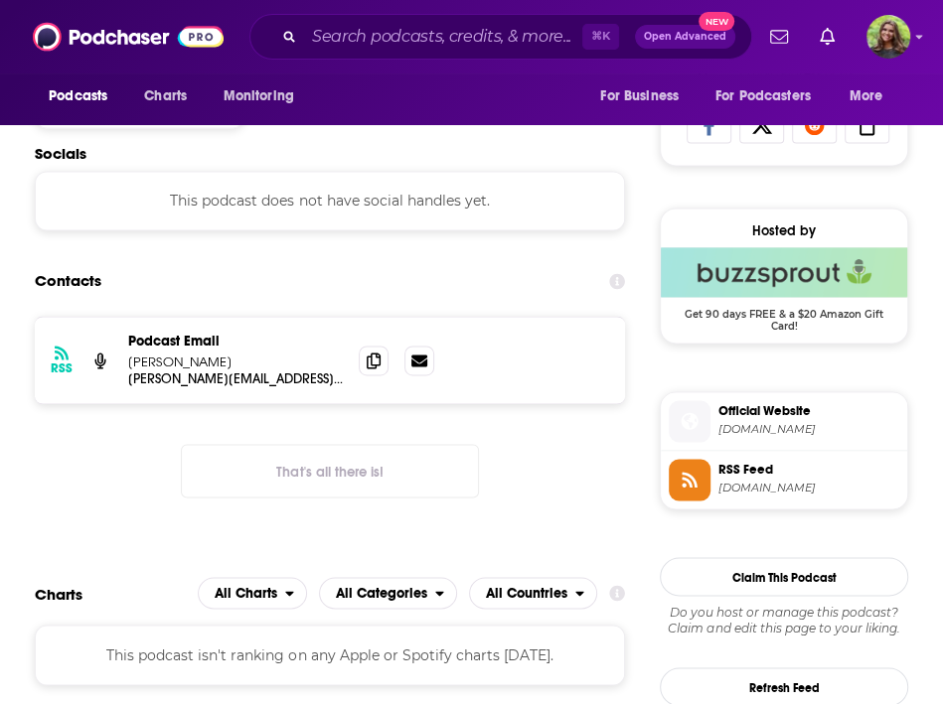
scroll to position [1298, 0]
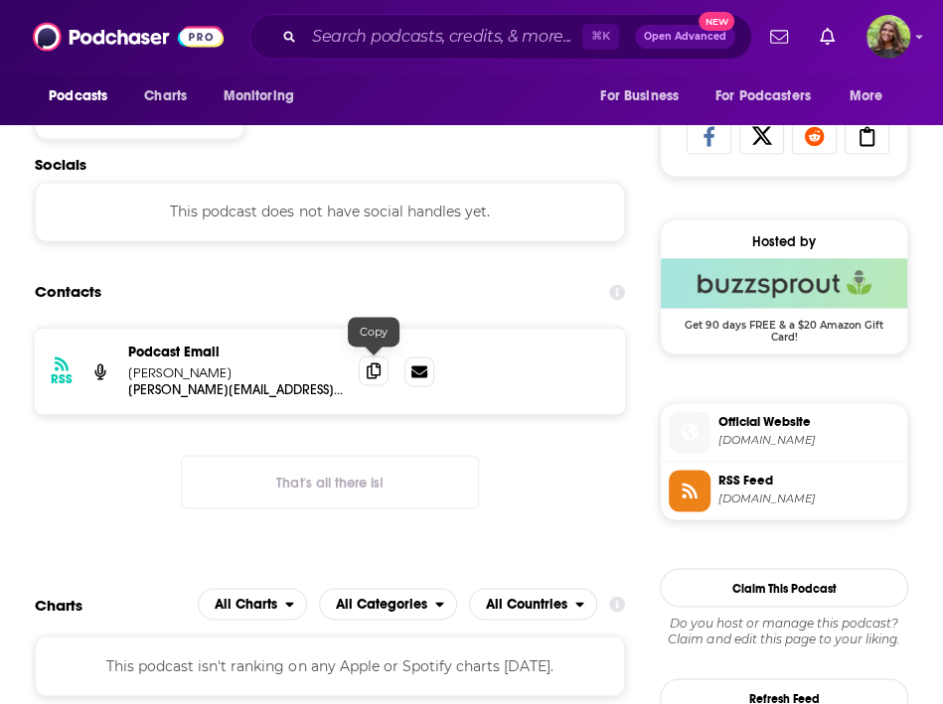
click at [387, 361] on span at bounding box center [374, 371] width 30 height 30
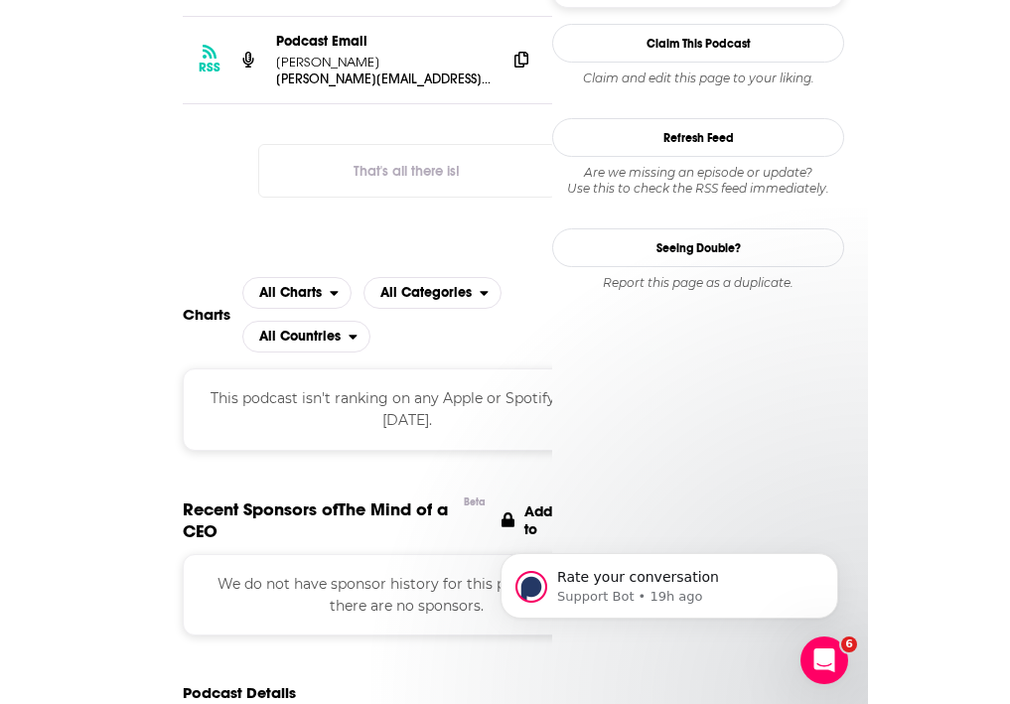
scroll to position [0, 0]
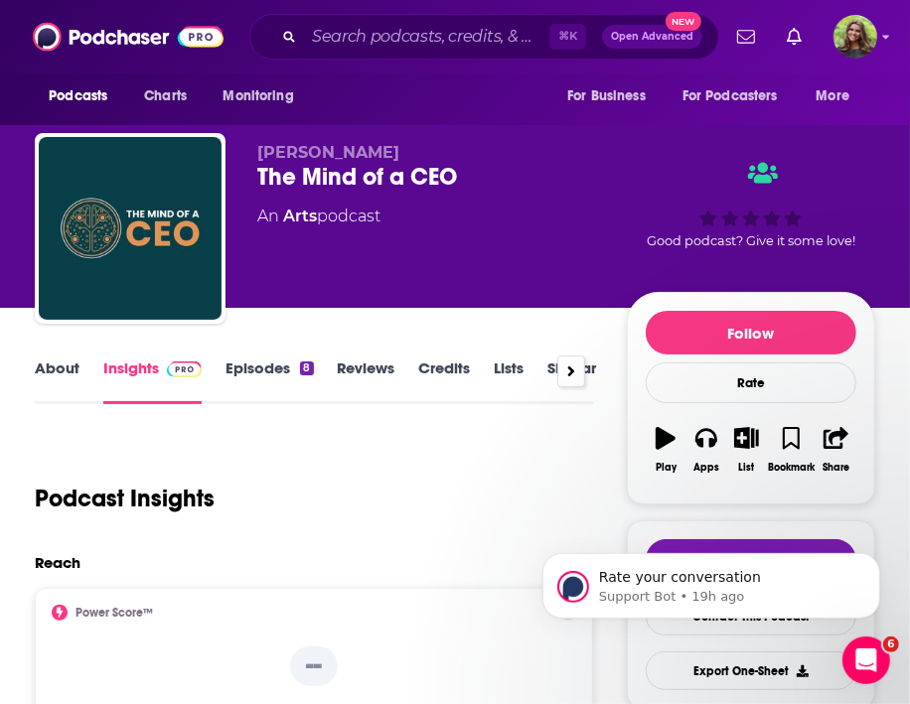
drag, startPoint x: 3, startPoint y: 356, endPoint x: -181, endPoint y: 364, distance: 183.9
click at [0, 364] on html "Podcasts Charts Monitoring ⌘ K Open Advanced New For Business For Podcasters Mo…" at bounding box center [455, 352] width 910 height 704
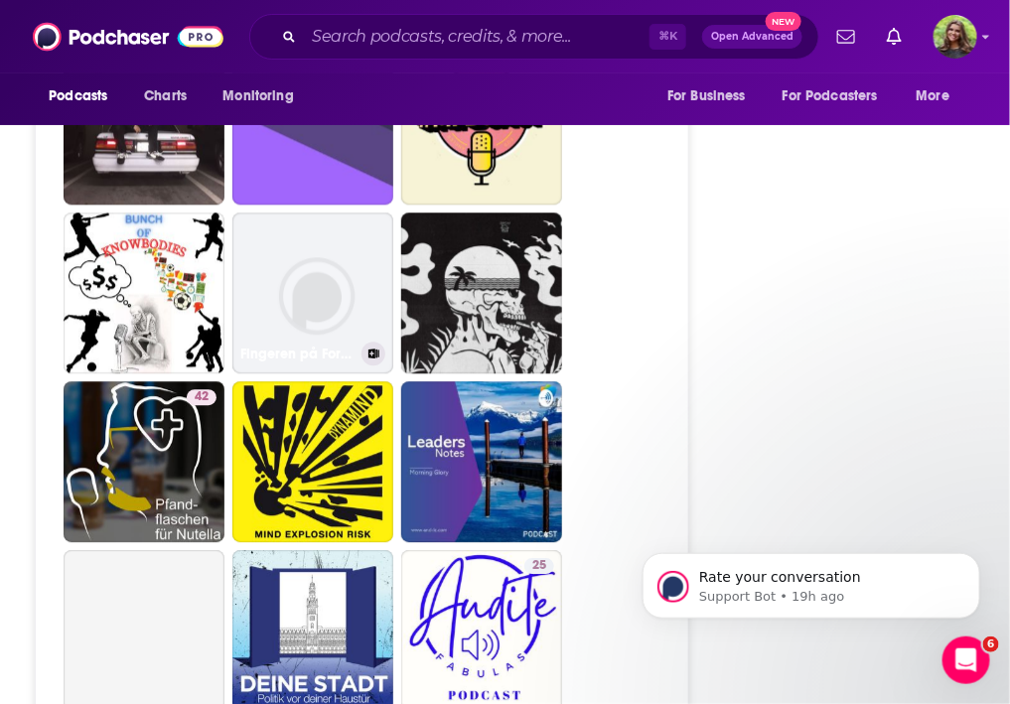
scroll to position [3357, 0]
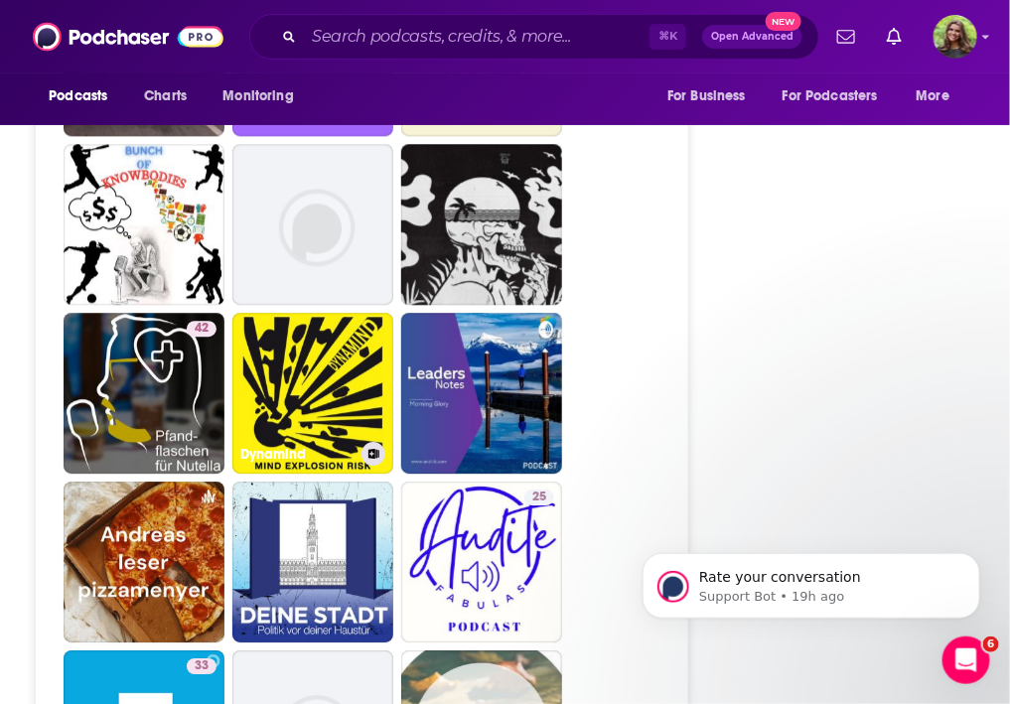
click at [348, 360] on link "Dynamind" at bounding box center [312, 393] width 161 height 161
type input "[URL][DOMAIN_NAME]"
